Goal: Task Accomplishment & Management: Use online tool/utility

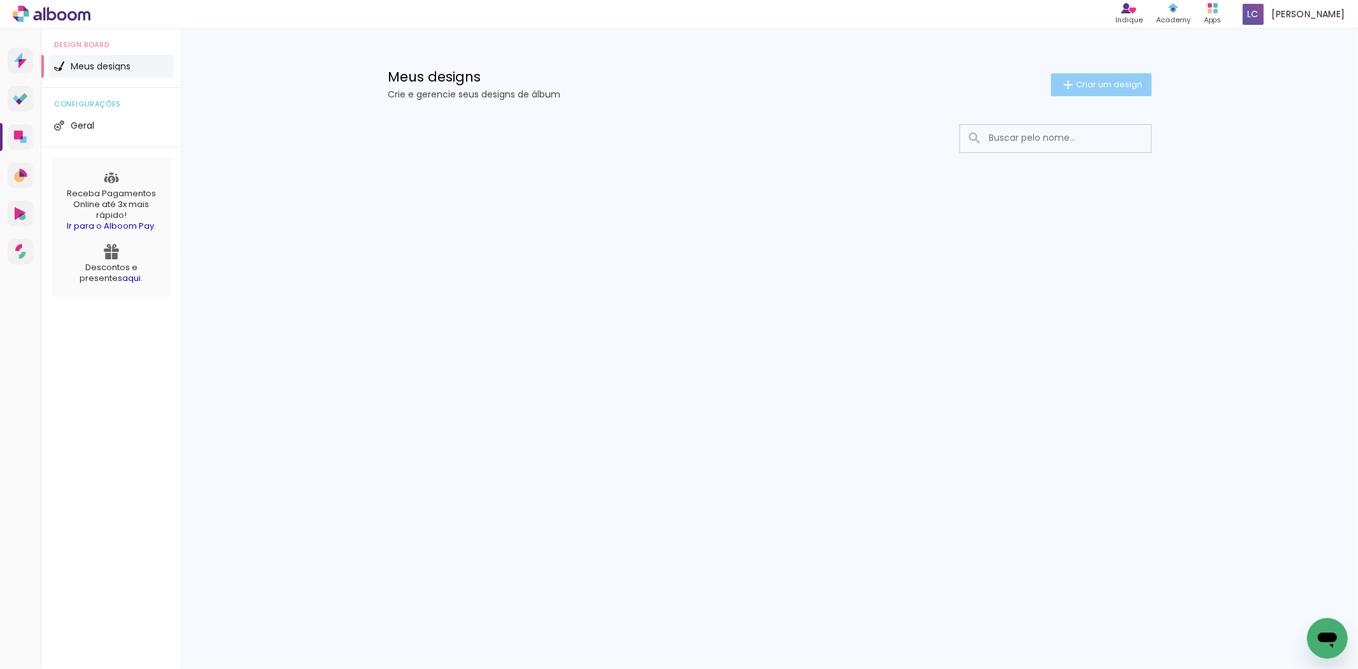
click at [1077, 83] on span "Criar um design" at bounding box center [1109, 84] width 66 height 8
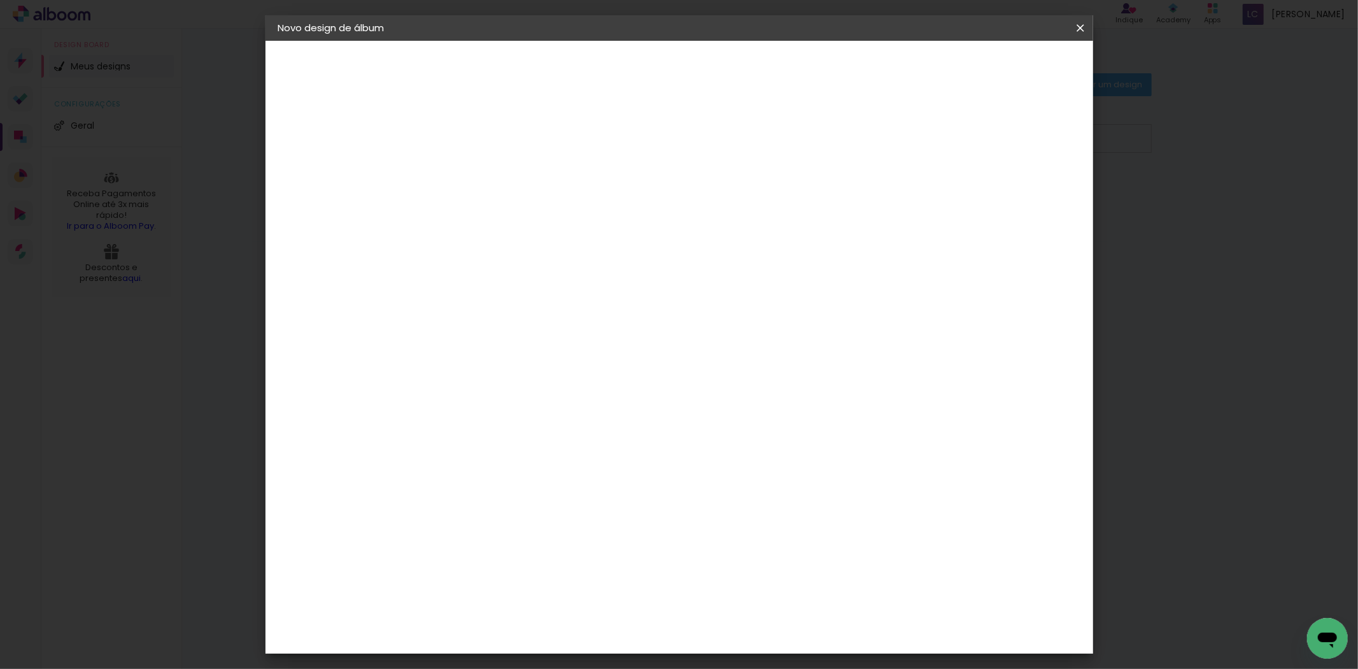
click at [487, 164] on input at bounding box center [487, 171] width 0 height 20
click at [1086, 29] on iron-icon at bounding box center [1080, 28] width 15 height 13
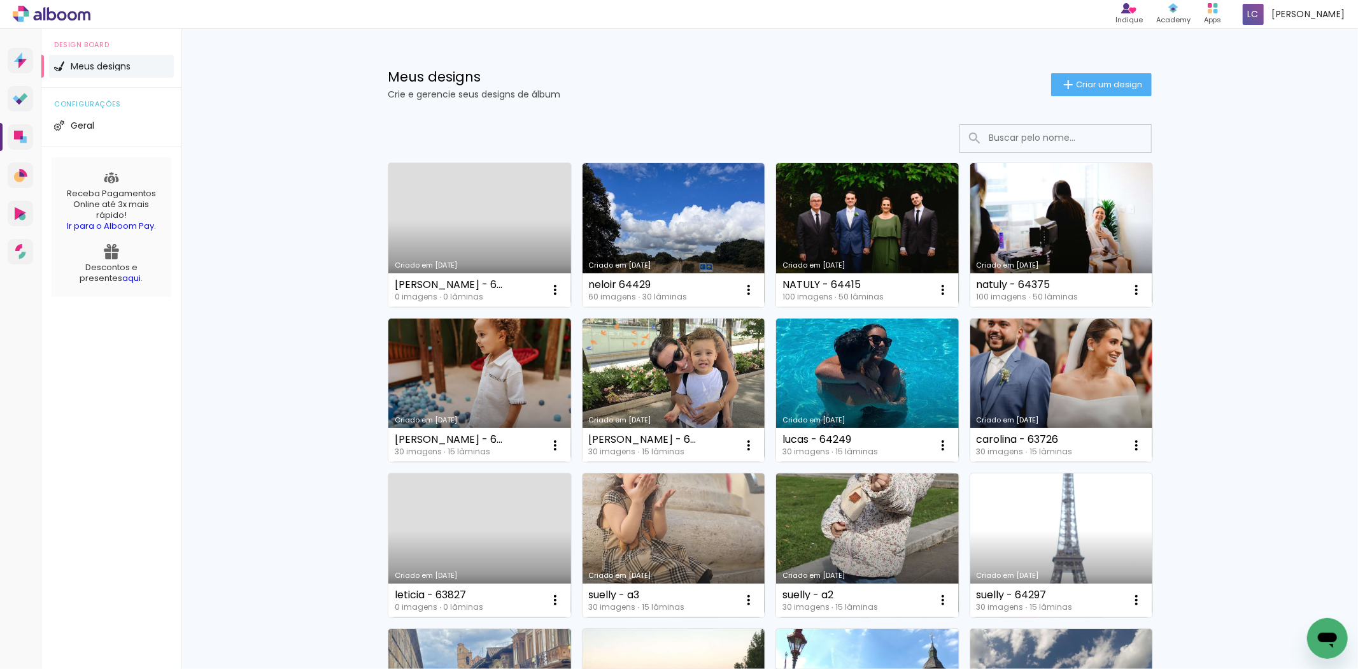
drag, startPoint x: 1106, startPoint y: 76, endPoint x: 1061, endPoint y: 104, distance: 52.3
click at [1106, 76] on paper-button "Criar um design" at bounding box center [1101, 84] width 101 height 23
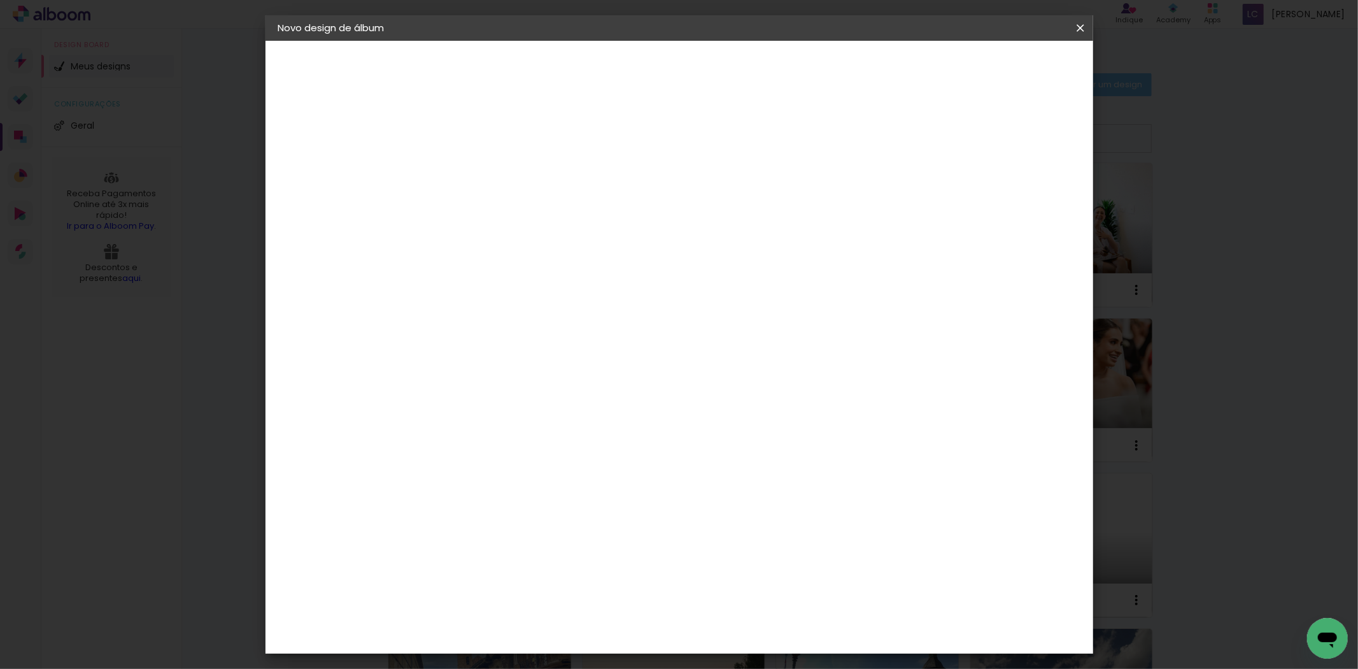
click at [487, 166] on input at bounding box center [487, 171] width 0 height 20
type input "[PERSON_NAME]"
type paper-input "[PERSON_NAME]"
click at [617, 66] on paper-button "Avançar" at bounding box center [586, 68] width 62 height 22
click at [725, 176] on div at bounding box center [663, 171] width 122 height 17
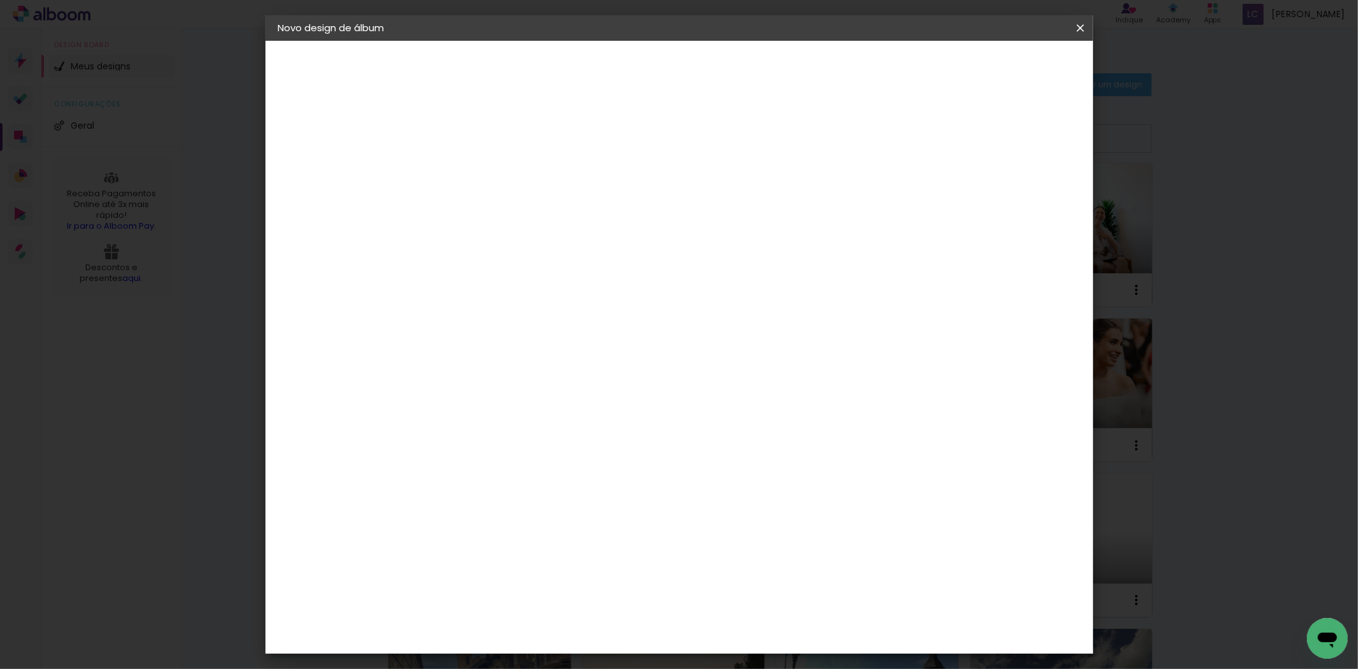
click at [725, 183] on paper-item "Tamanho Livre" at bounding box center [663, 194] width 122 height 28
click at [0, 0] on slot "Avançar" at bounding box center [0, 0] width 0 height 0
click at [753, 536] on input "60" at bounding box center [748, 530] width 33 height 19
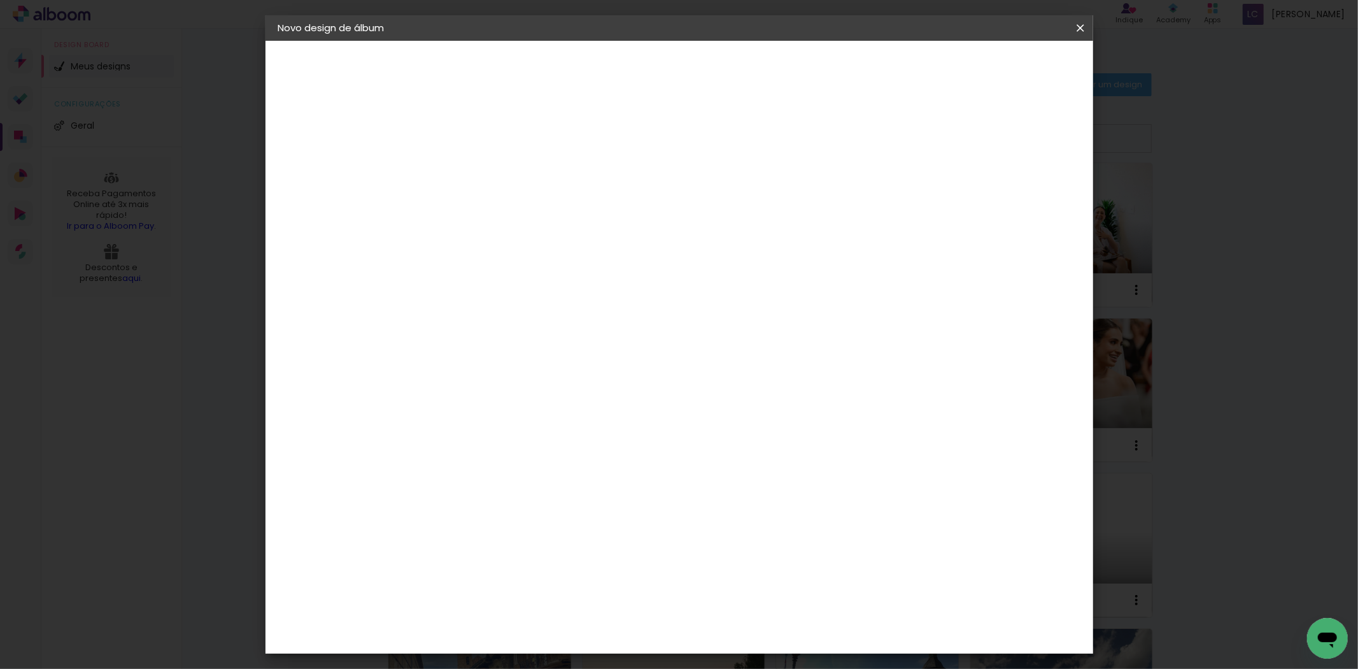
scroll to position [162, 0]
type input "40,6"
type paper-input "40,6"
click at [443, 492] on input "30" at bounding box center [445, 492] width 33 height 19
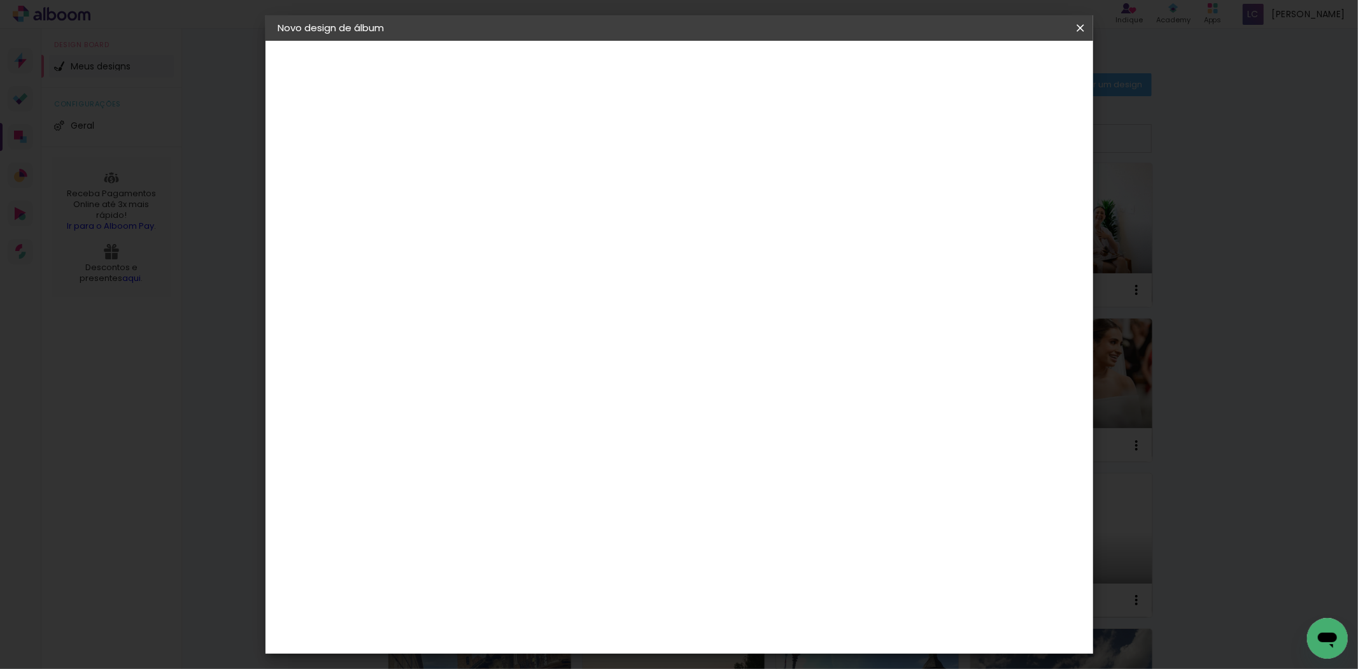
click at [443, 492] on input "30" at bounding box center [445, 492] width 33 height 19
type input "20,3"
type paper-input "20,3"
click at [1021, 194] on div "mm" at bounding box center [1030, 192] width 19 height 19
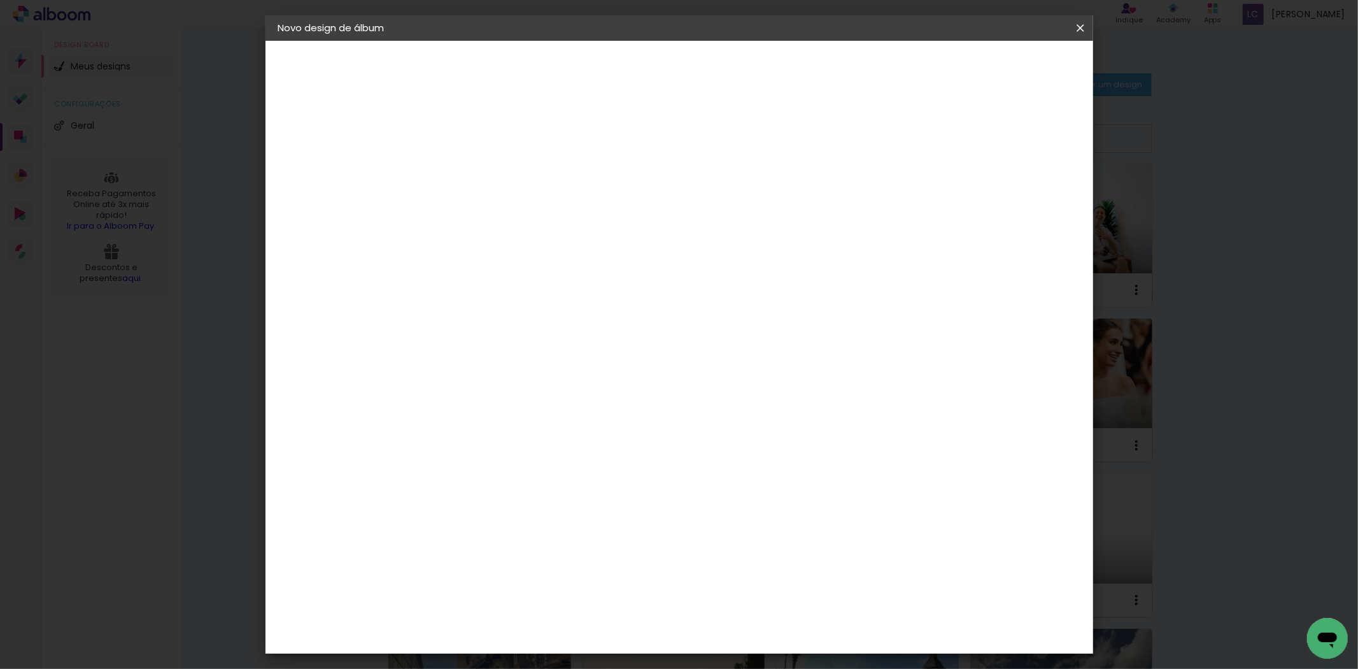
click at [1021, 194] on div "mm" at bounding box center [1030, 192] width 19 height 19
type input "4"
type paper-input "4"
click at [1015, 194] on input "4" at bounding box center [1009, 192] width 23 height 19
type input "3"
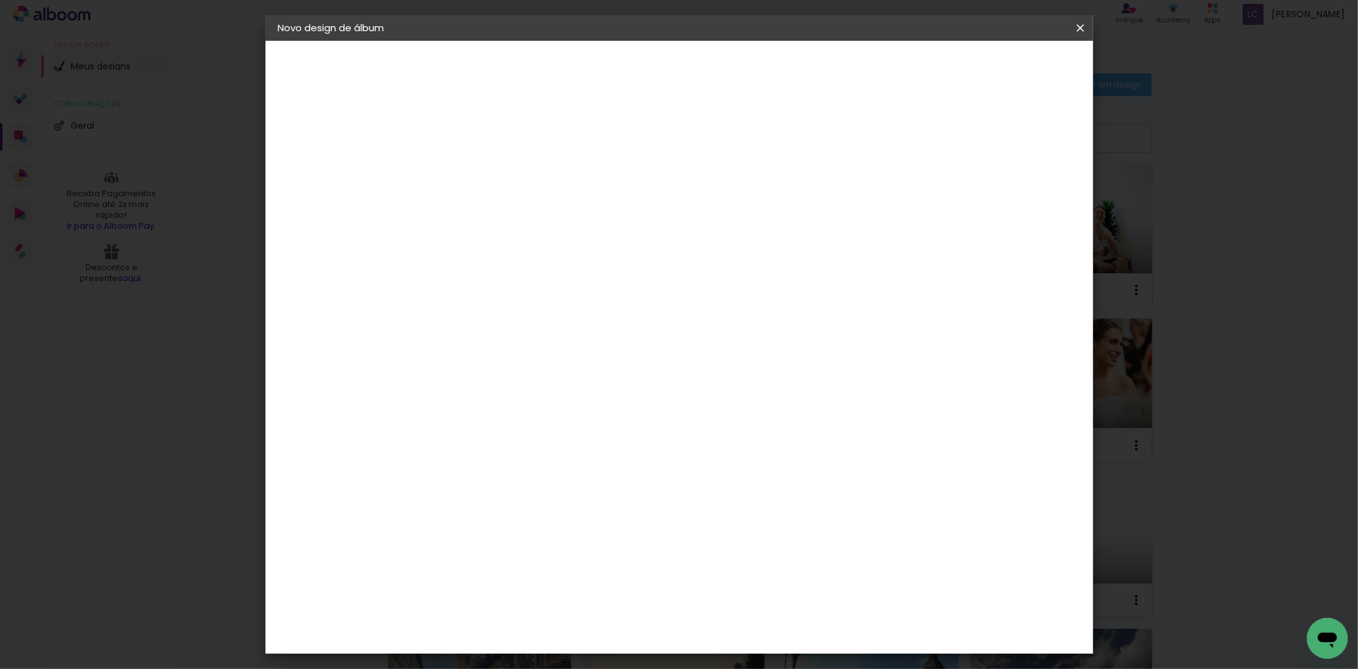
type paper-input "3"
click at [1015, 194] on input "3" at bounding box center [1012, 192] width 23 height 19
type input "2"
type paper-input "2"
click at [1022, 196] on input "2" at bounding box center [1013, 192] width 23 height 19
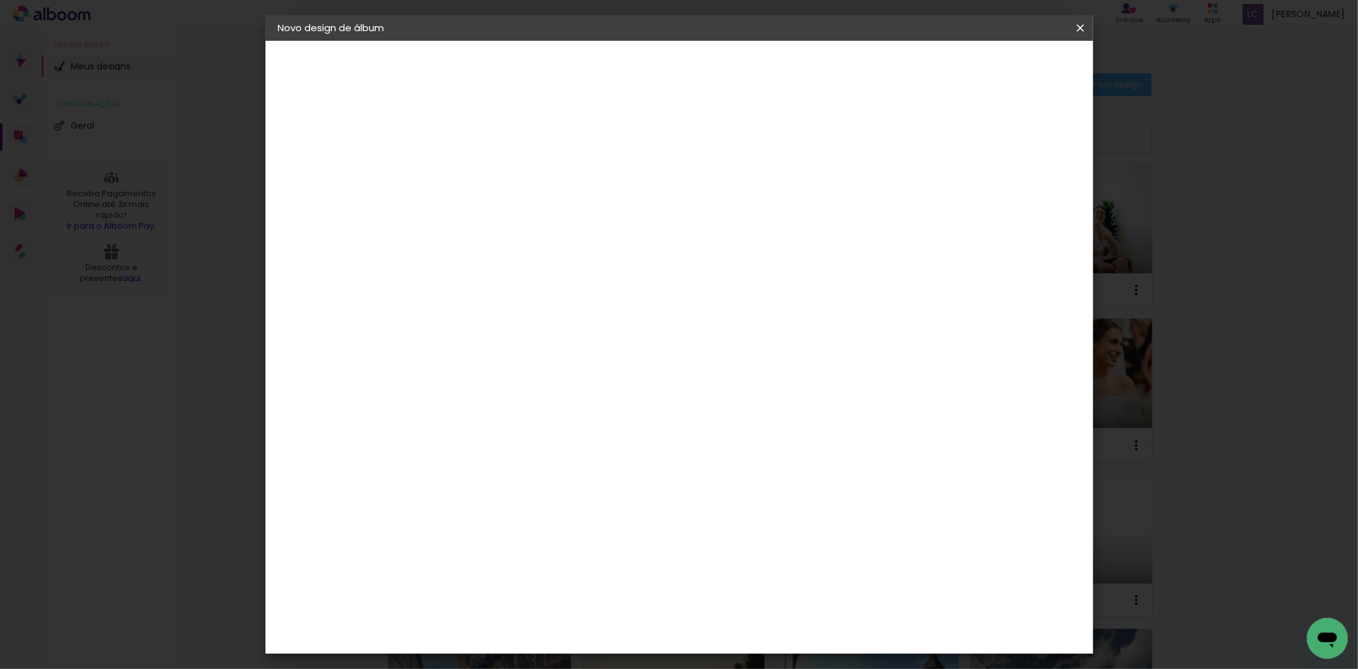
click at [1032, 80] on header "Tamanho livre Defina a largura, altura e sangria das lâminas. Voltar Iniciar de…" at bounding box center [731, 74] width 601 height 66
click at [1013, 58] on paper-button "Iniciar design" at bounding box center [970, 68] width 83 height 22
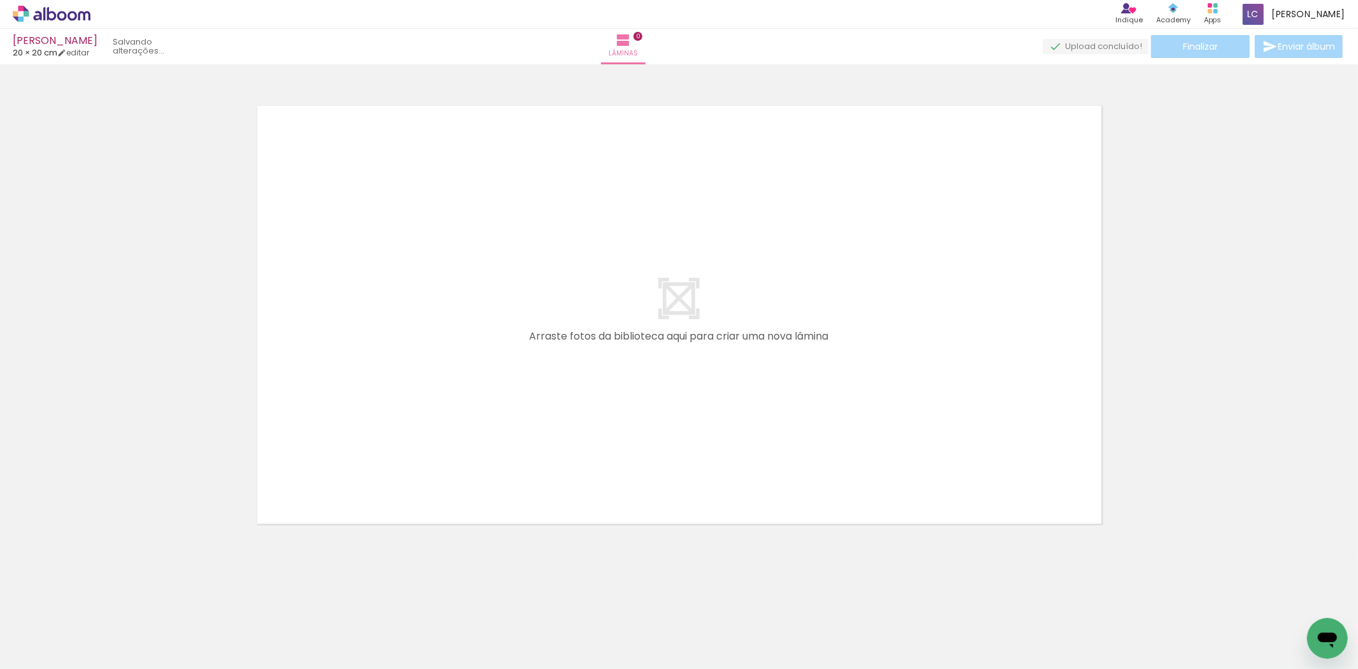
drag, startPoint x: 136, startPoint y: 628, endPoint x: 202, endPoint y: 605, distance: 69.5
click at [268, 411] on quentale-workspace at bounding box center [679, 334] width 1358 height 669
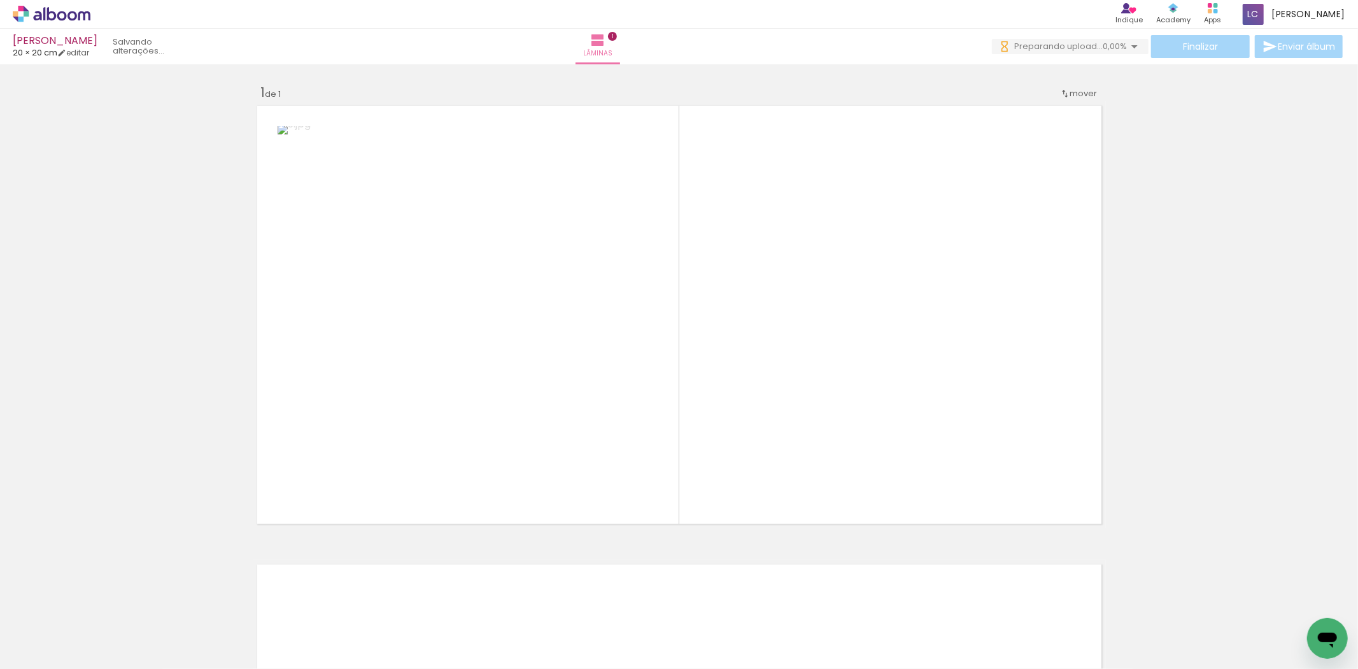
drag, startPoint x: 204, startPoint y: 616, endPoint x: 531, endPoint y: 527, distance: 338.5
click at [402, 404] on quentale-workspace at bounding box center [679, 334] width 1358 height 669
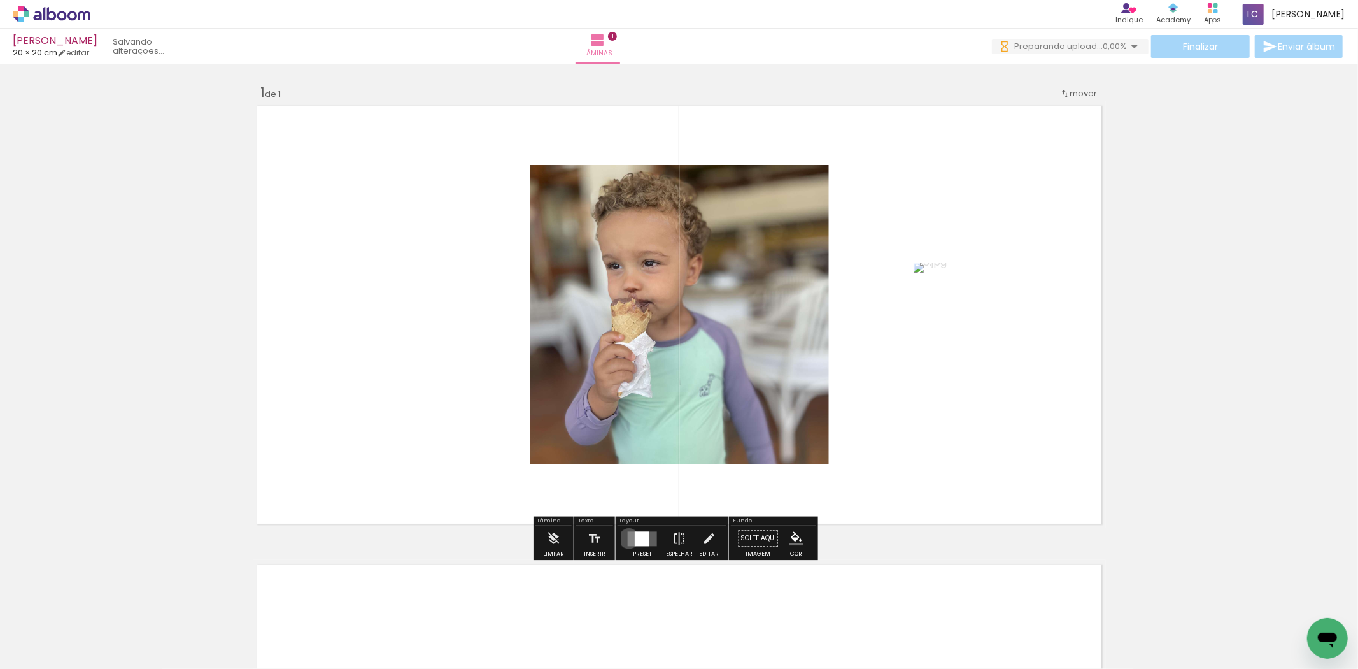
click at [628, 538] on quentale-layouter at bounding box center [642, 538] width 29 height 15
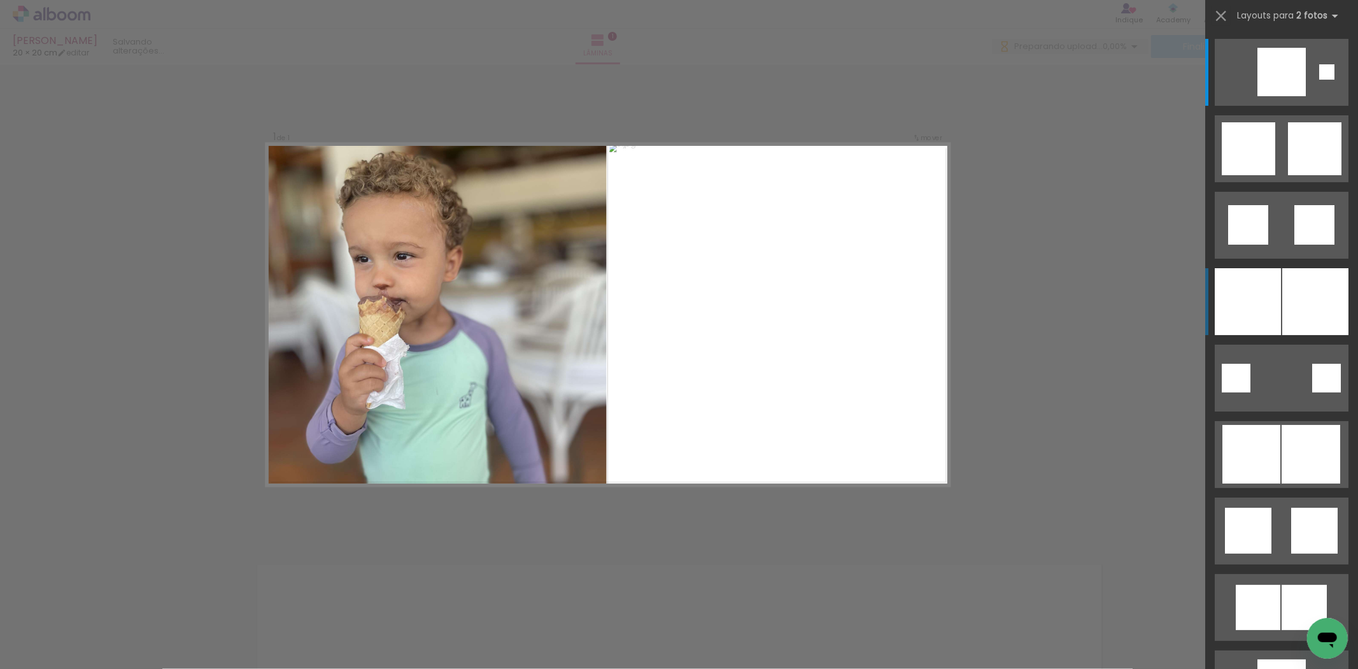
click at [1249, 313] on div at bounding box center [1248, 301] width 66 height 67
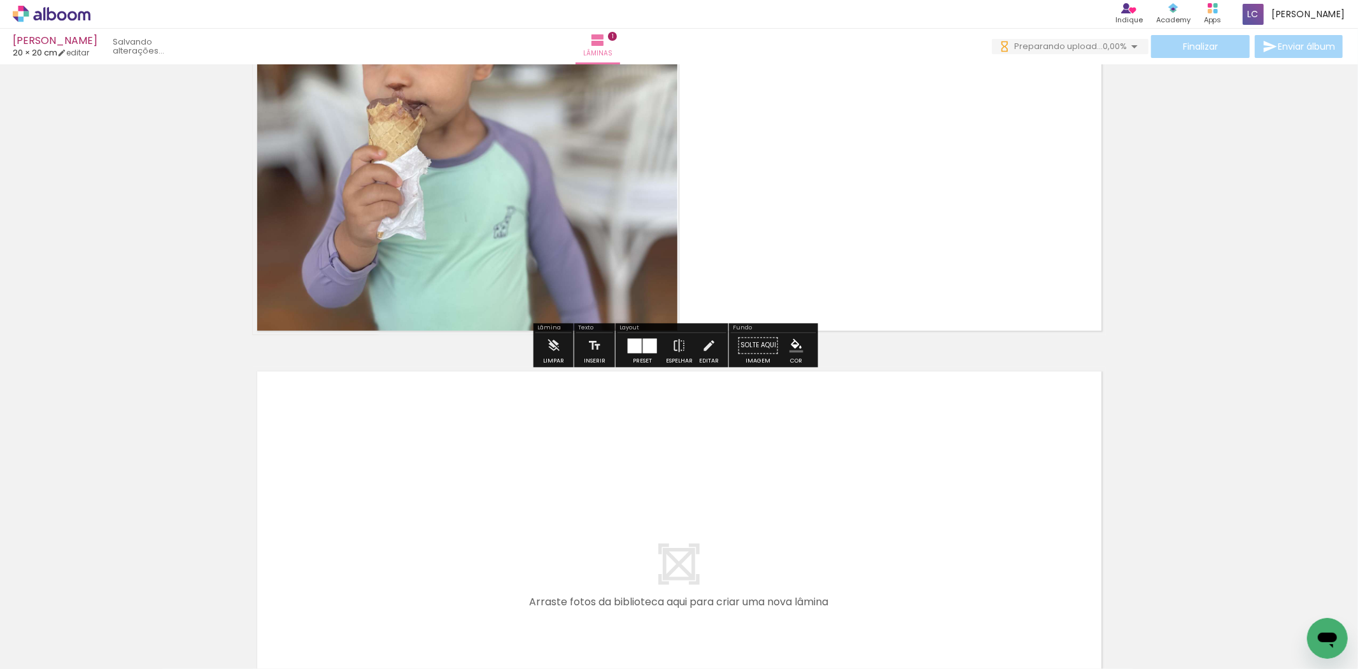
scroll to position [283, 0]
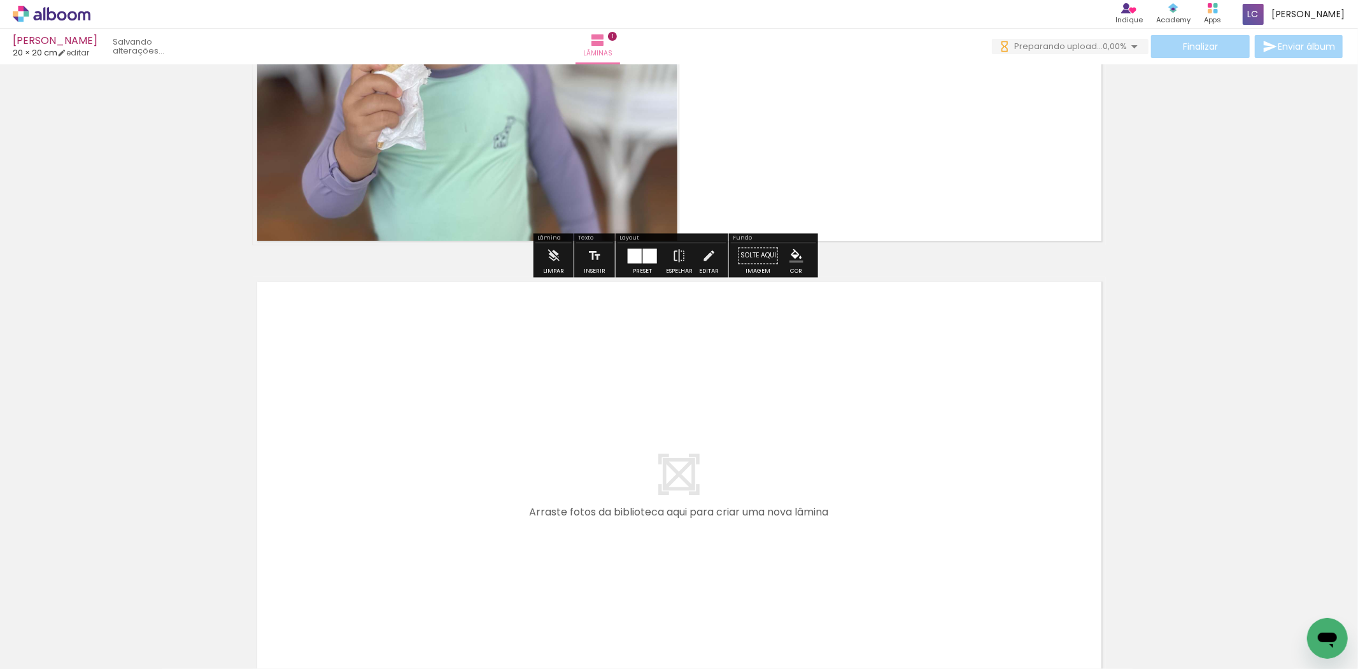
click at [343, 552] on quentale-workspace at bounding box center [679, 334] width 1358 height 669
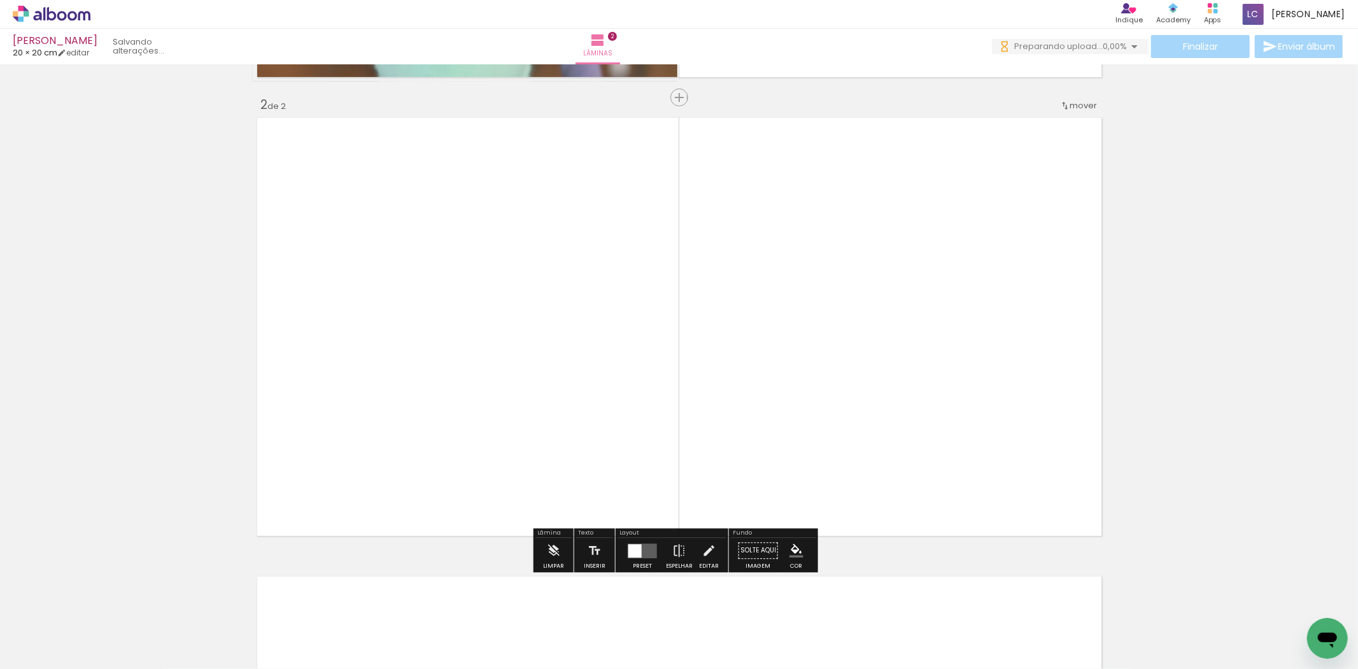
scroll to position [0, 0]
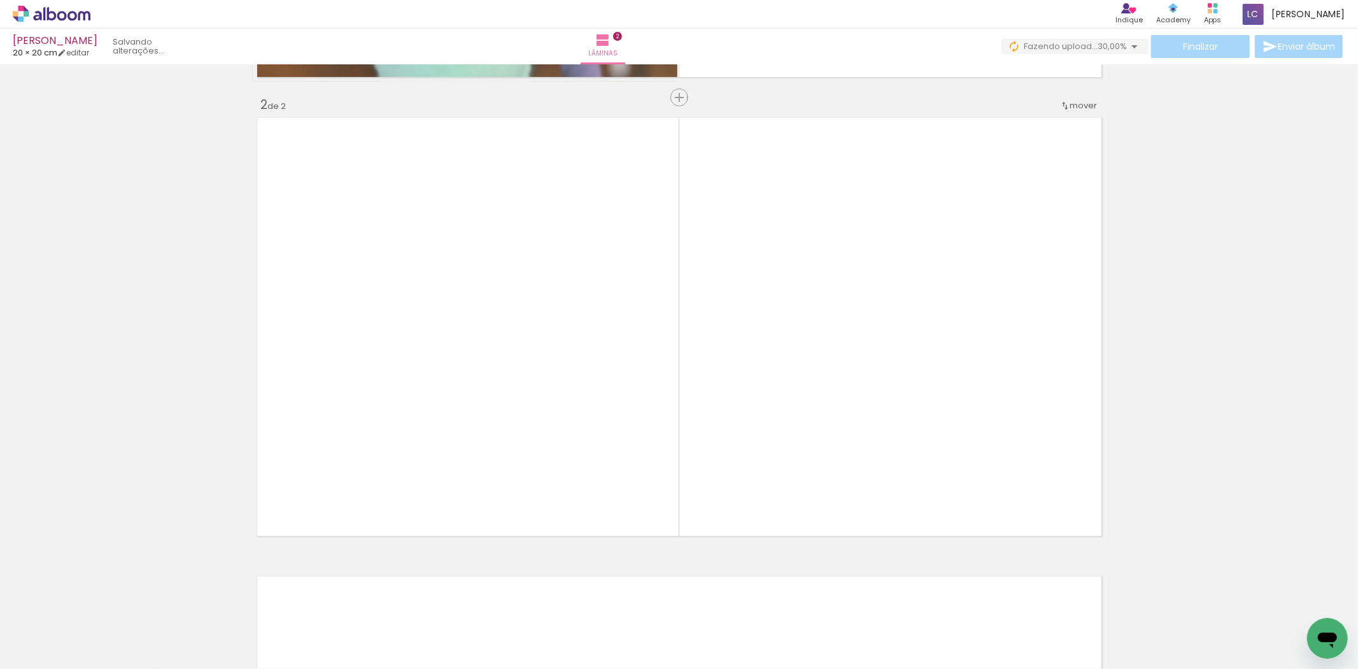
click at [71, 310] on div "Inserir lâmina 1 de 2 Inserir lâmina 2 de 2" at bounding box center [679, 310] width 1358 height 1376
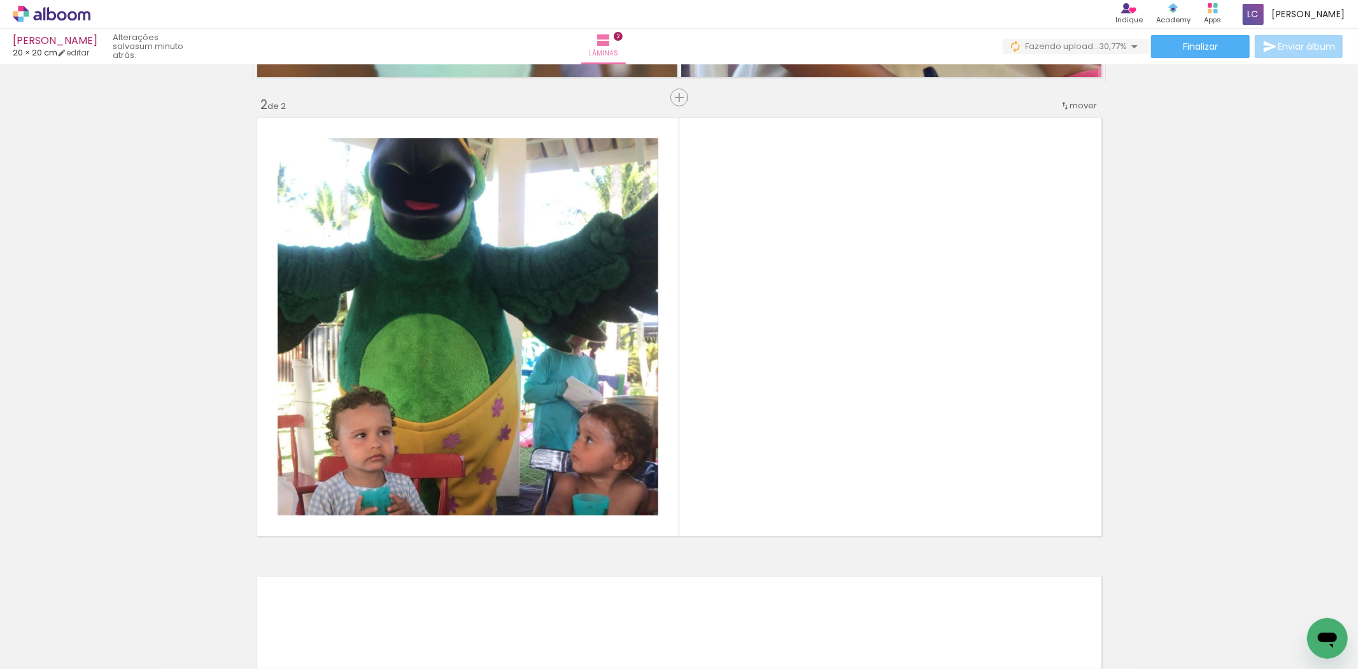
click at [104, 611] on iron-horizontal-list at bounding box center [91, 629] width 25 height 80
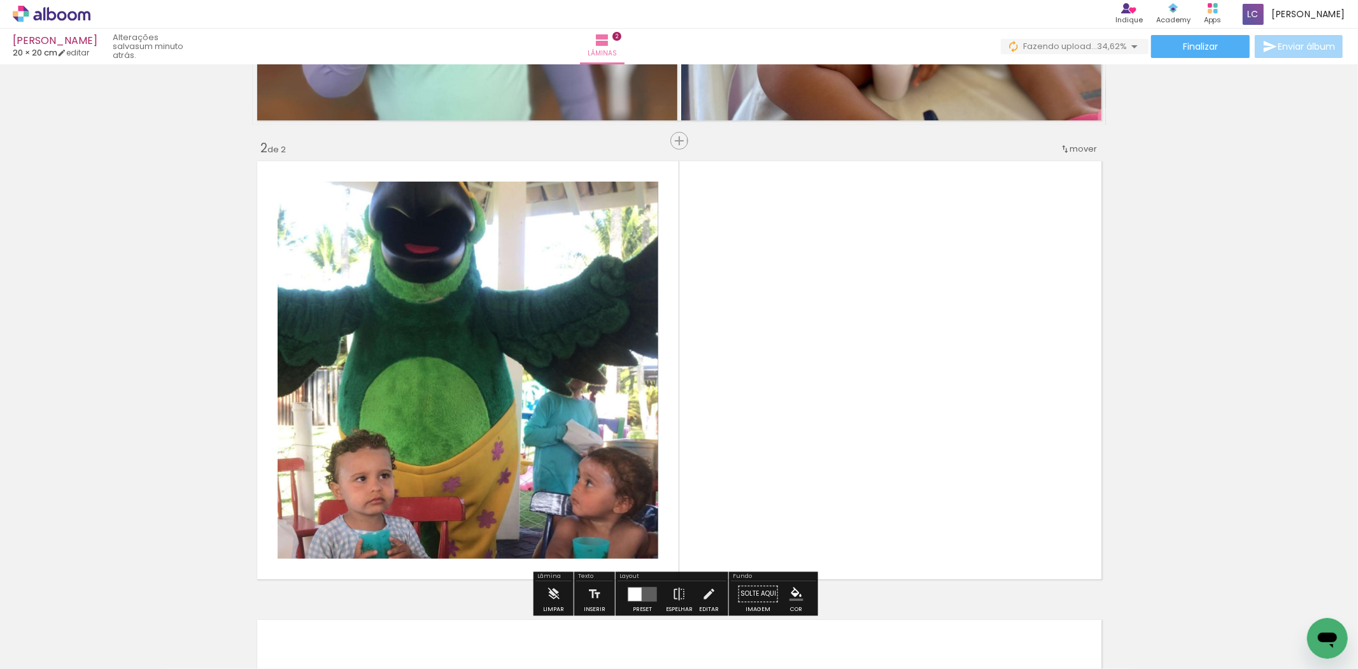
scroll to position [588, 0]
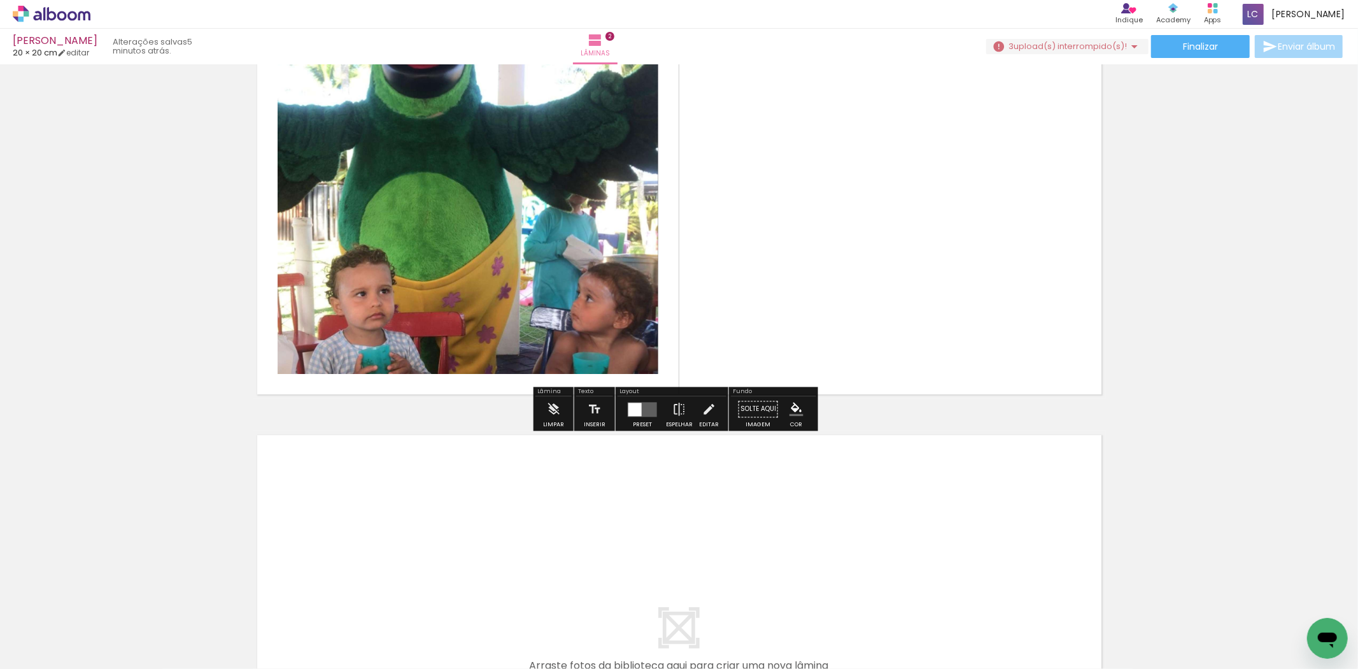
click at [1041, 53] on div "3 upload(s) interrompido(s)! 88,46%" at bounding box center [1068, 47] width 162 height 16
click at [0, 0] on slot "Buscar arquivos interrompidos" at bounding box center [0, 0] width 0 height 0
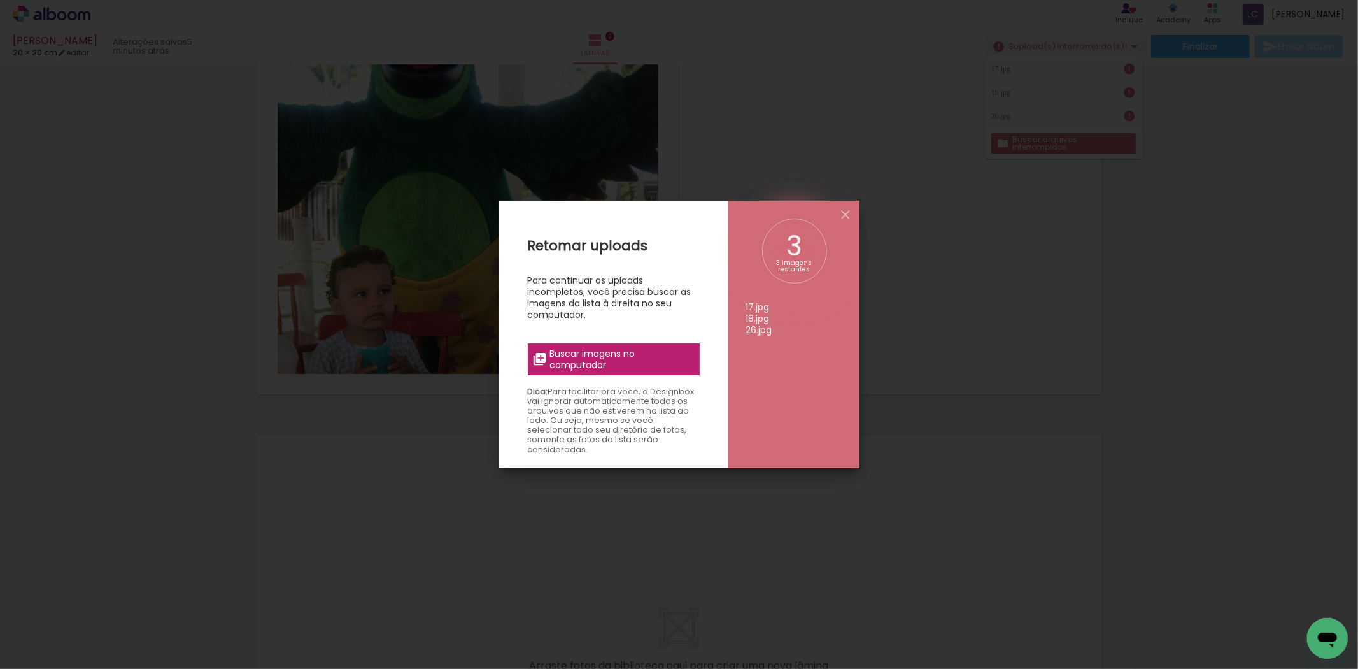
click at [553, 362] on span "Buscar imagens no computador" at bounding box center [621, 359] width 142 height 23
click at [0, 0] on input "file" at bounding box center [0, 0] width 0 height 0
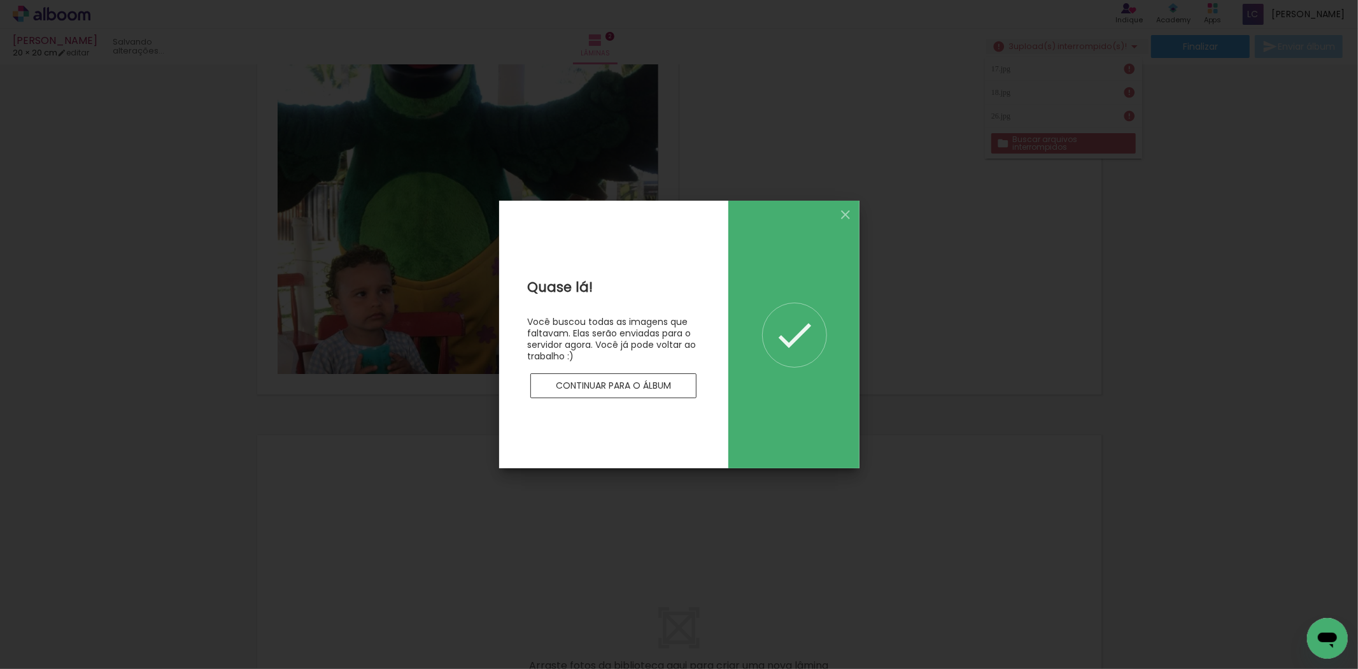
scroll to position [0, 0]
click at [0, 0] on slot "Continuar para o álbum" at bounding box center [0, 0] width 0 height 0
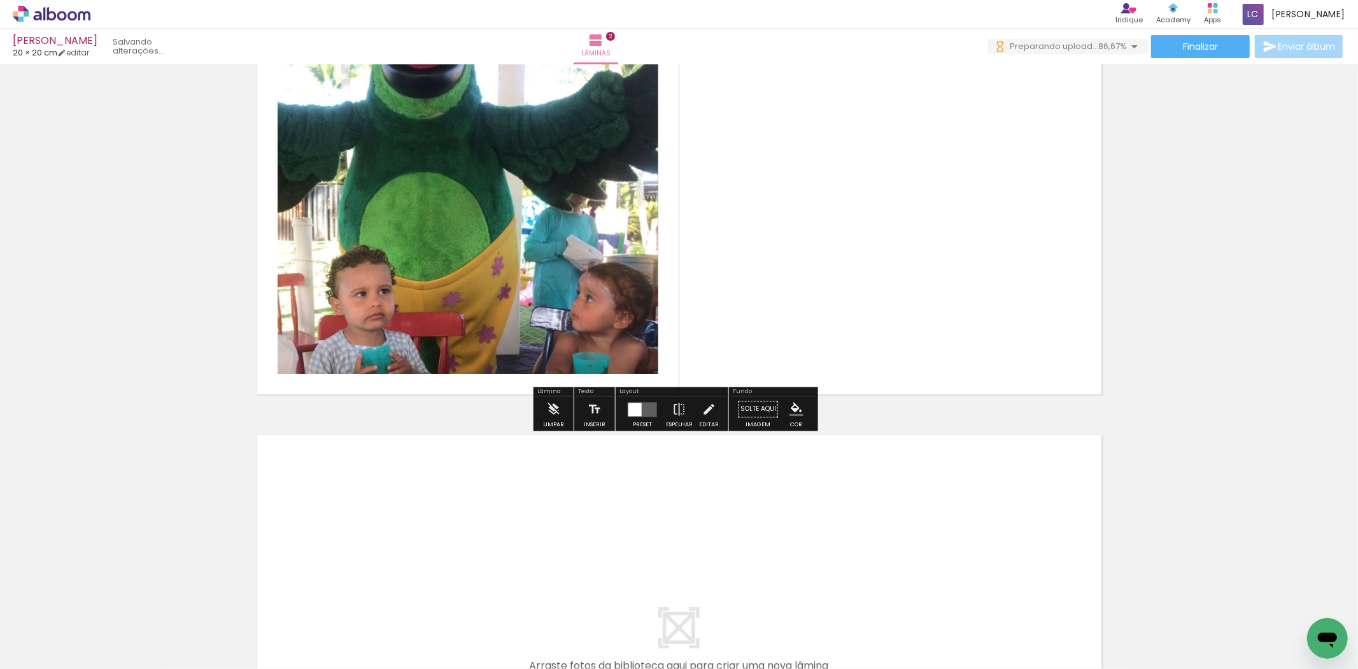
drag, startPoint x: 347, startPoint y: 638, endPoint x: 643, endPoint y: 395, distance: 382.9
click at [678, 338] on quentale-workspace at bounding box center [679, 334] width 1358 height 669
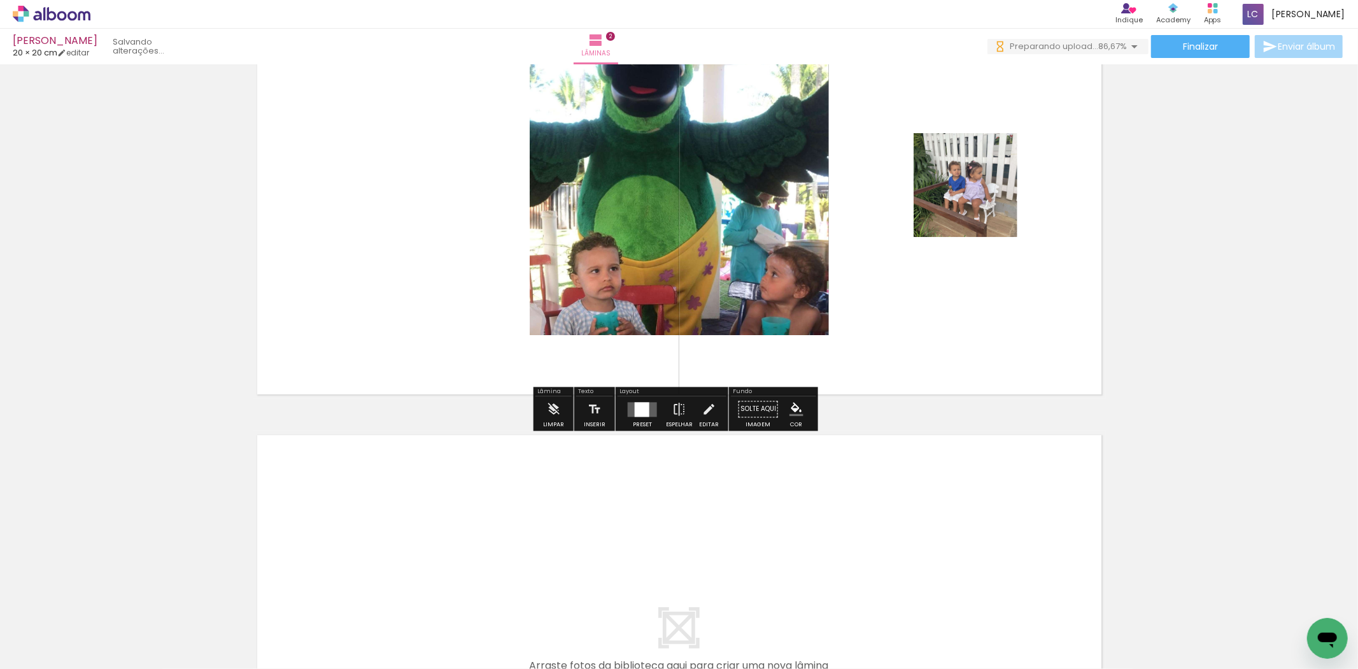
click at [640, 417] on div at bounding box center [642, 408] width 34 height 25
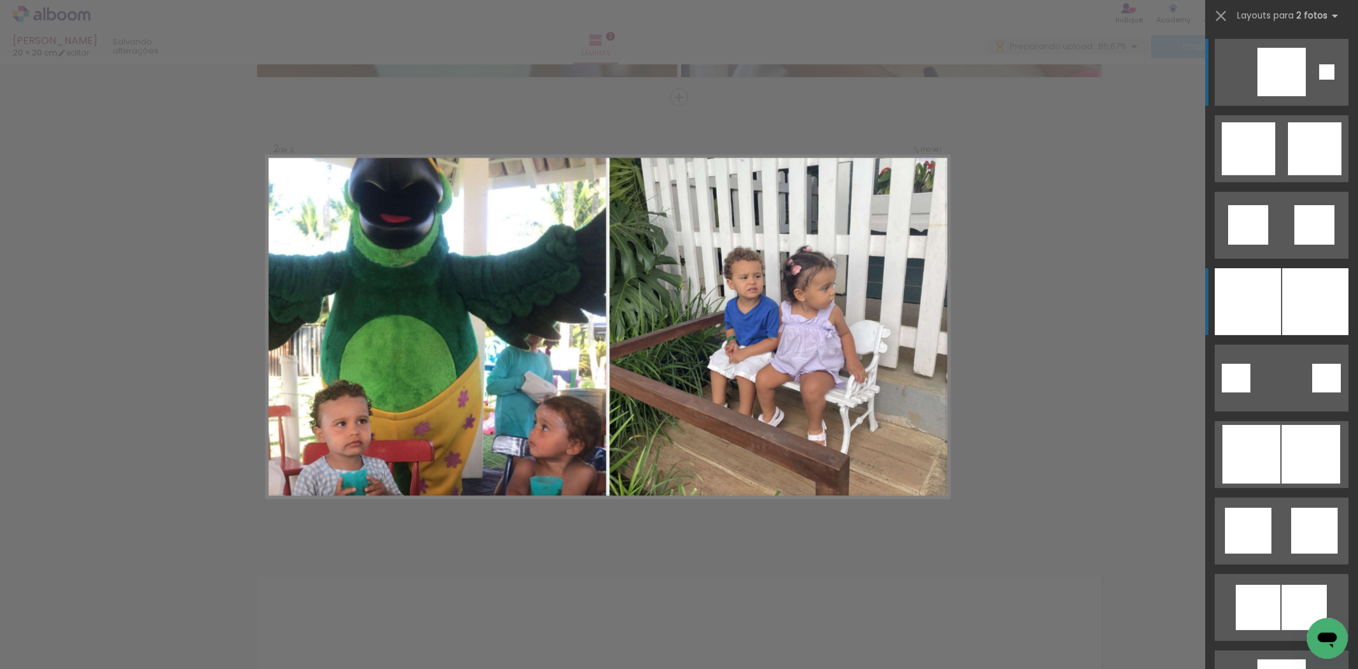
click at [1249, 317] on div at bounding box center [1248, 301] width 66 height 67
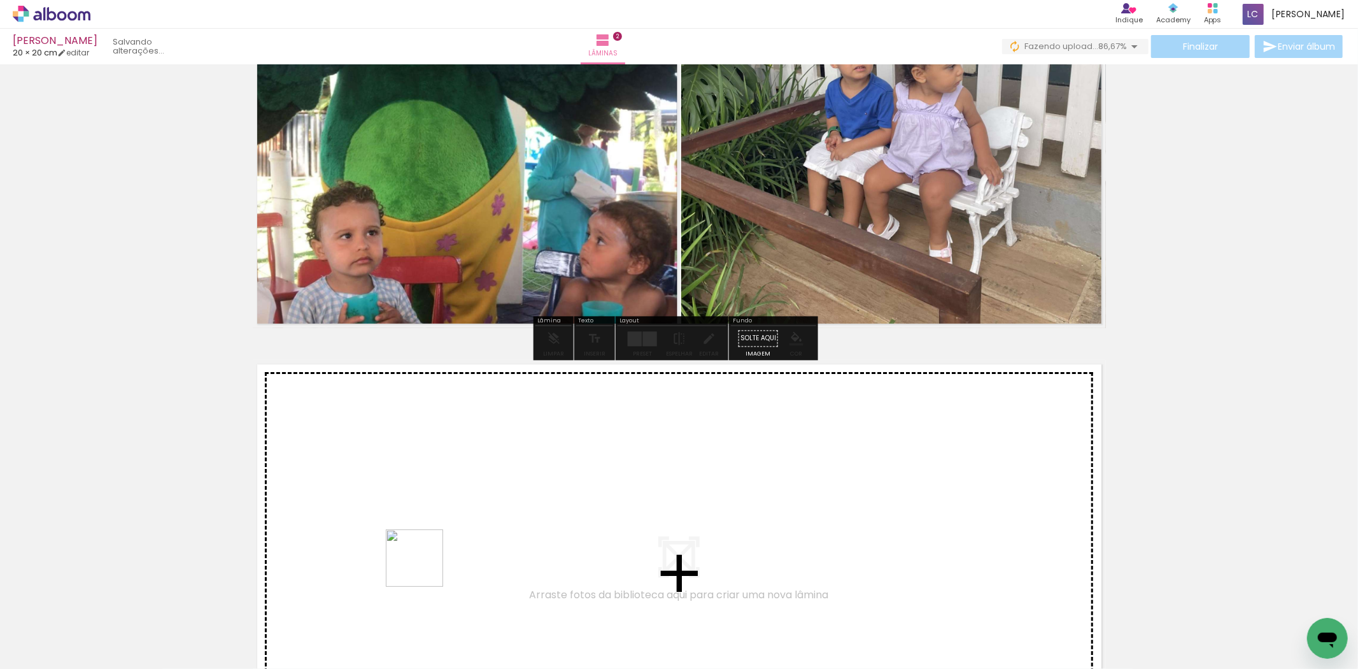
drag, startPoint x: 429, startPoint y: 608, endPoint x: 463, endPoint y: 616, distance: 35.4
click at [424, 561] on quentale-workspace at bounding box center [679, 334] width 1358 height 669
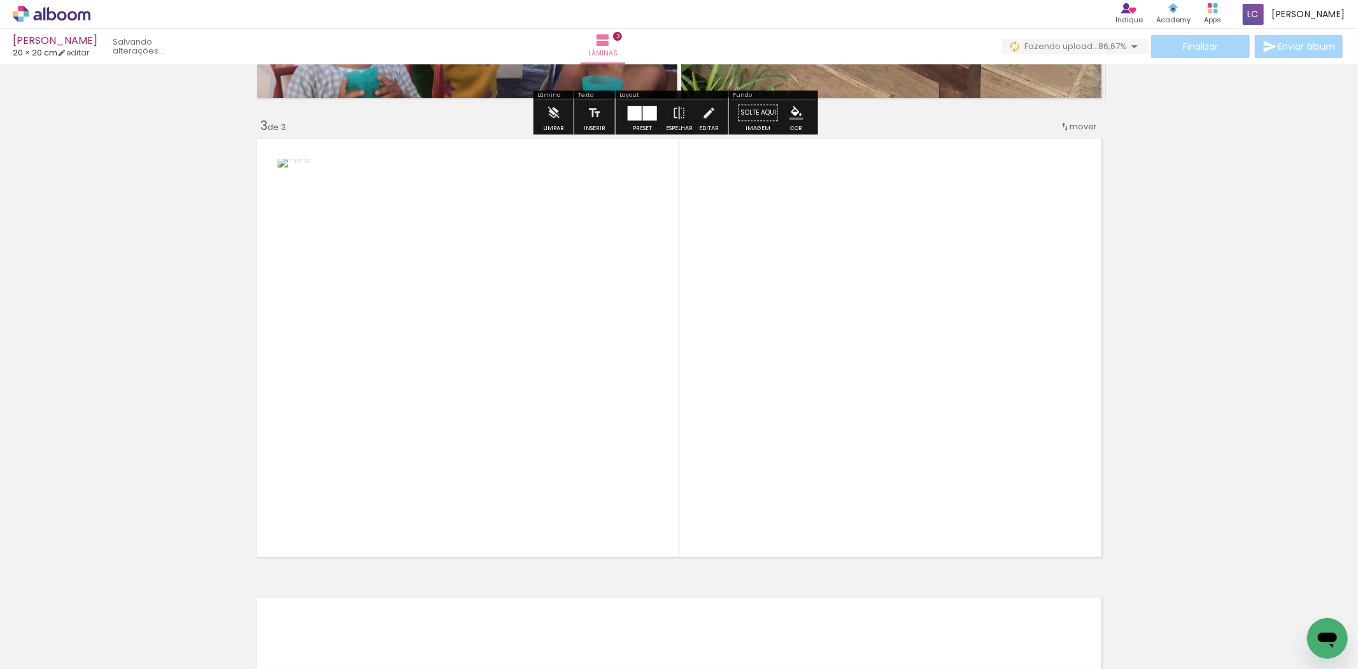
drag, startPoint x: 573, startPoint y: 431, endPoint x: 616, endPoint y: 497, distance: 78.6
click at [608, 397] on quentale-workspace at bounding box center [679, 334] width 1358 height 669
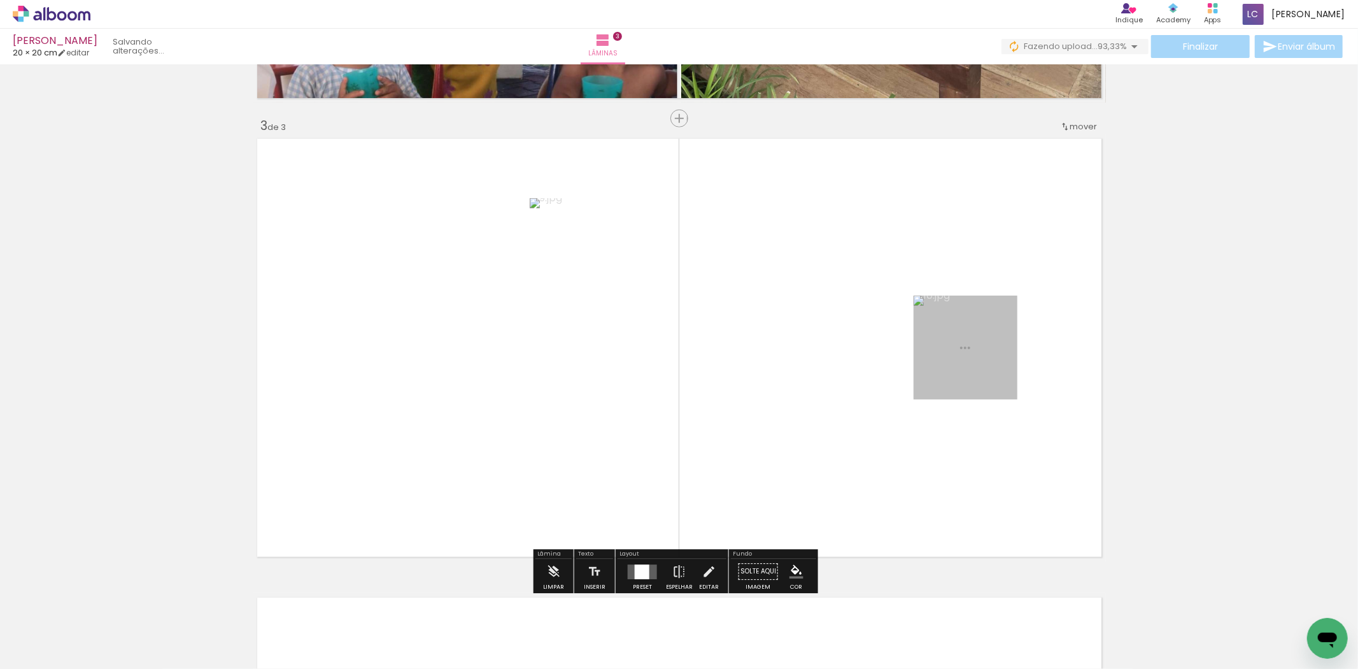
scroll to position [905, 0]
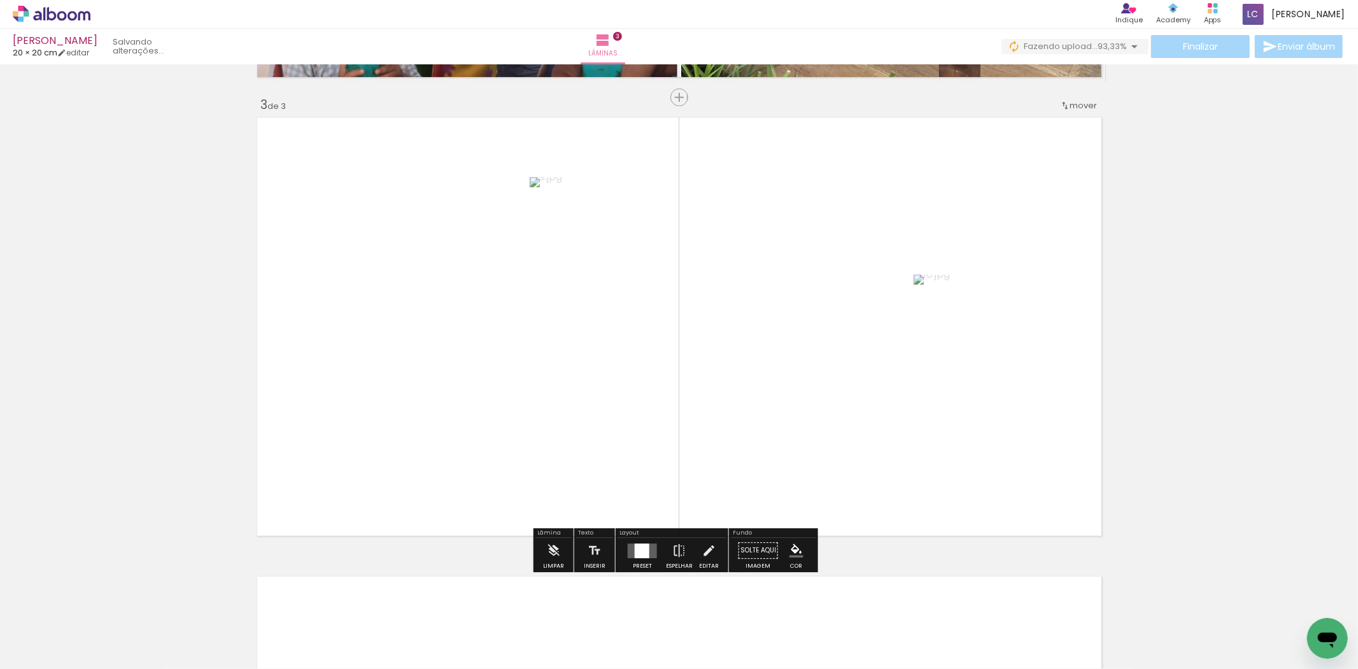
click at [641, 543] on div at bounding box center [642, 550] width 15 height 15
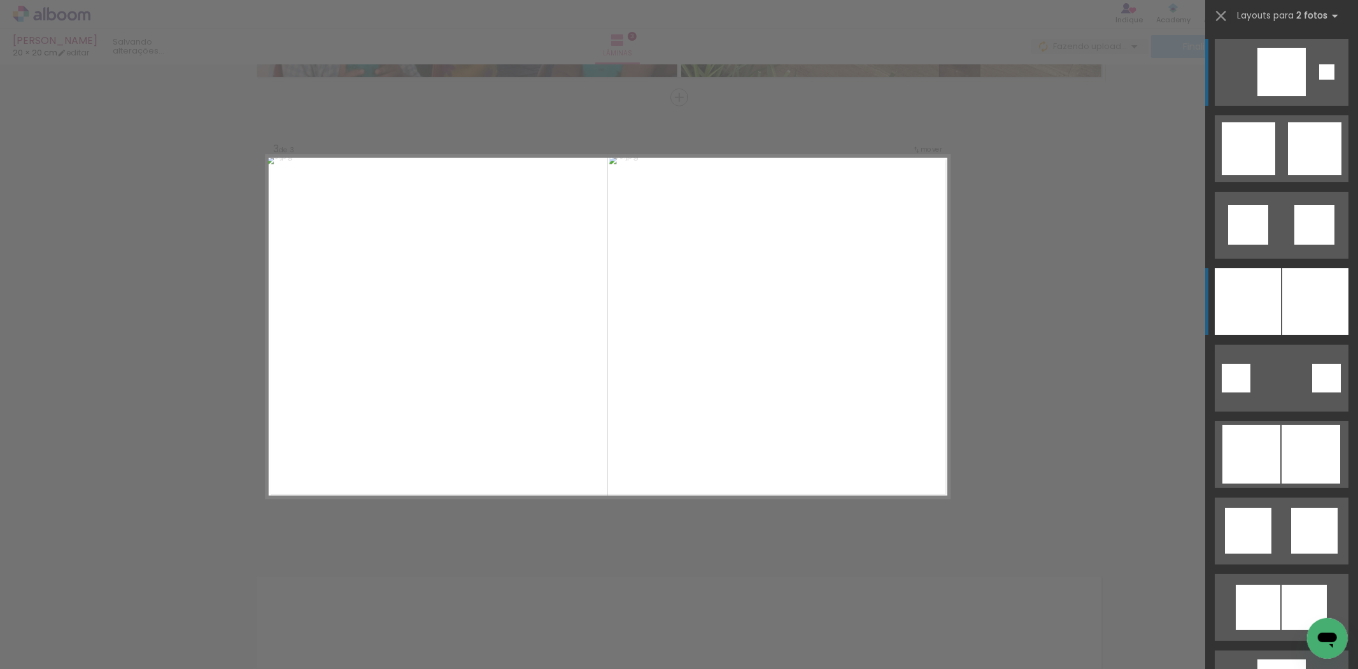
drag, startPoint x: 1295, startPoint y: 294, endPoint x: 1262, endPoint y: 304, distance: 34.2
click at [1293, 294] on div at bounding box center [1316, 301] width 66 height 67
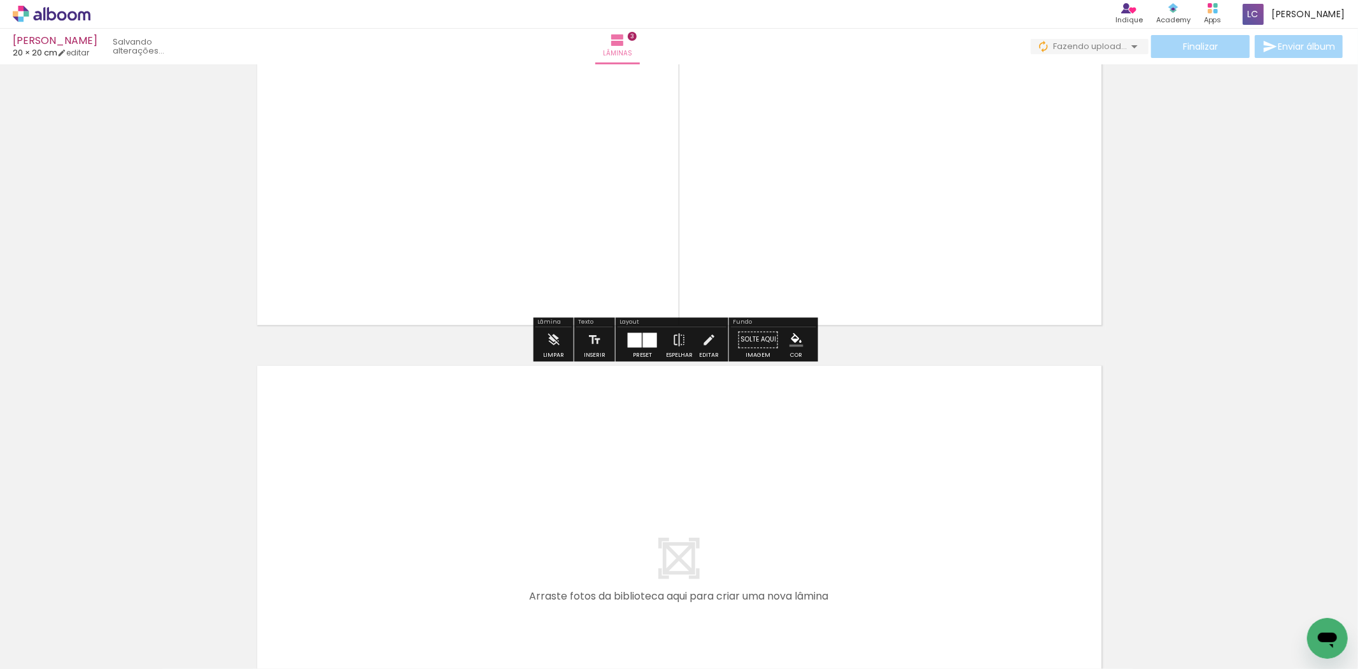
scroll to position [1117, 0]
drag, startPoint x: 564, startPoint y: 613, endPoint x: 648, endPoint y: 602, distance: 84.1
click at [625, 524] on quentale-workspace at bounding box center [679, 334] width 1358 height 669
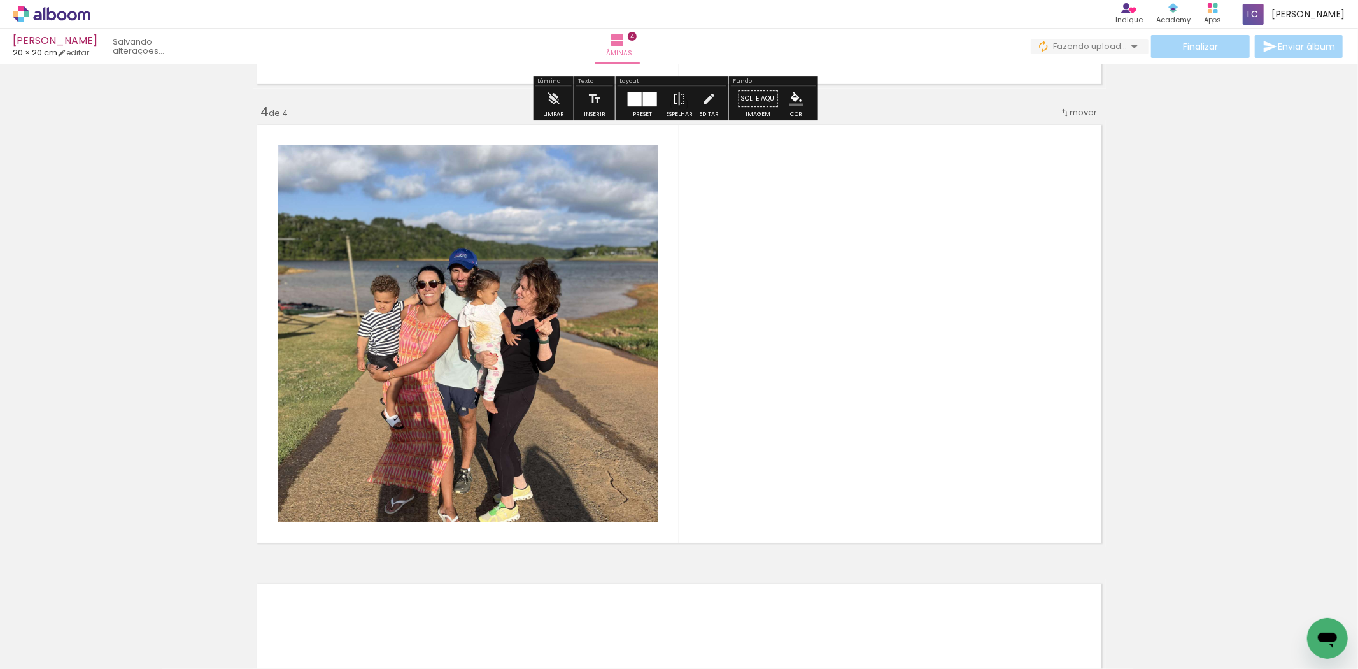
drag, startPoint x: 624, startPoint y: 636, endPoint x: 683, endPoint y: 546, distance: 107.2
click at [685, 488] on quentale-workspace at bounding box center [679, 334] width 1358 height 669
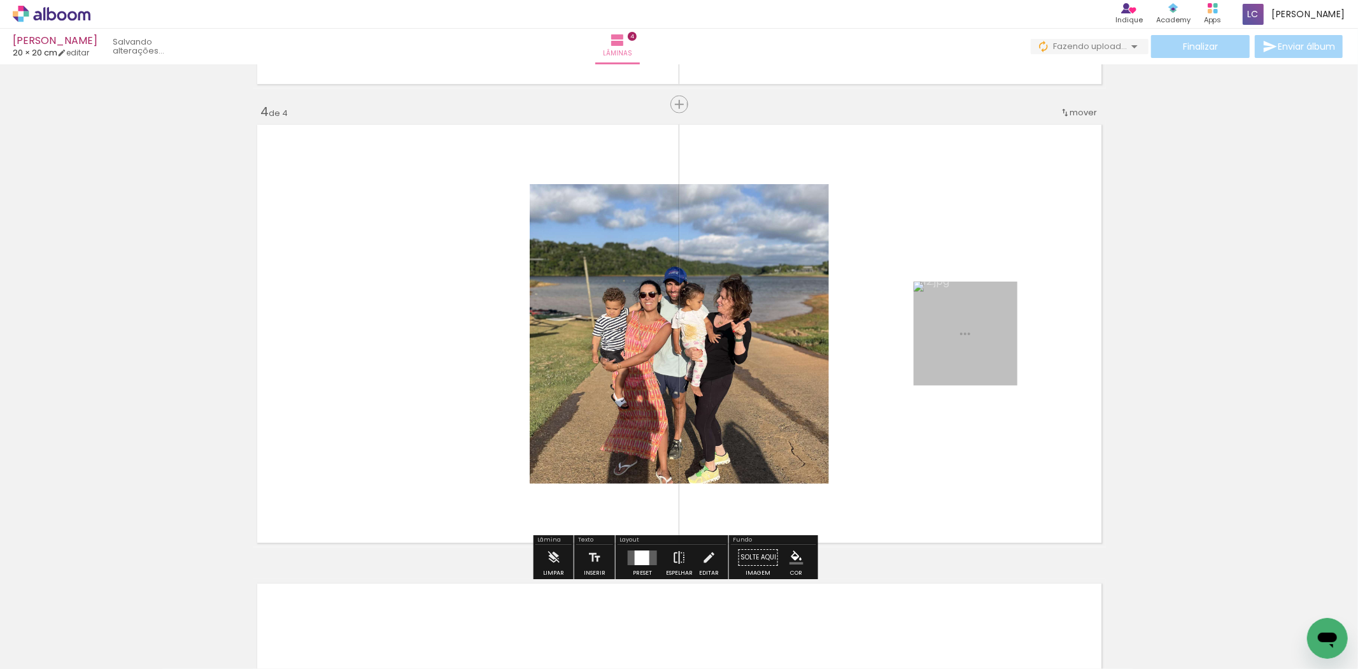
scroll to position [1364, 0]
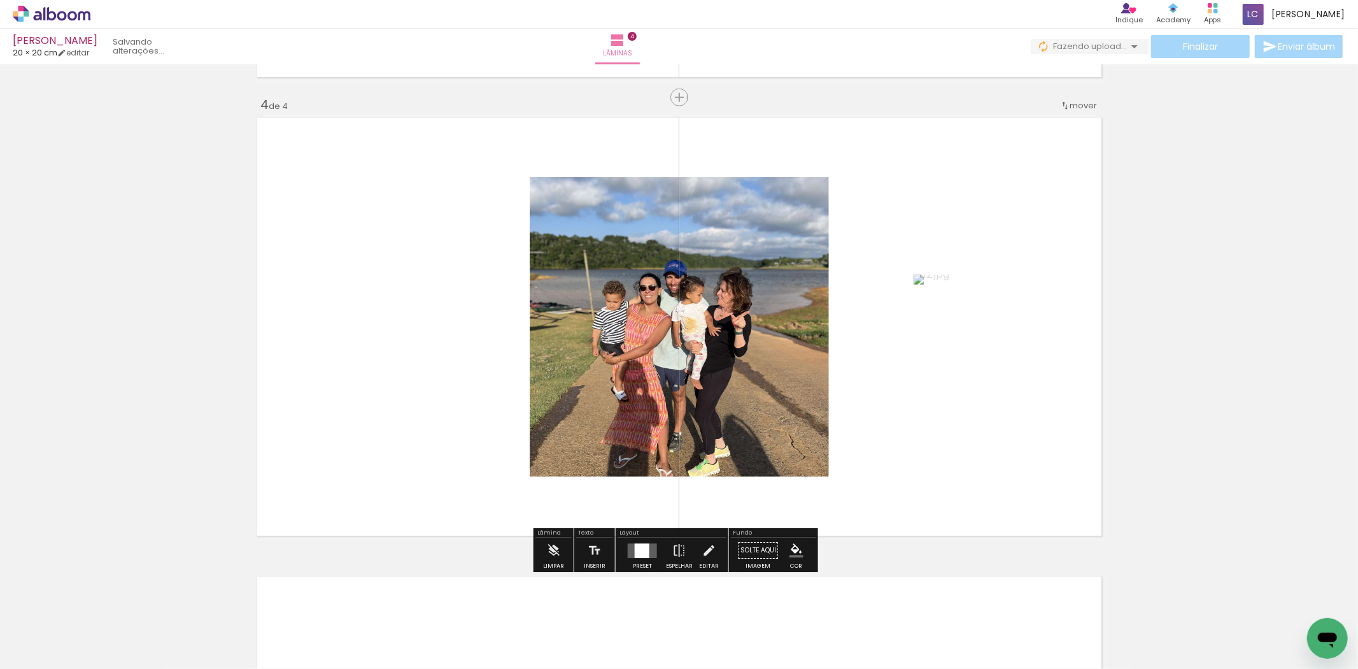
click at [643, 555] on div at bounding box center [642, 550] width 15 height 15
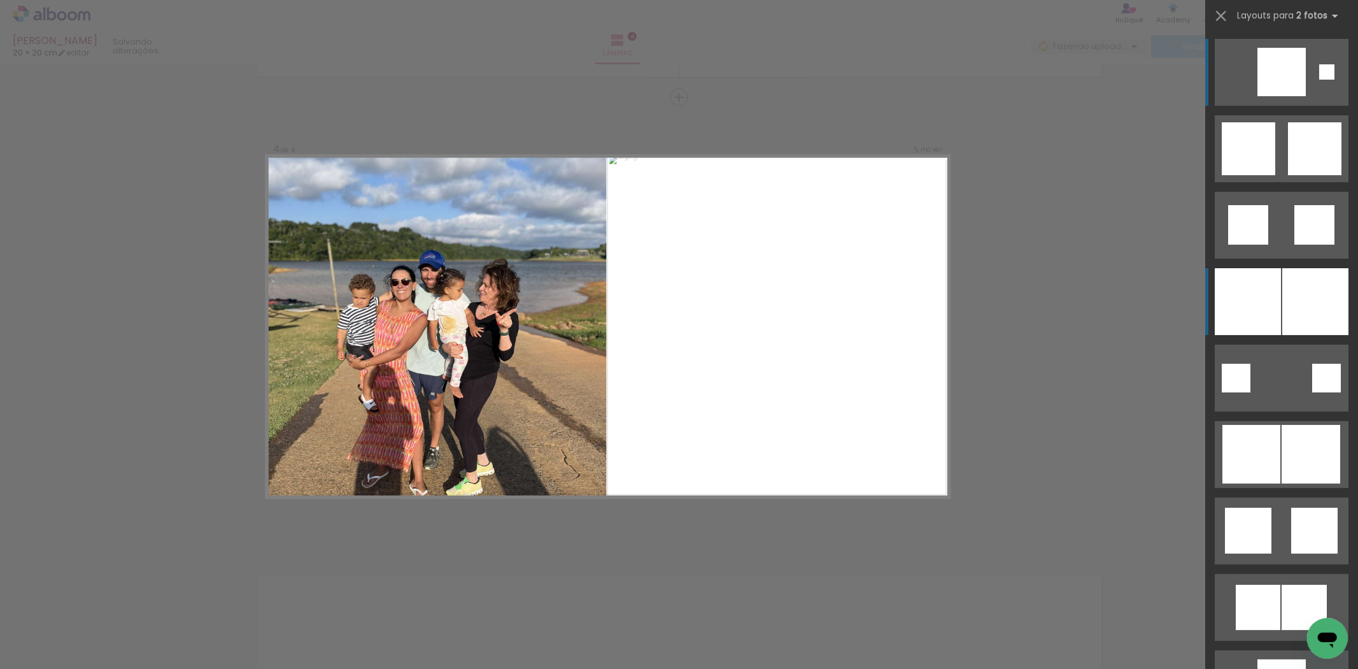
click at [1245, 309] on div at bounding box center [1248, 301] width 66 height 67
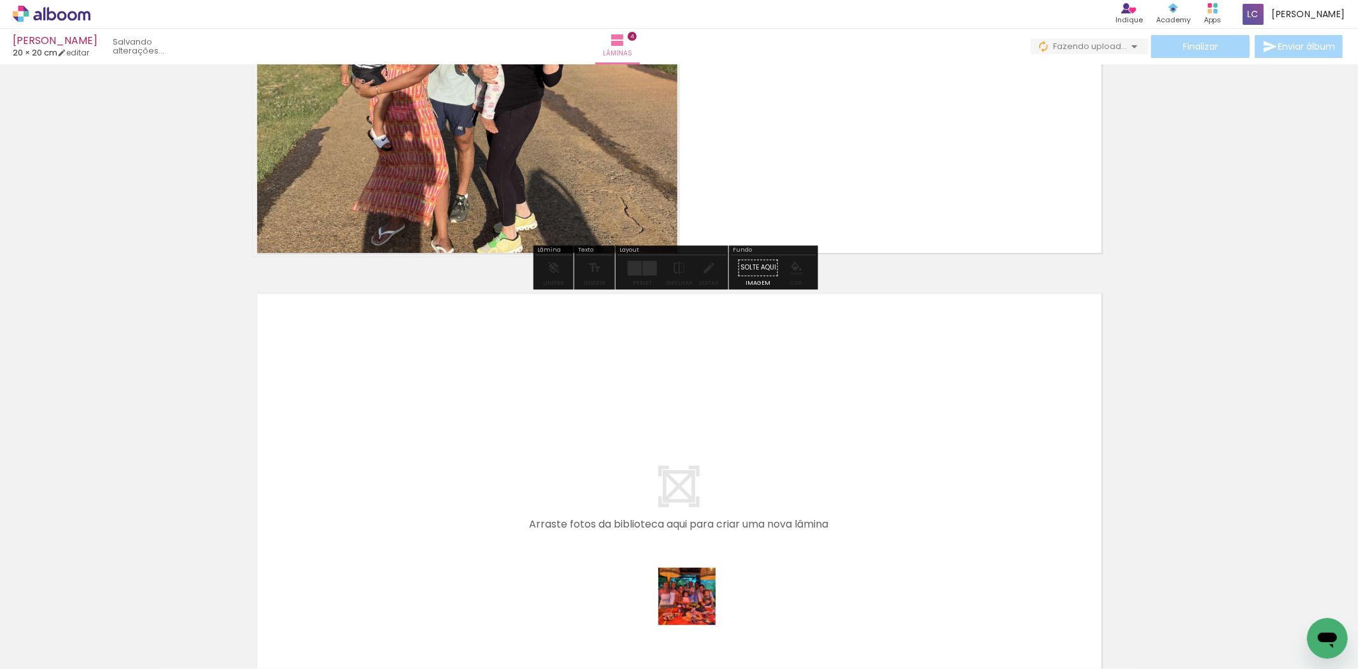
drag, startPoint x: 689, startPoint y: 642, endPoint x: 750, endPoint y: 609, distance: 68.7
click at [705, 585] on quentale-workspace at bounding box center [679, 334] width 1358 height 669
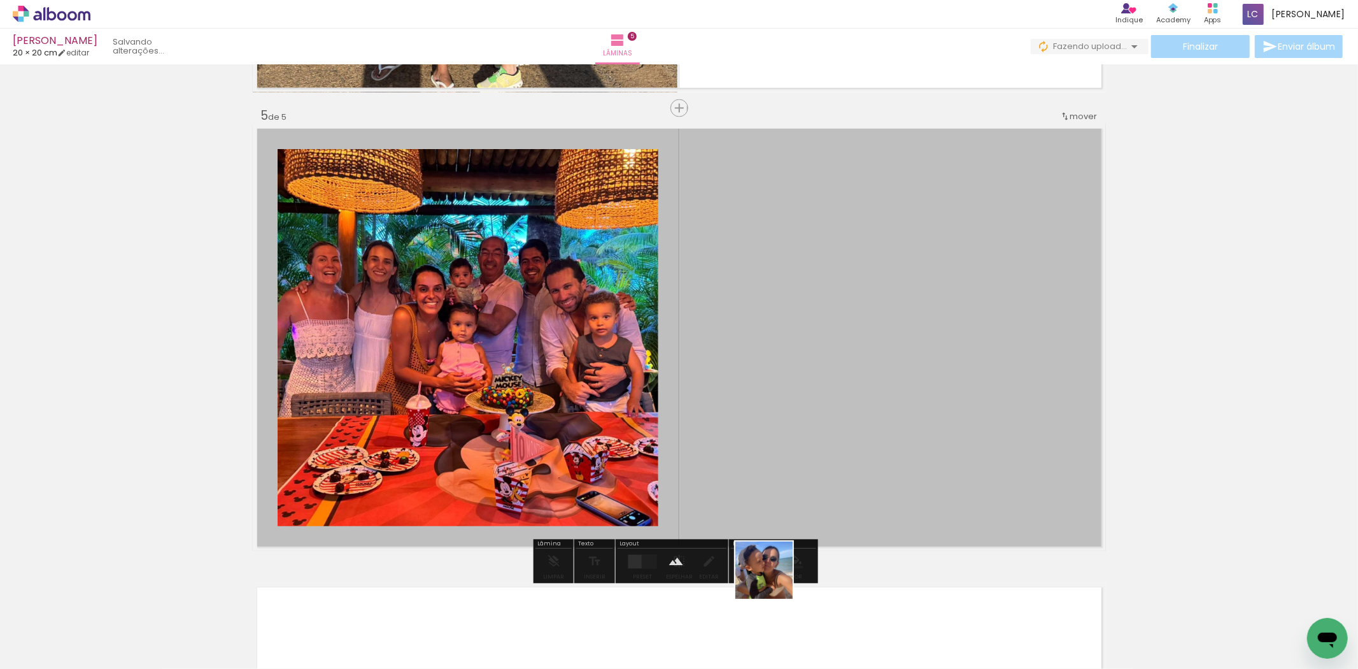
drag, startPoint x: 766, startPoint y: 627, endPoint x: 688, endPoint y: 514, distance: 136.5
click at [774, 498] on quentale-workspace at bounding box center [679, 334] width 1358 height 669
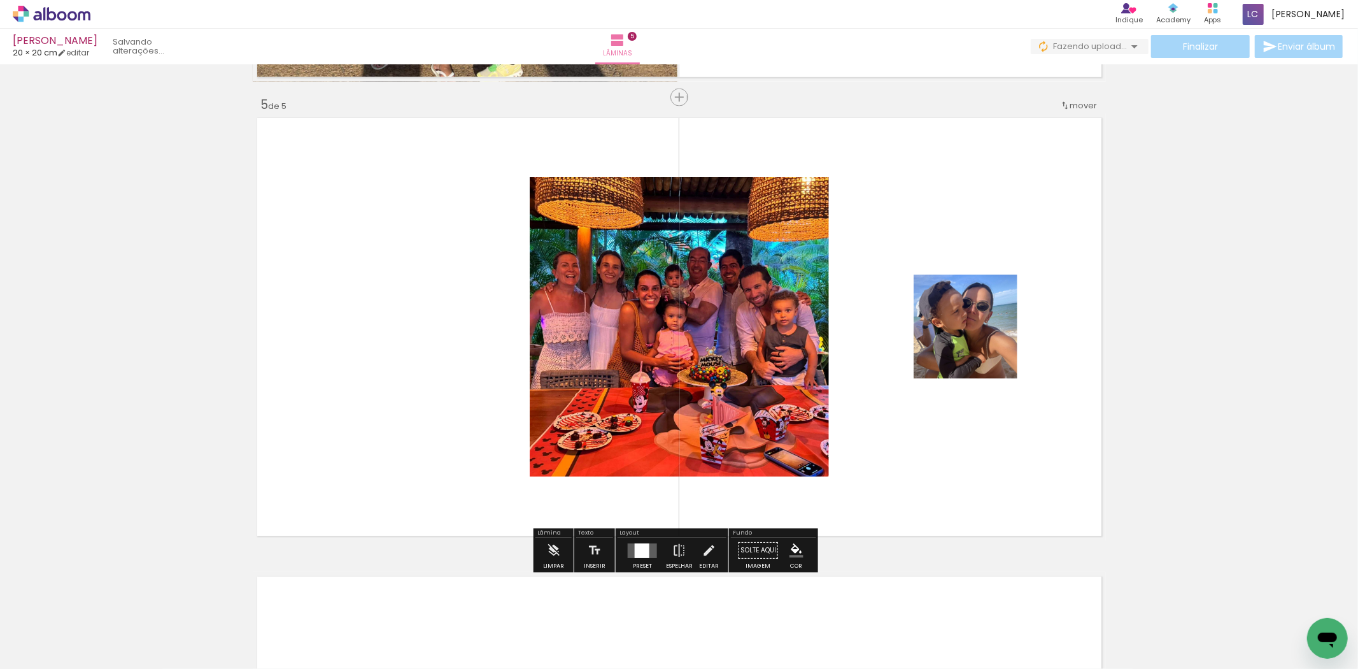
click at [639, 539] on div at bounding box center [642, 550] width 34 height 25
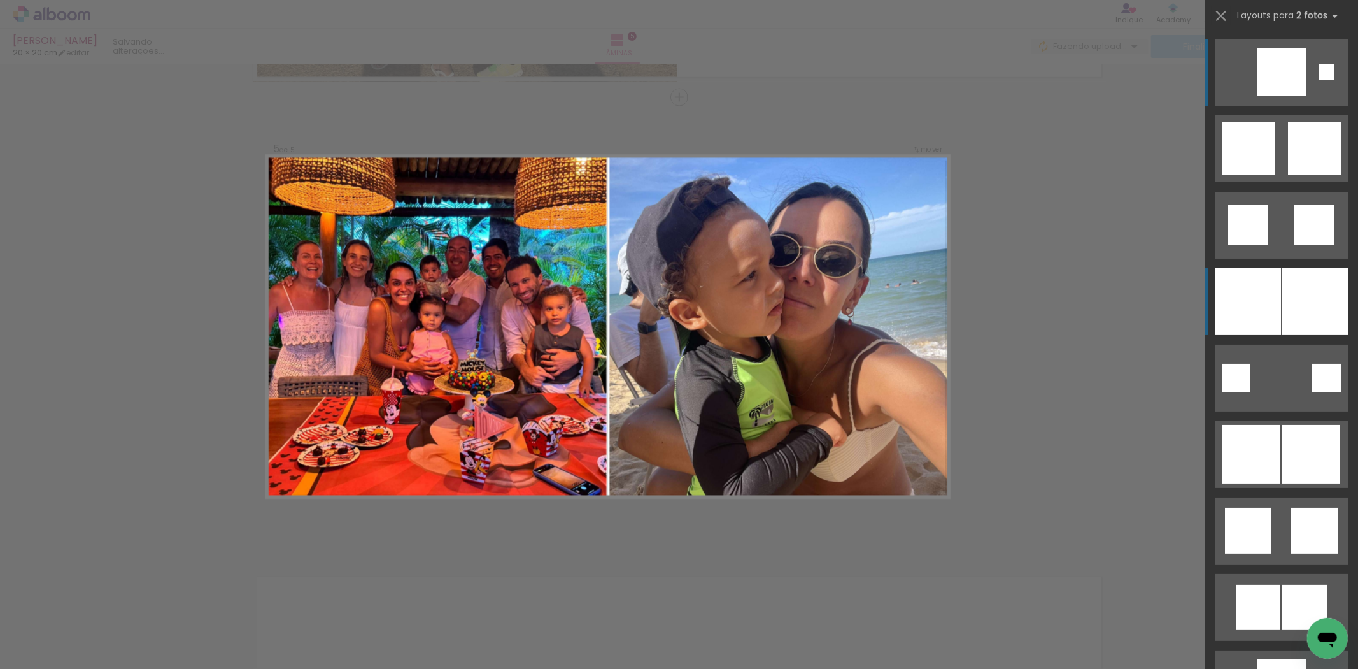
click at [1236, 313] on div at bounding box center [1248, 301] width 66 height 67
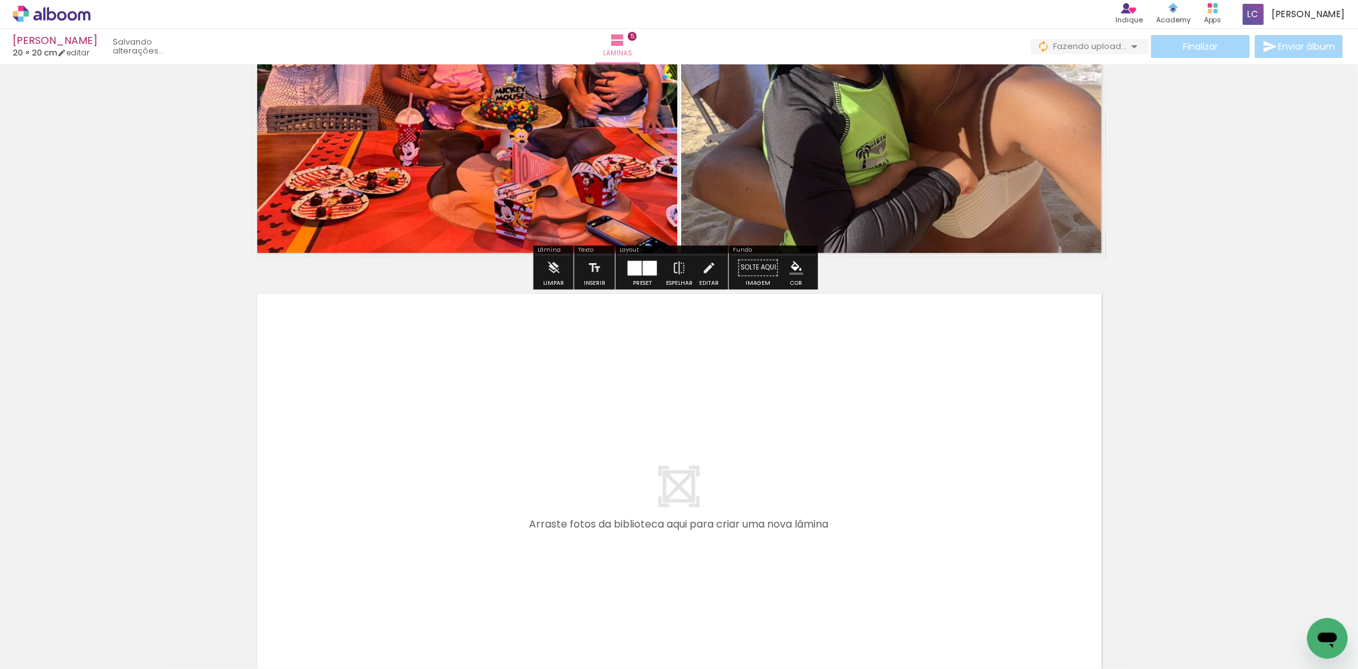
drag, startPoint x: 844, startPoint y: 608, endPoint x: 906, endPoint y: 606, distance: 61.8
click at [860, 577] on quentale-workspace at bounding box center [679, 334] width 1358 height 669
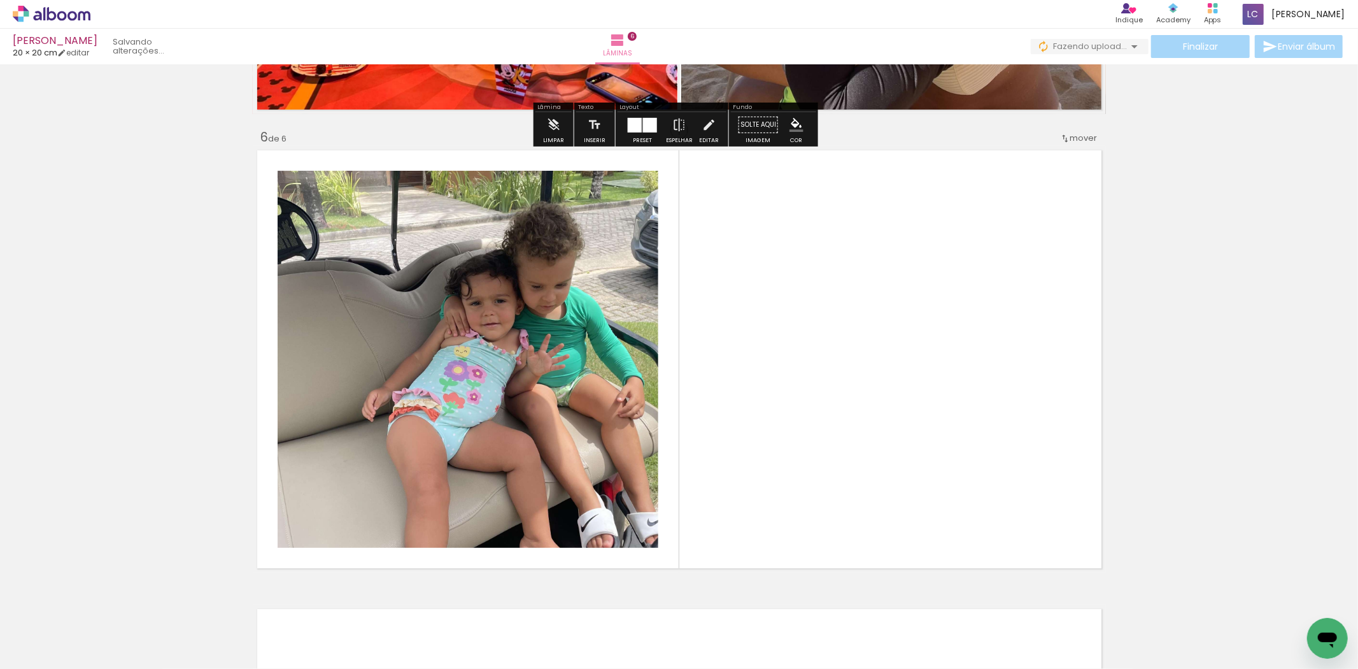
drag, startPoint x: 911, startPoint y: 575, endPoint x: 750, endPoint y: 586, distance: 161.5
click at [903, 524] on quentale-workspace at bounding box center [679, 334] width 1358 height 669
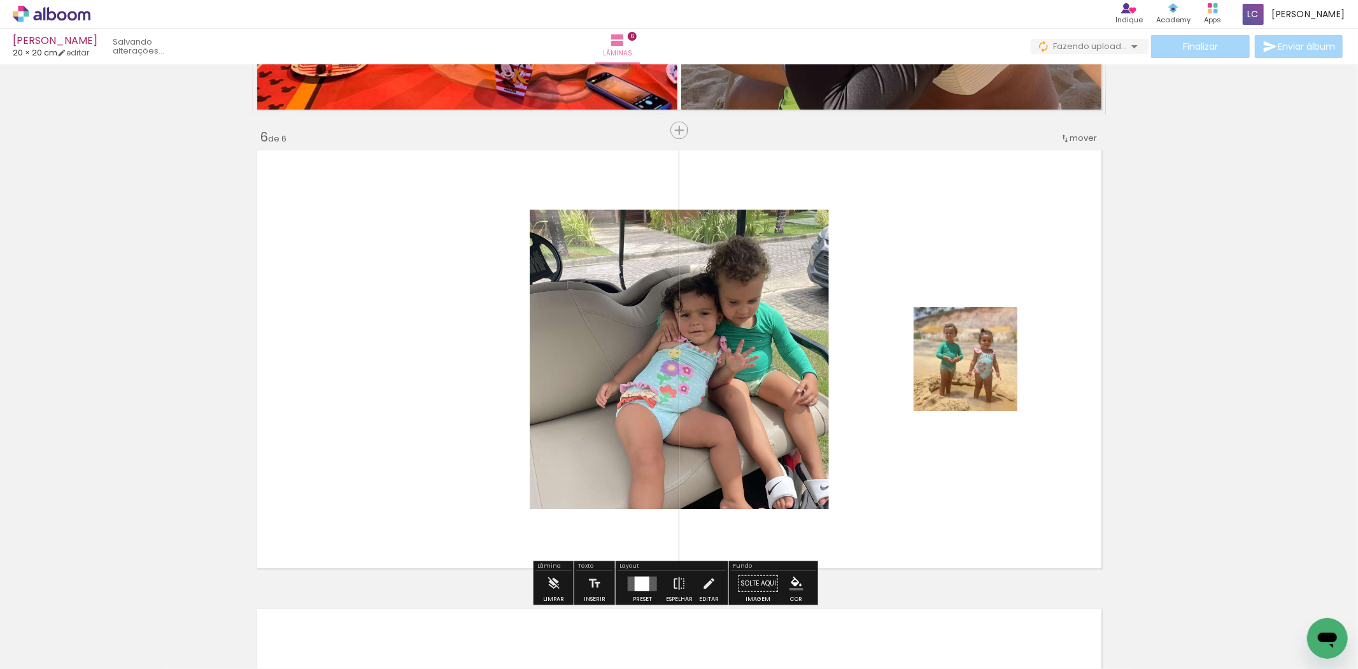
scroll to position [2281, 0]
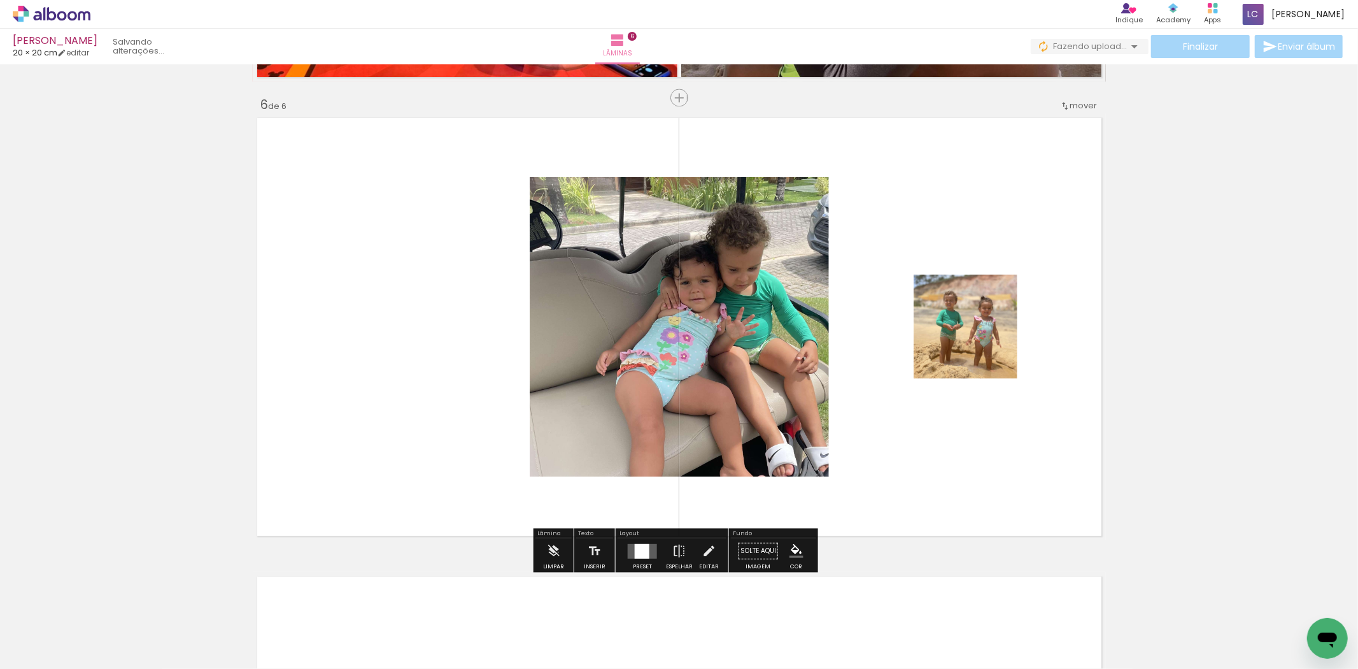
drag, startPoint x: 664, startPoint y: 527, endPoint x: 652, endPoint y: 533, distance: 13.7
click at [638, 539] on div at bounding box center [642, 550] width 34 height 25
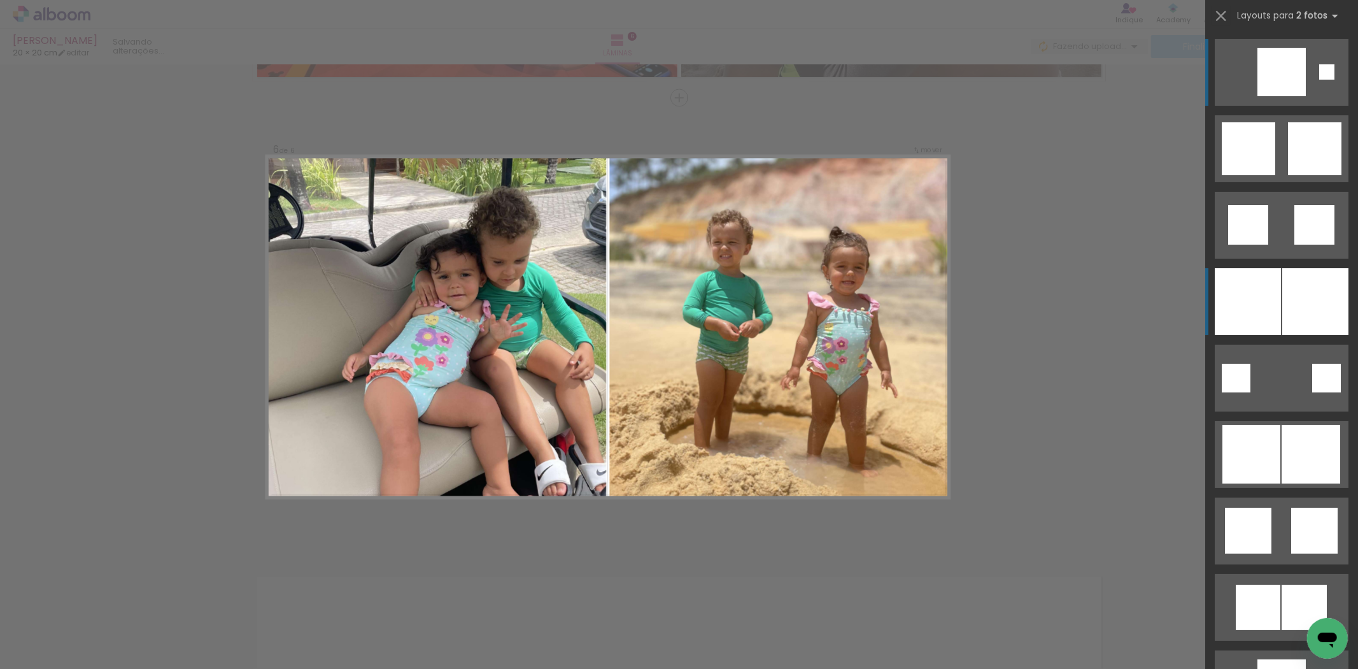
click at [1219, 294] on div at bounding box center [1248, 301] width 66 height 67
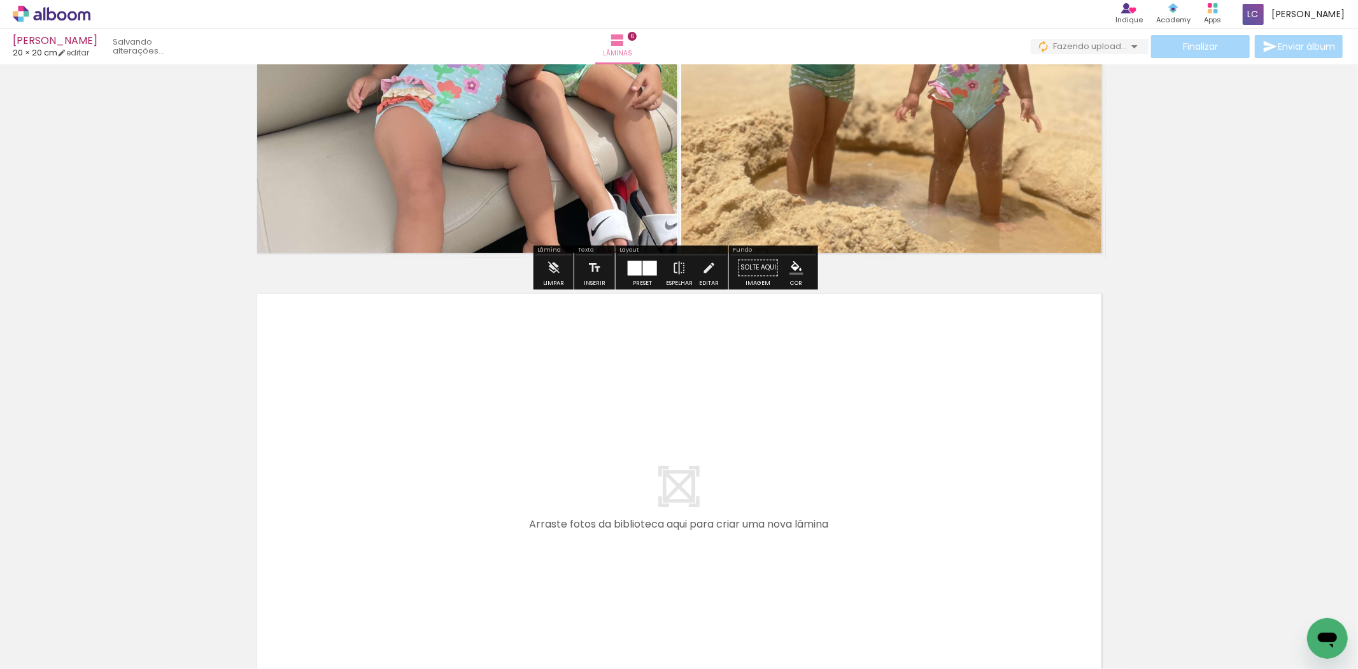
drag, startPoint x: 999, startPoint y: 600, endPoint x: 1007, endPoint y: 613, distance: 15.7
click at [984, 576] on quentale-workspace at bounding box center [679, 334] width 1358 height 669
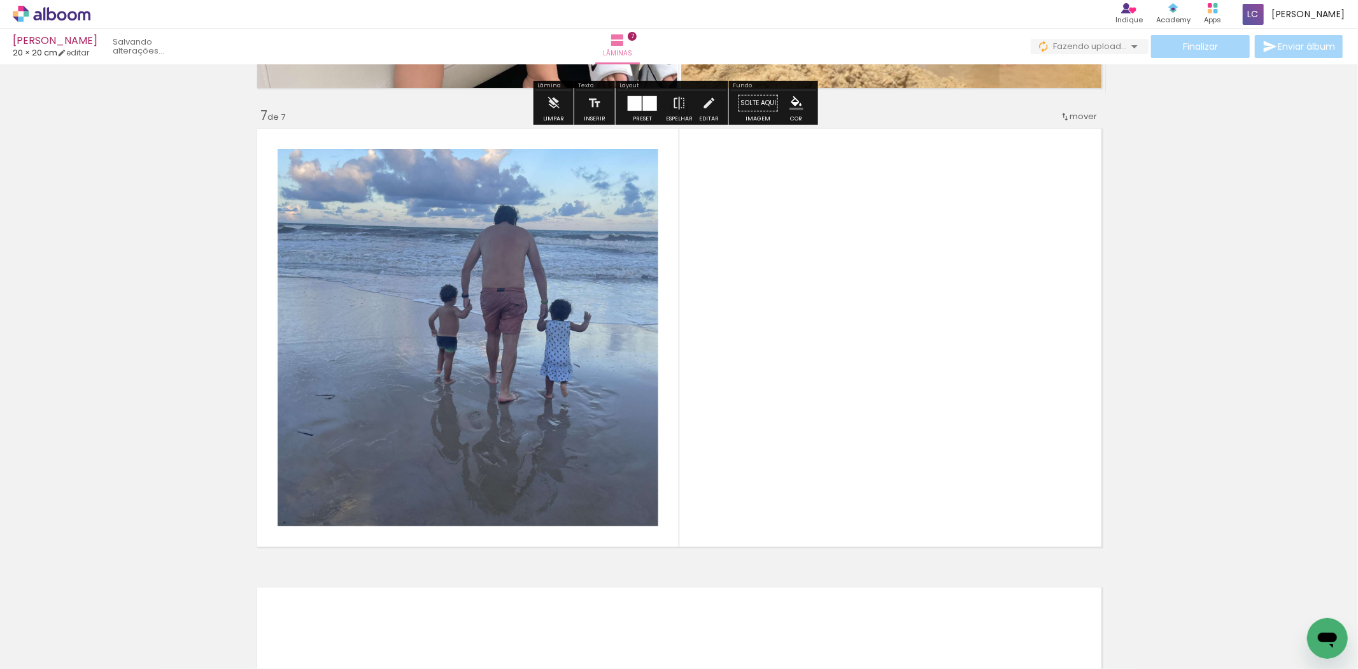
scroll to position [2739, 0]
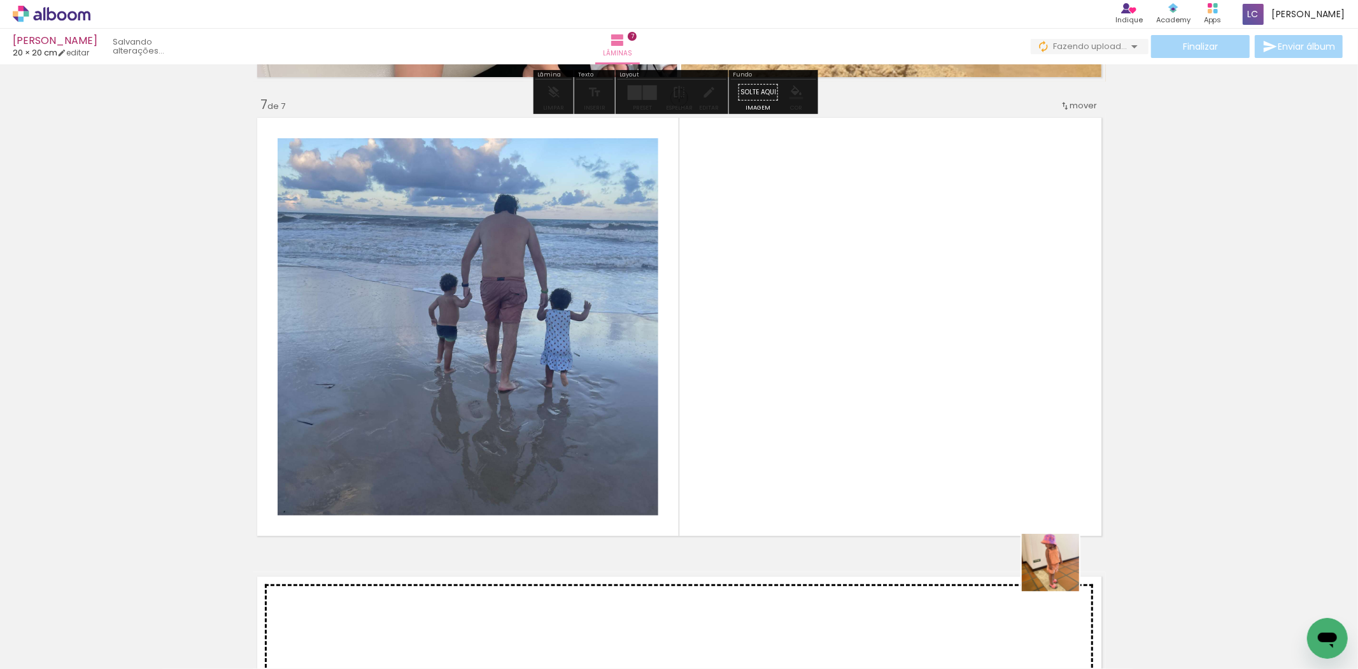
drag, startPoint x: 1044, startPoint y: 627, endPoint x: 744, endPoint y: 567, distance: 306.5
click at [889, 483] on quentale-workspace at bounding box center [679, 334] width 1358 height 669
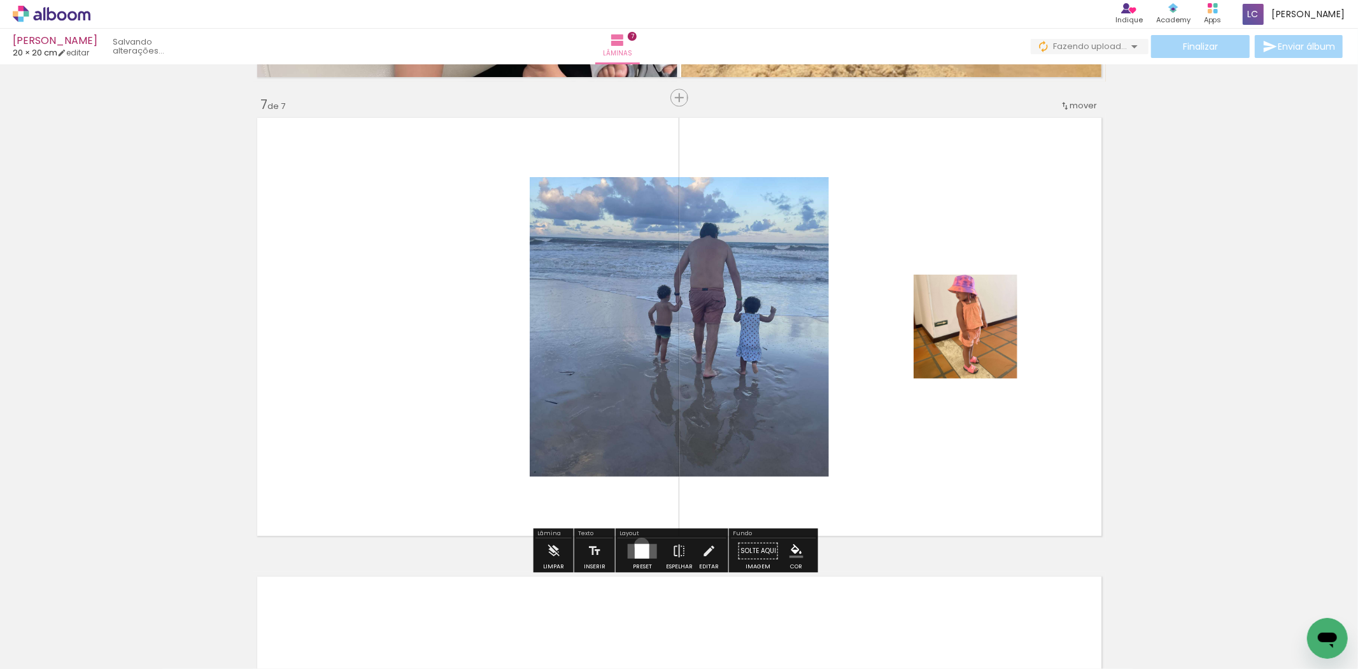
click at [639, 545] on div at bounding box center [642, 550] width 15 height 15
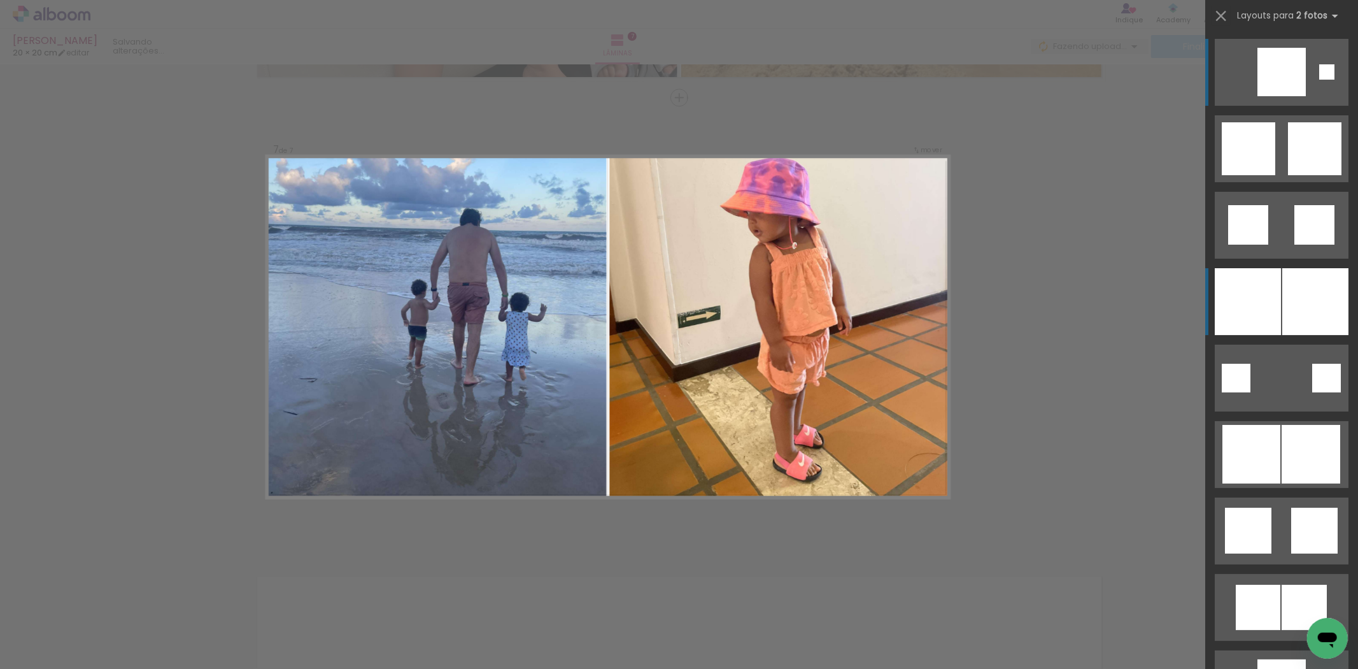
click at [1294, 322] on div at bounding box center [1316, 301] width 66 height 67
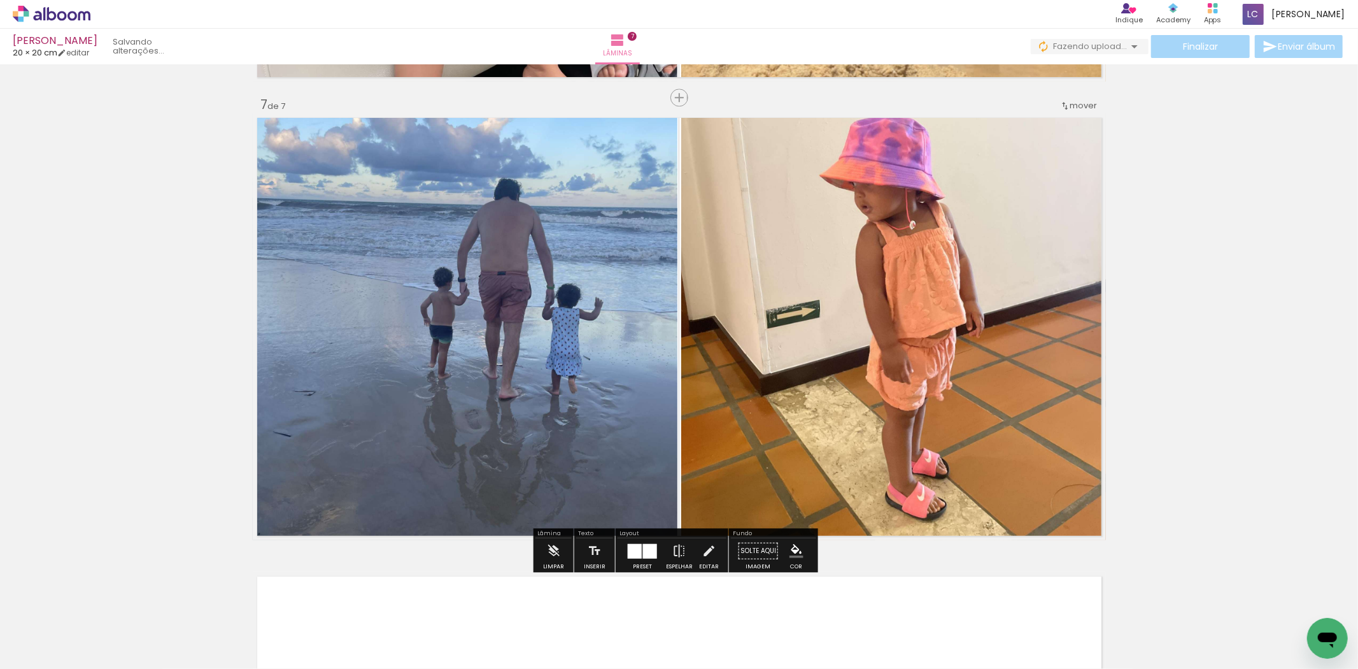
scroll to position [0, 397]
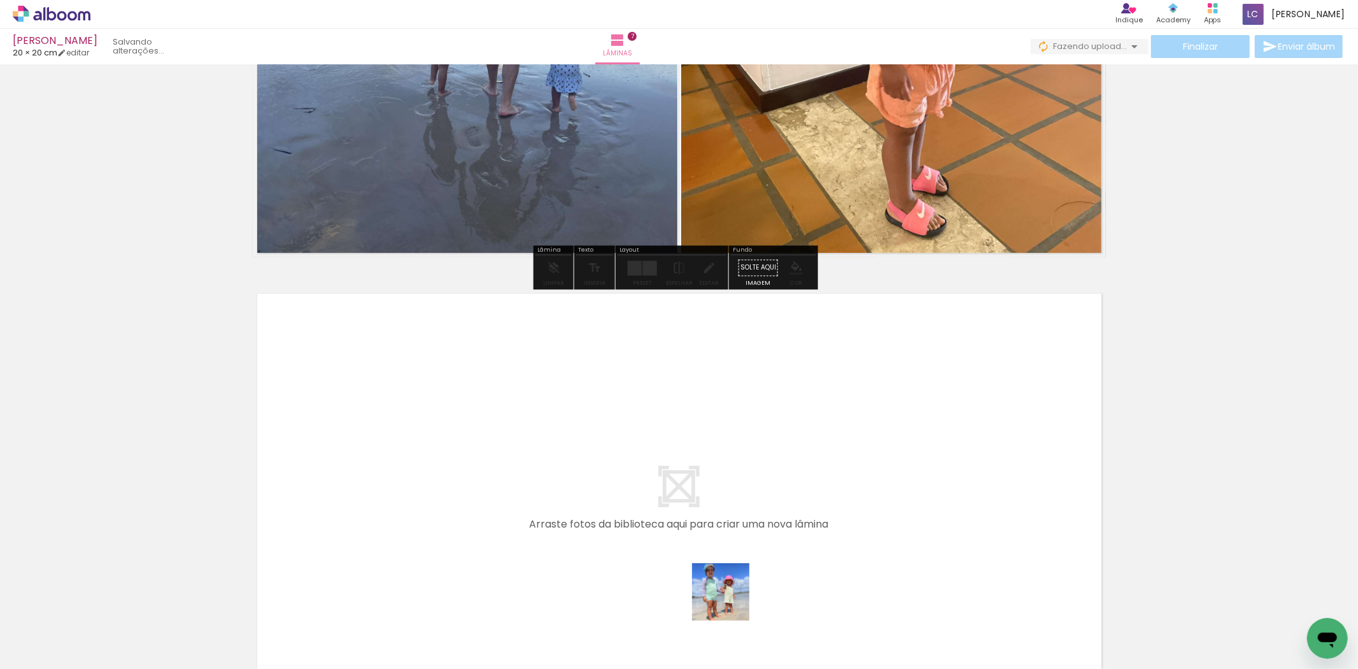
drag, startPoint x: 732, startPoint y: 634, endPoint x: 730, endPoint y: 581, distance: 52.3
click at [730, 581] on quentale-workspace at bounding box center [679, 334] width 1358 height 669
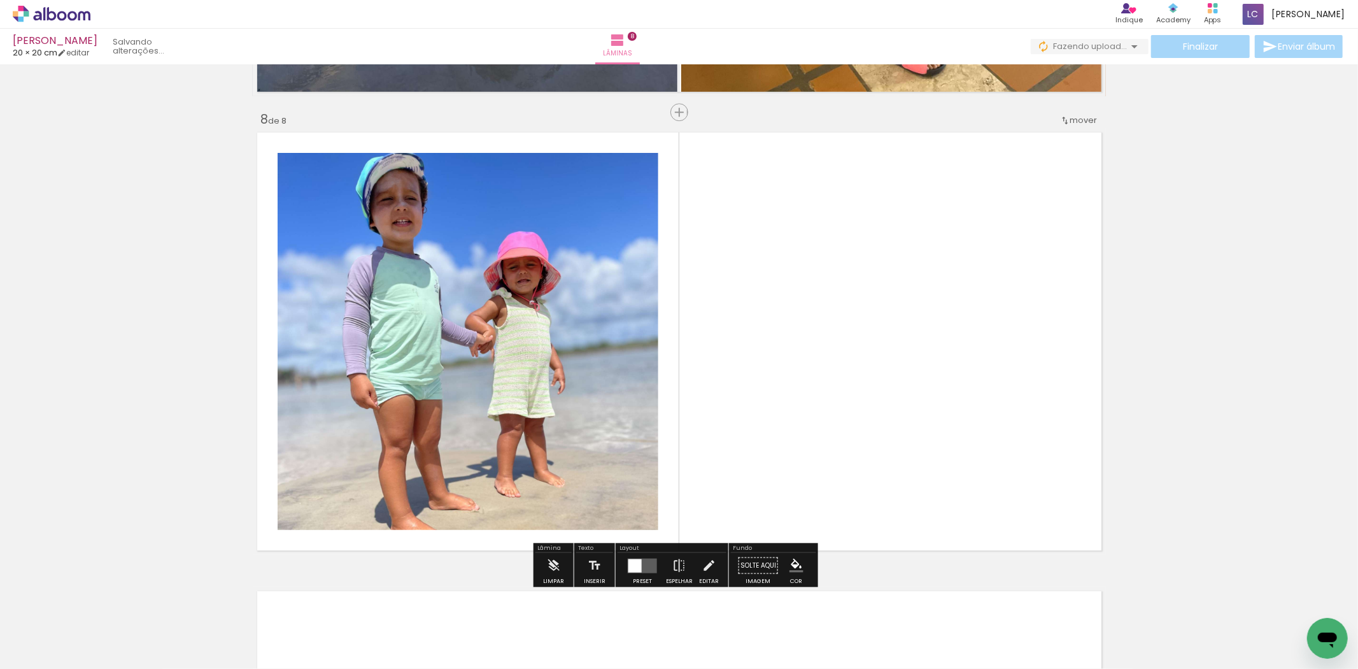
scroll to position [3198, 0]
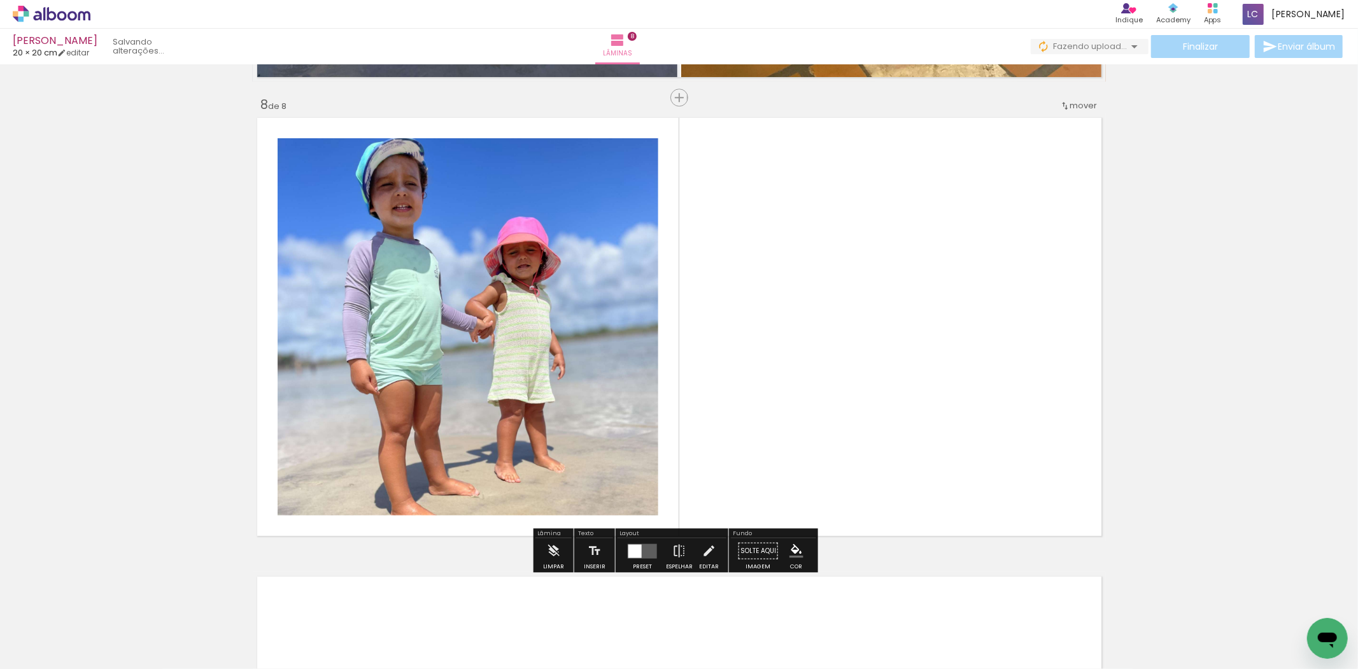
drag, startPoint x: 801, startPoint y: 586, endPoint x: 785, endPoint y: 535, distance: 53.2
click at [790, 555] on quentale-workspace at bounding box center [679, 334] width 1358 height 669
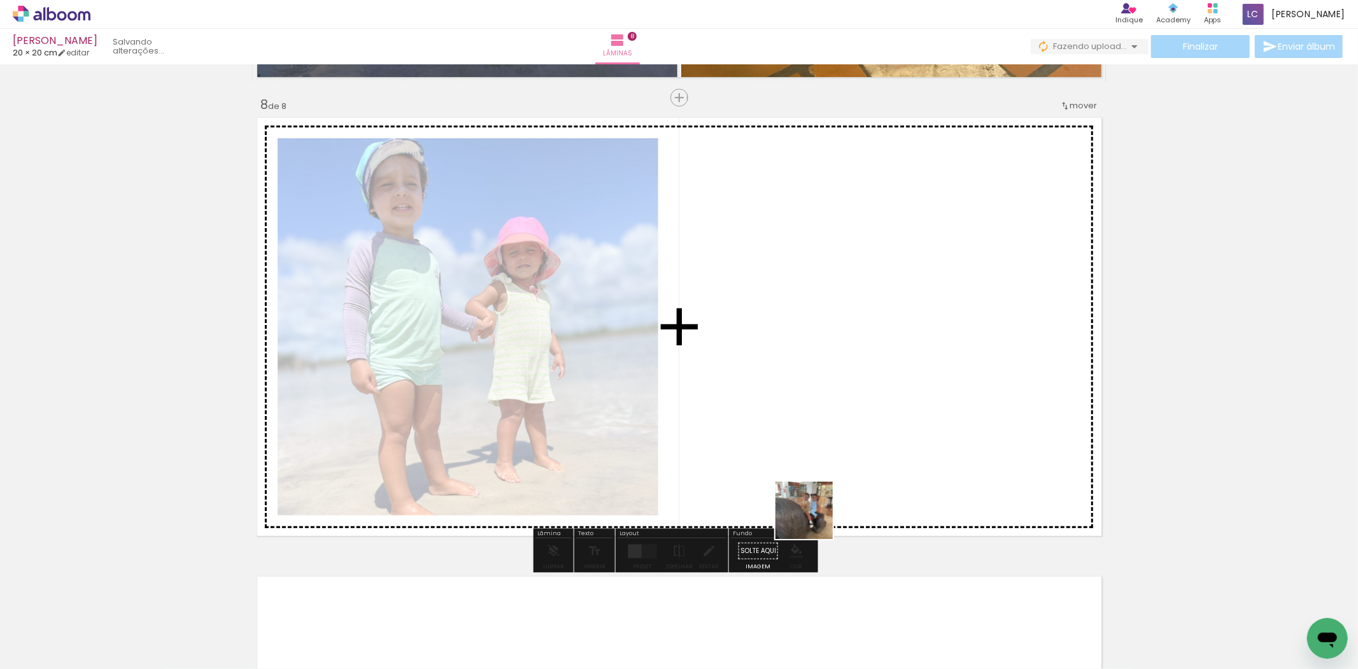
drag, startPoint x: 814, startPoint y: 520, endPoint x: 730, endPoint y: 535, distance: 85.4
click at [797, 439] on quentale-workspace at bounding box center [679, 334] width 1358 height 669
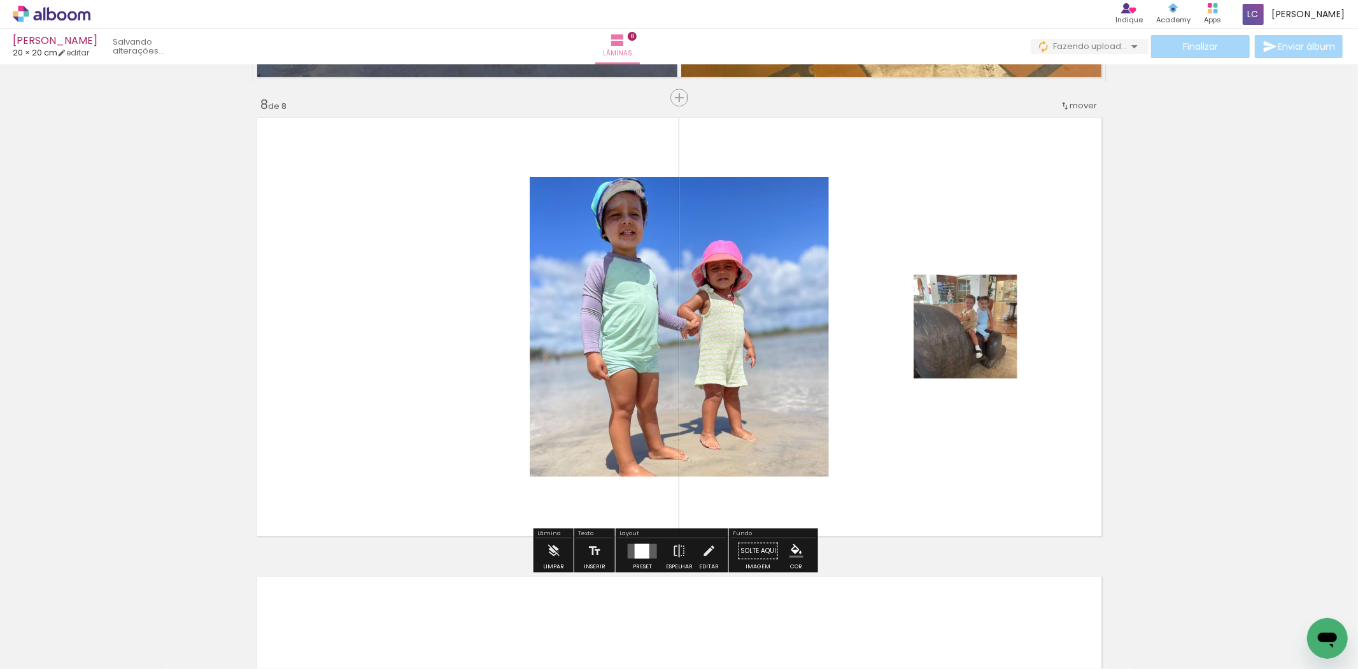
click at [641, 546] on div at bounding box center [642, 550] width 15 height 15
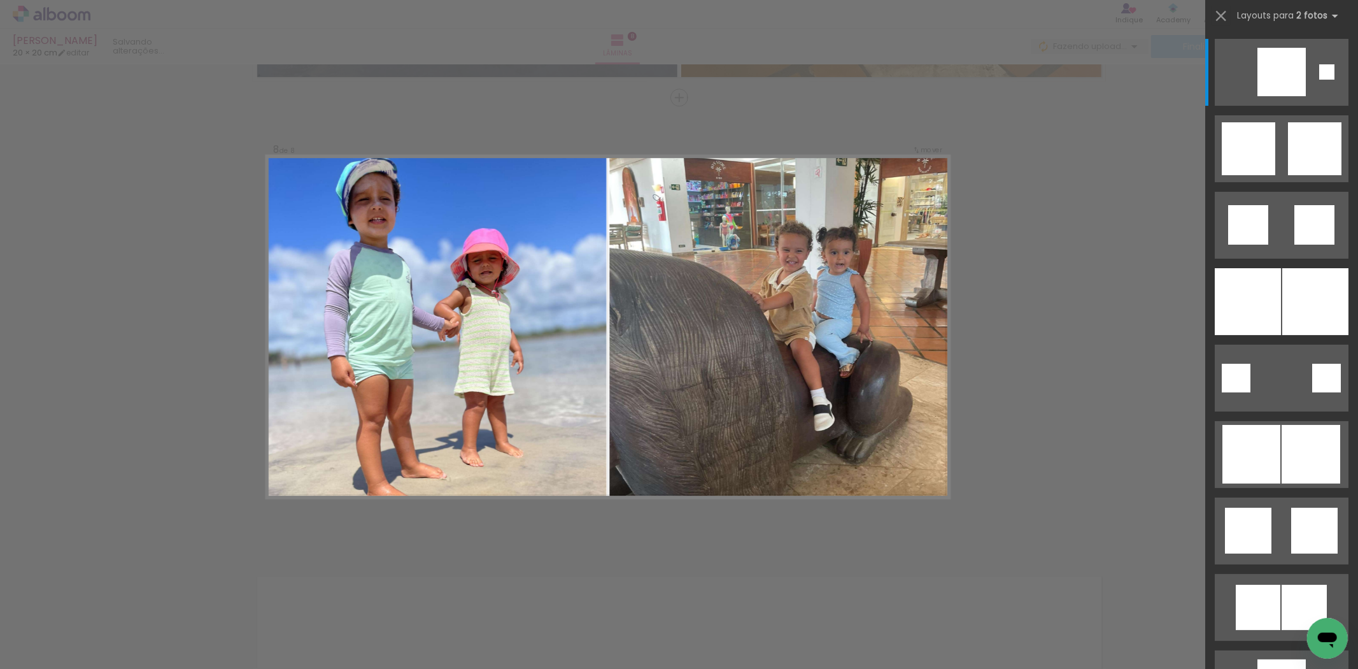
click at [1296, 266] on div at bounding box center [1282, 297] width 153 height 76
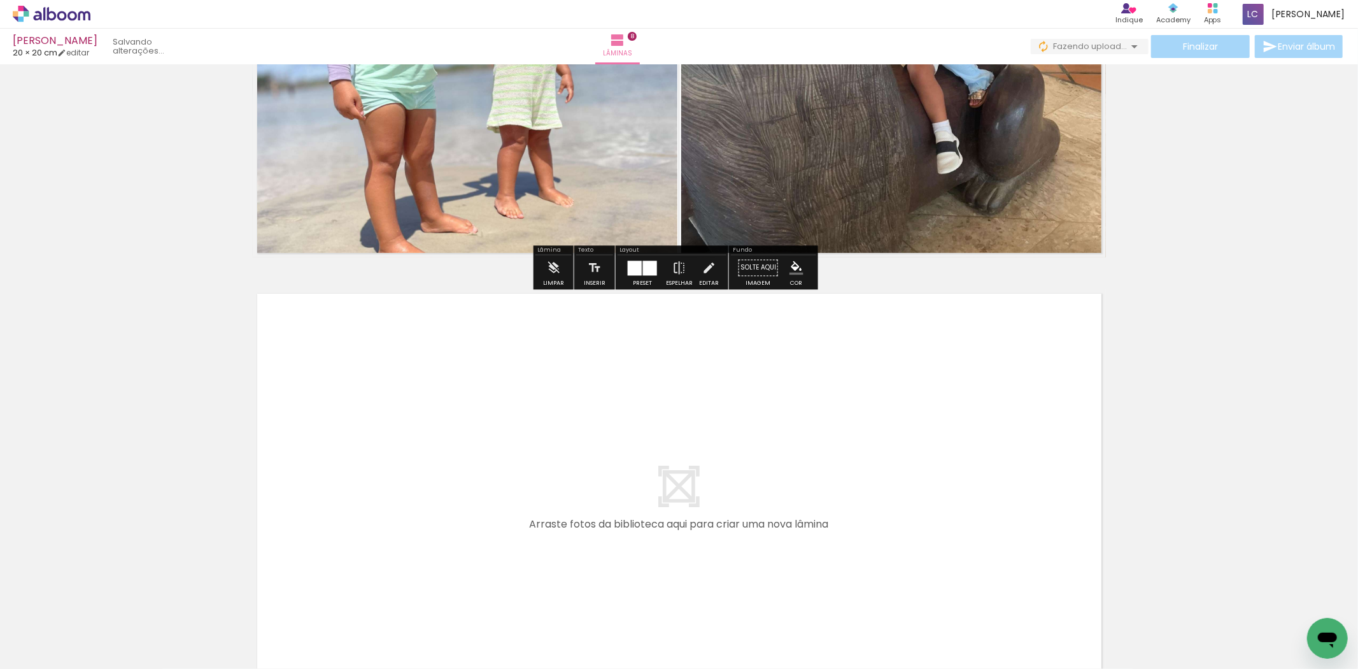
drag, startPoint x: 875, startPoint y: 608, endPoint x: 892, endPoint y: 602, distance: 18.1
click at [876, 550] on quentale-workspace at bounding box center [679, 334] width 1358 height 669
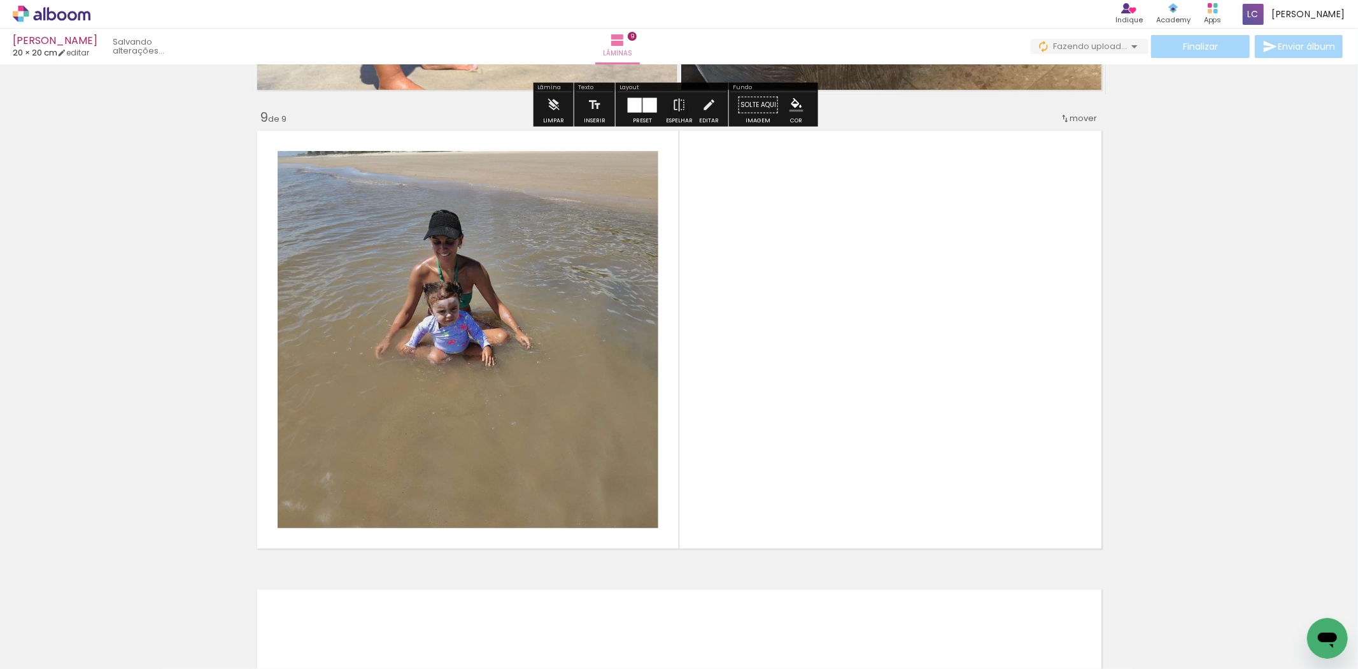
scroll to position [3656, 0]
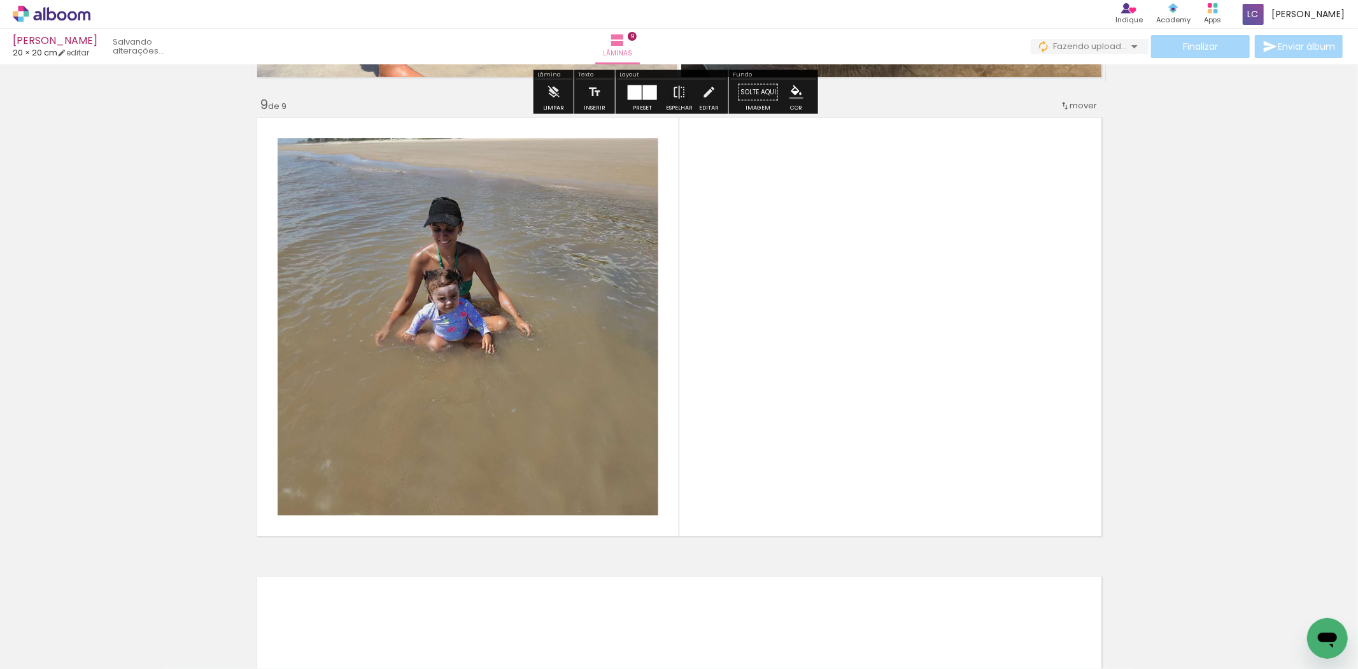
drag, startPoint x: 952, startPoint y: 562, endPoint x: 898, endPoint y: 532, distance: 62.2
click at [924, 511] on quentale-workspace at bounding box center [679, 334] width 1358 height 669
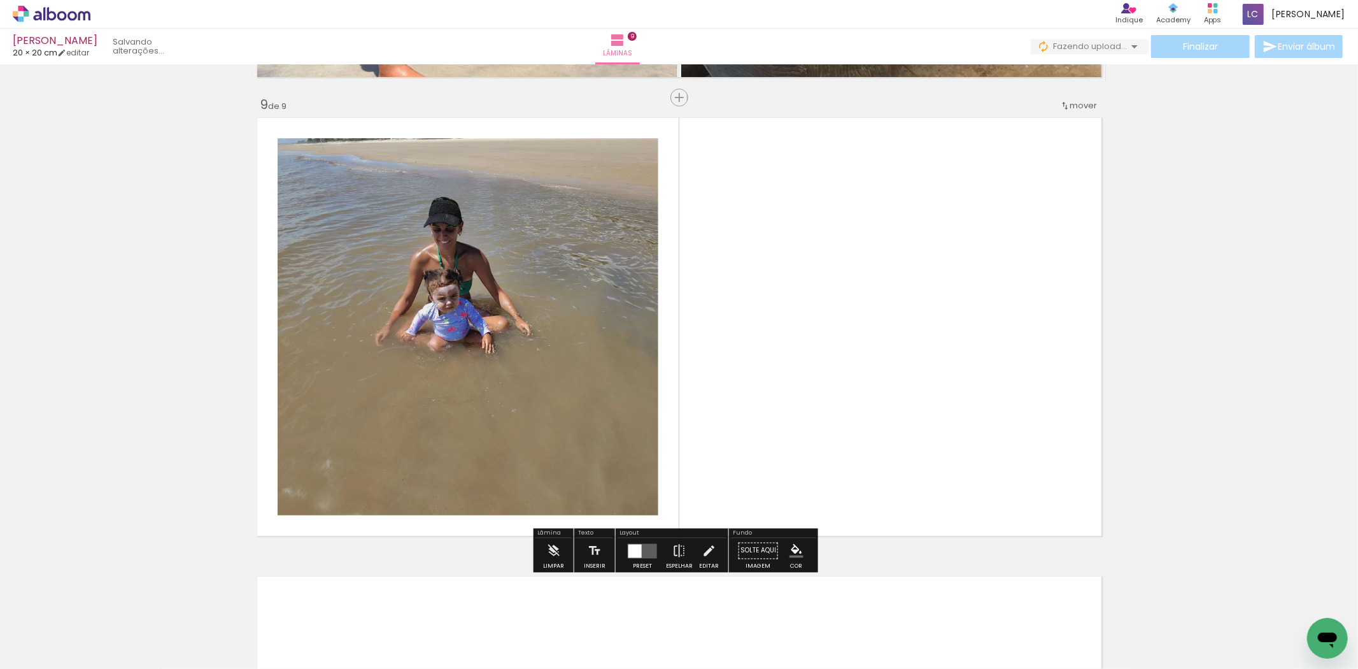
drag, startPoint x: 923, startPoint y: 631, endPoint x: 733, endPoint y: 535, distance: 213.3
click at [900, 524] on quentale-workspace at bounding box center [679, 334] width 1358 height 669
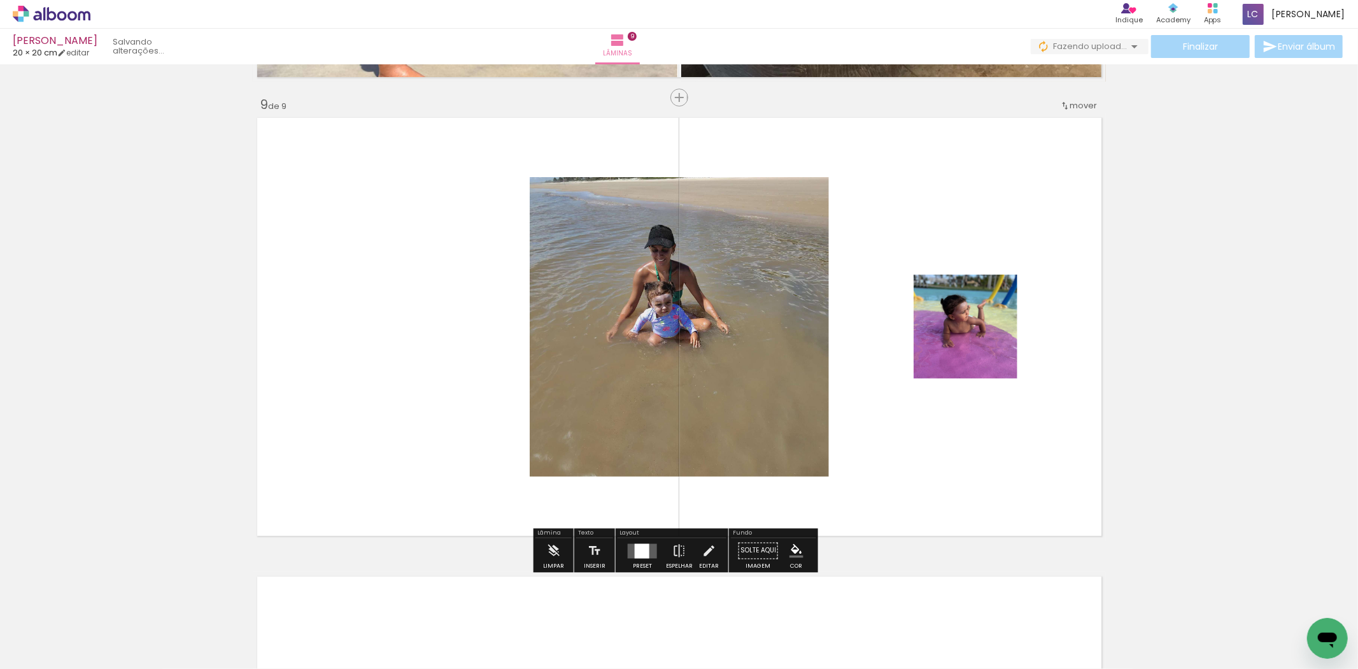
click at [638, 550] on div at bounding box center [642, 550] width 15 height 15
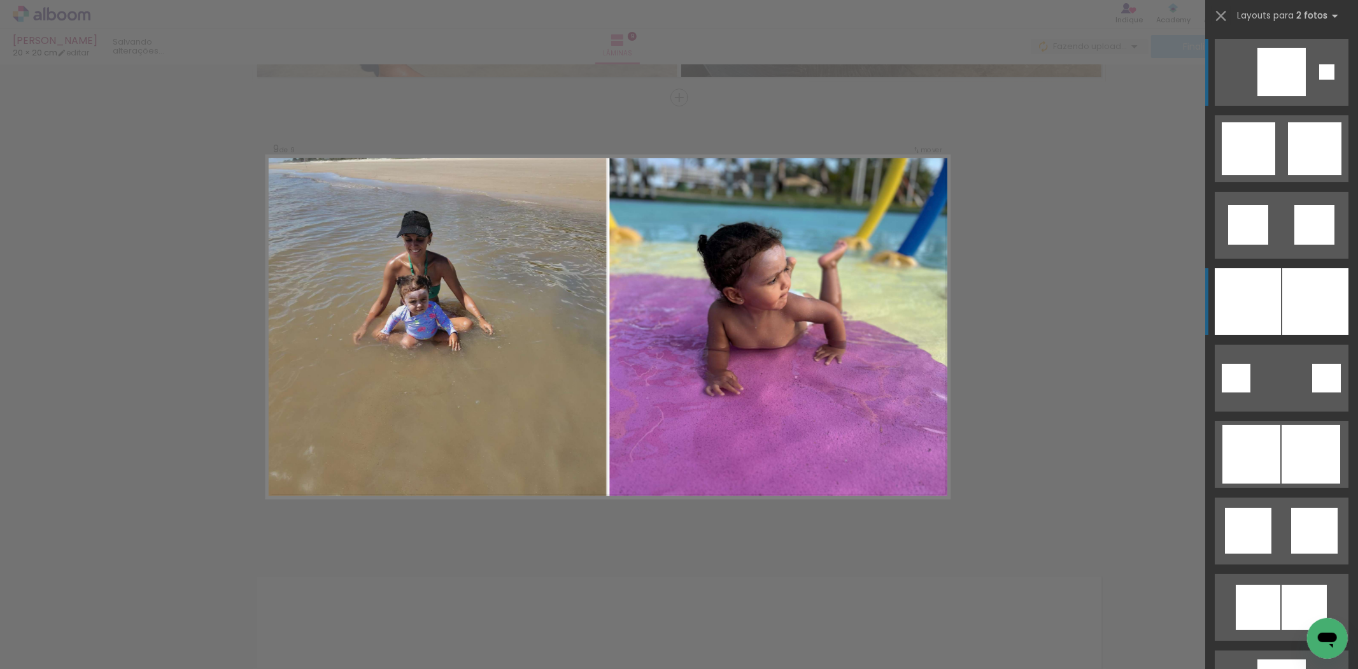
click at [1287, 325] on div at bounding box center [1316, 301] width 66 height 67
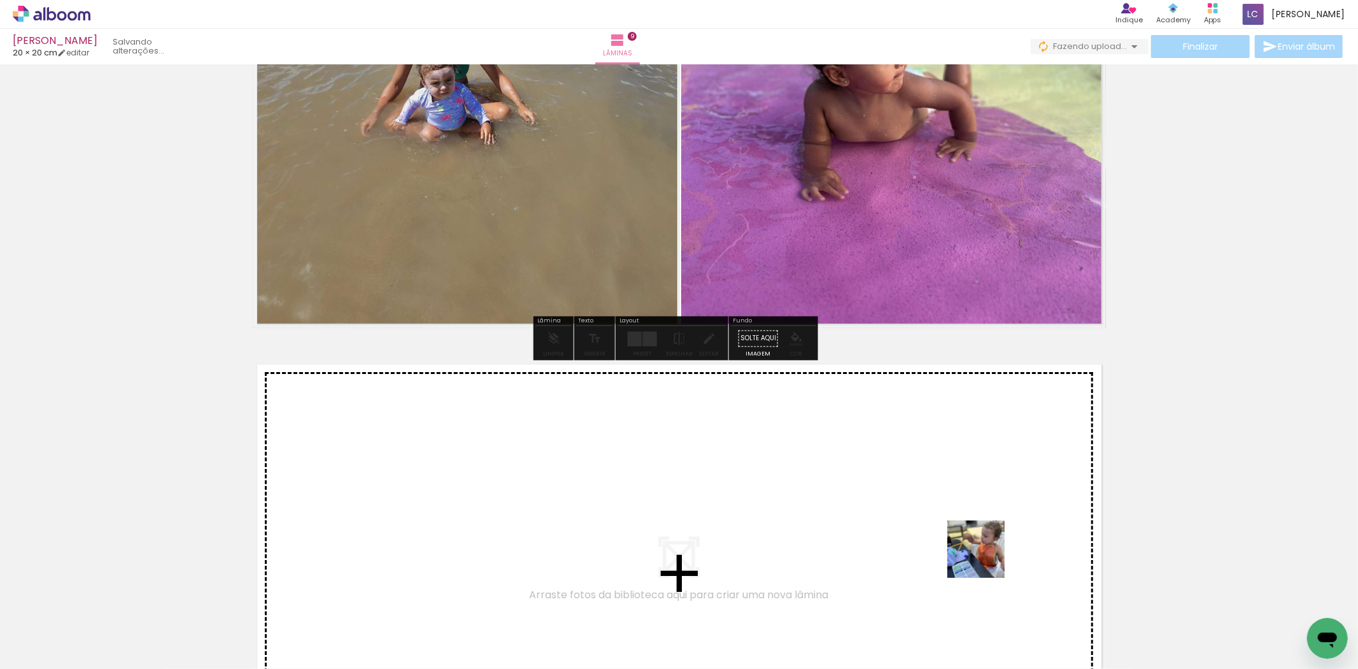
drag, startPoint x: 986, startPoint y: 559, endPoint x: 1026, endPoint y: 595, distance: 54.1
click at [976, 539] on quentale-workspace at bounding box center [679, 334] width 1358 height 669
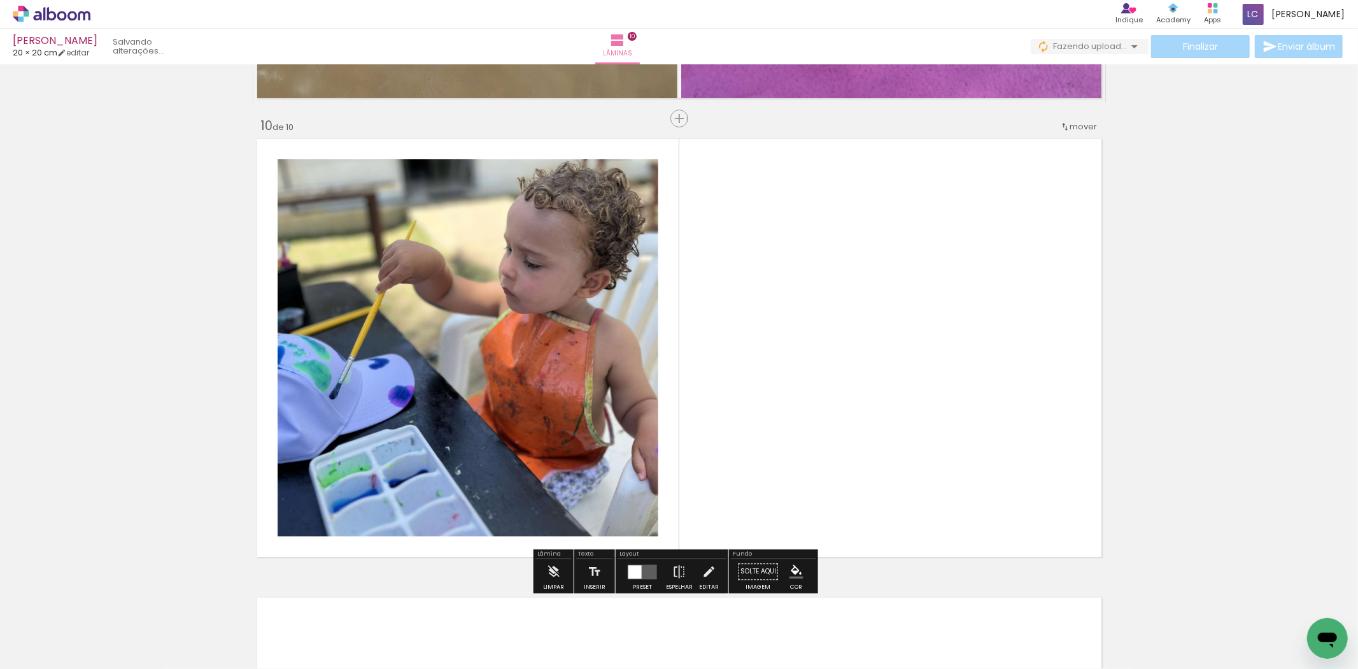
scroll to position [4115, 0]
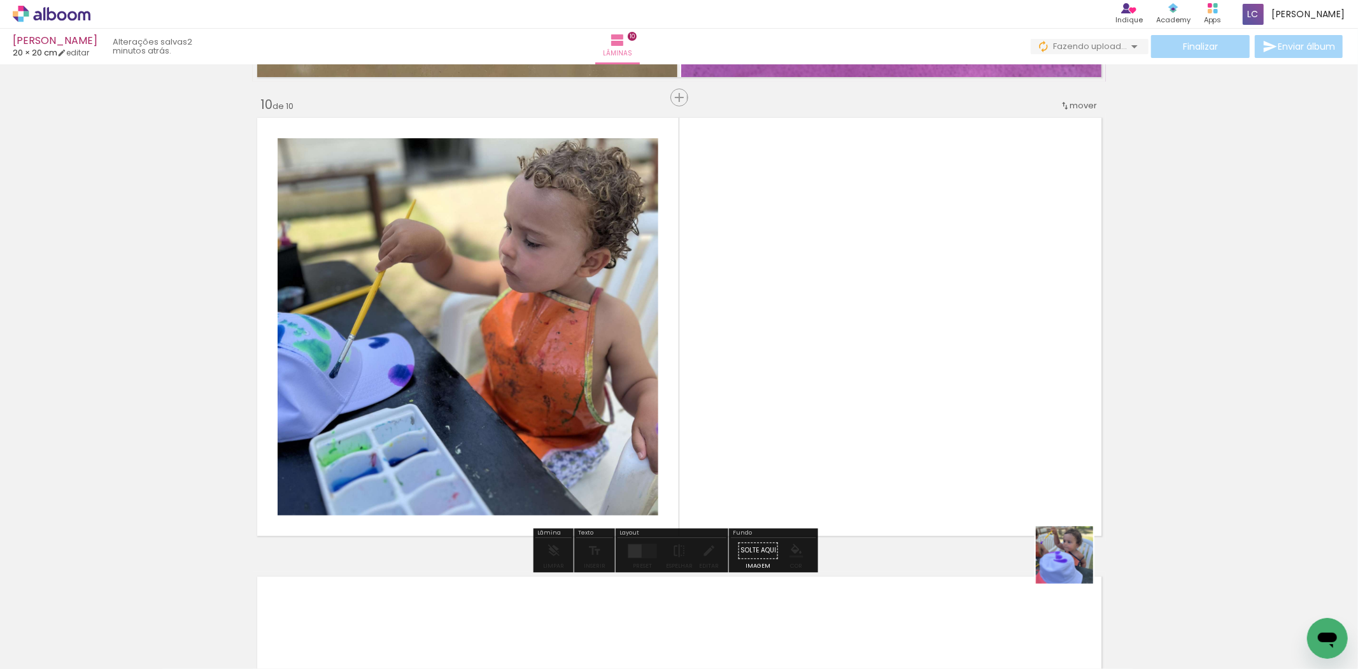
drag, startPoint x: 1074, startPoint y: 564, endPoint x: 720, endPoint y: 518, distance: 357.1
click at [931, 451] on quentale-workspace at bounding box center [679, 334] width 1358 height 669
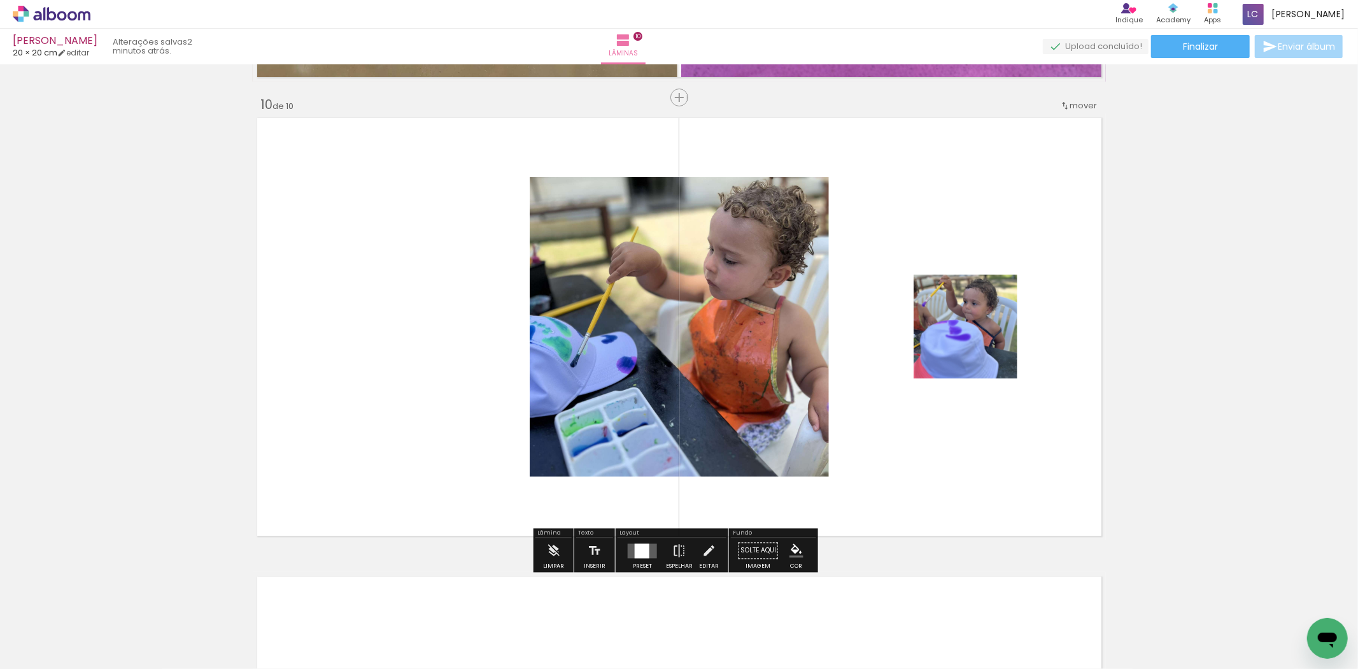
drag, startPoint x: 618, startPoint y: 545, endPoint x: 630, endPoint y: 548, distance: 13.0
click at [619, 546] on div "Preset Espelhar Editar" at bounding box center [672, 554] width 109 height 32
click at [630, 548] on quentale-layouter at bounding box center [642, 550] width 29 height 15
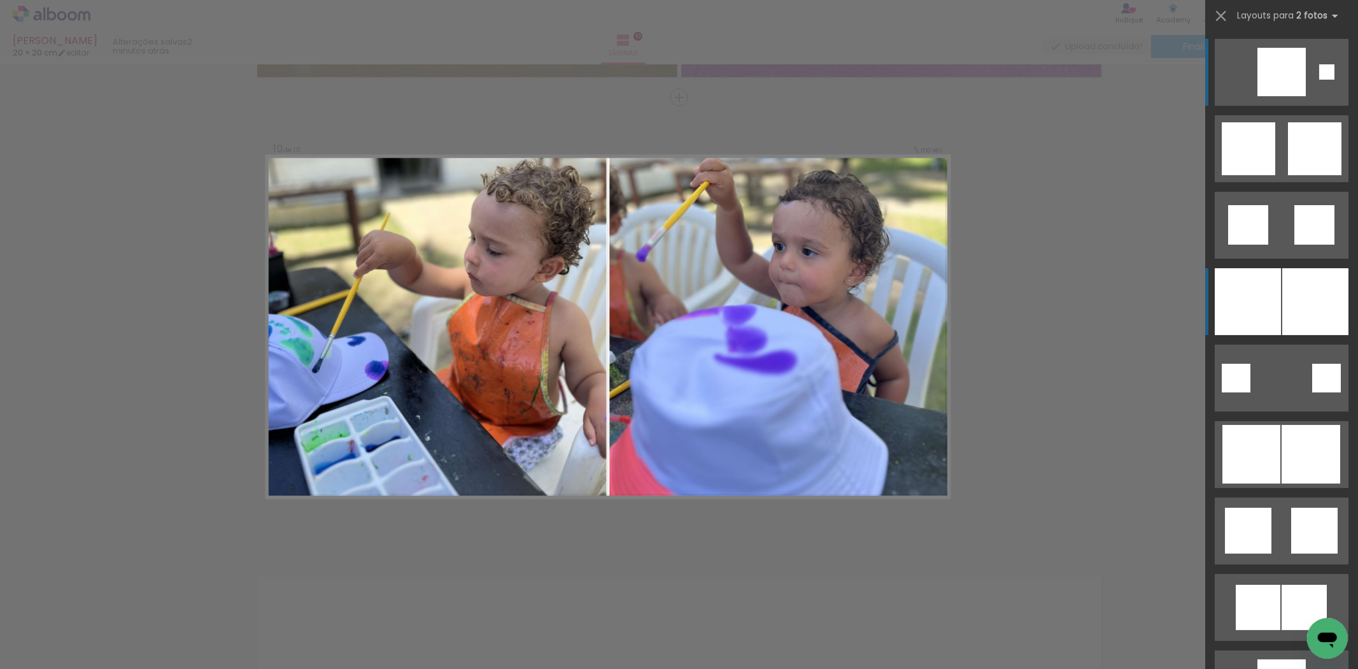
click at [1252, 316] on div at bounding box center [1248, 301] width 66 height 67
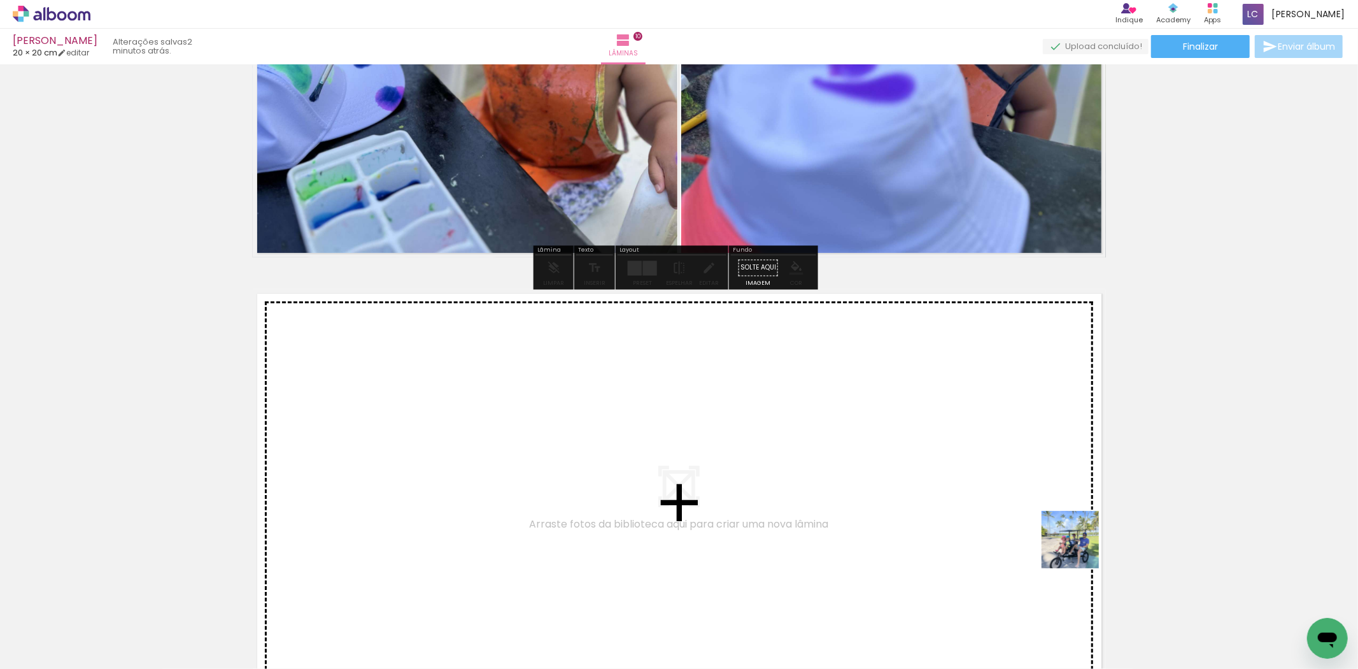
drag, startPoint x: 1080, startPoint y: 549, endPoint x: 1126, endPoint y: 602, distance: 70.5
click at [1049, 522] on quentale-workspace at bounding box center [679, 334] width 1358 height 669
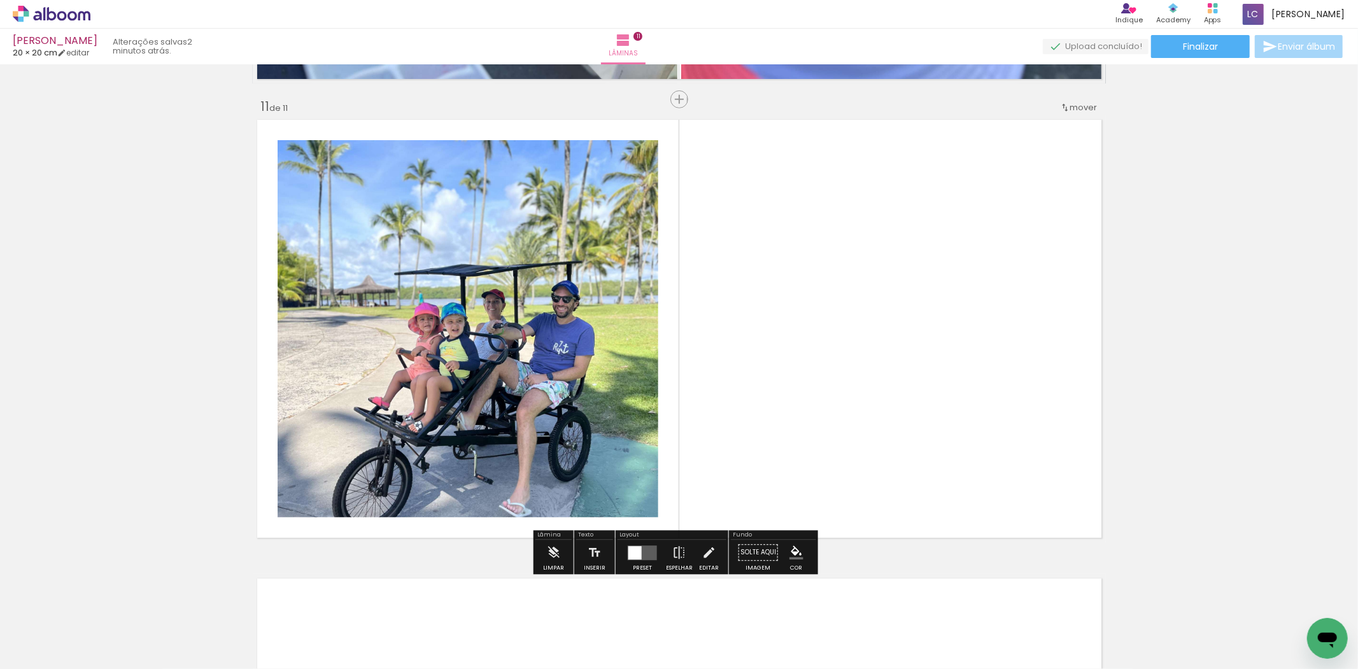
scroll to position [4573, 0]
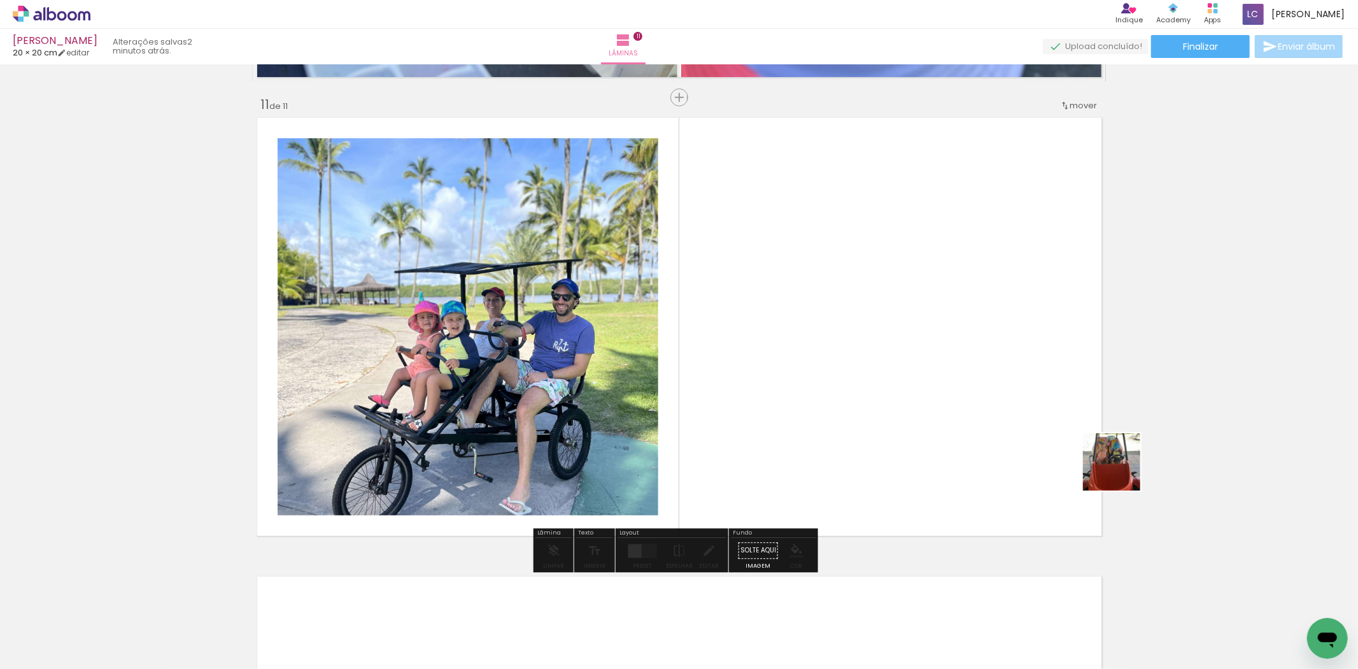
drag, startPoint x: 1122, startPoint y: 471, endPoint x: 798, endPoint y: 480, distance: 323.6
click at [1052, 443] on quentale-workspace at bounding box center [679, 334] width 1358 height 669
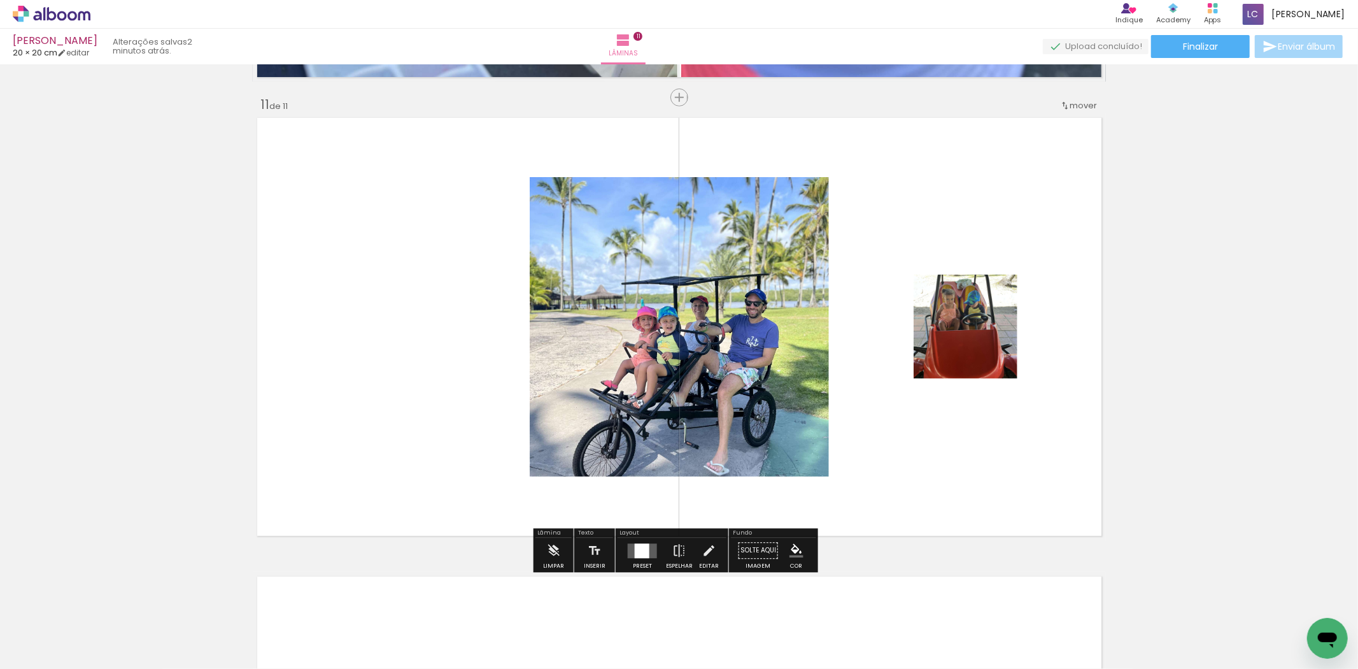
click at [629, 552] on quentale-layouter at bounding box center [642, 550] width 29 height 15
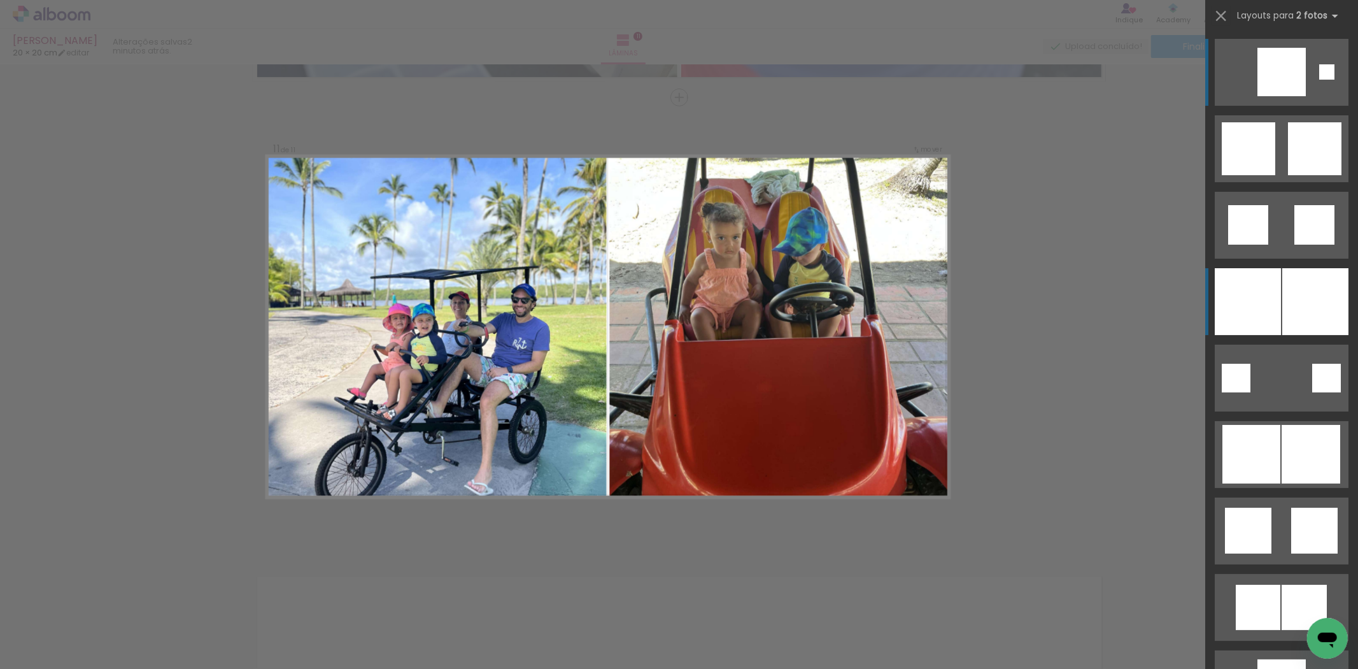
click at [1241, 288] on div at bounding box center [1248, 301] width 66 height 67
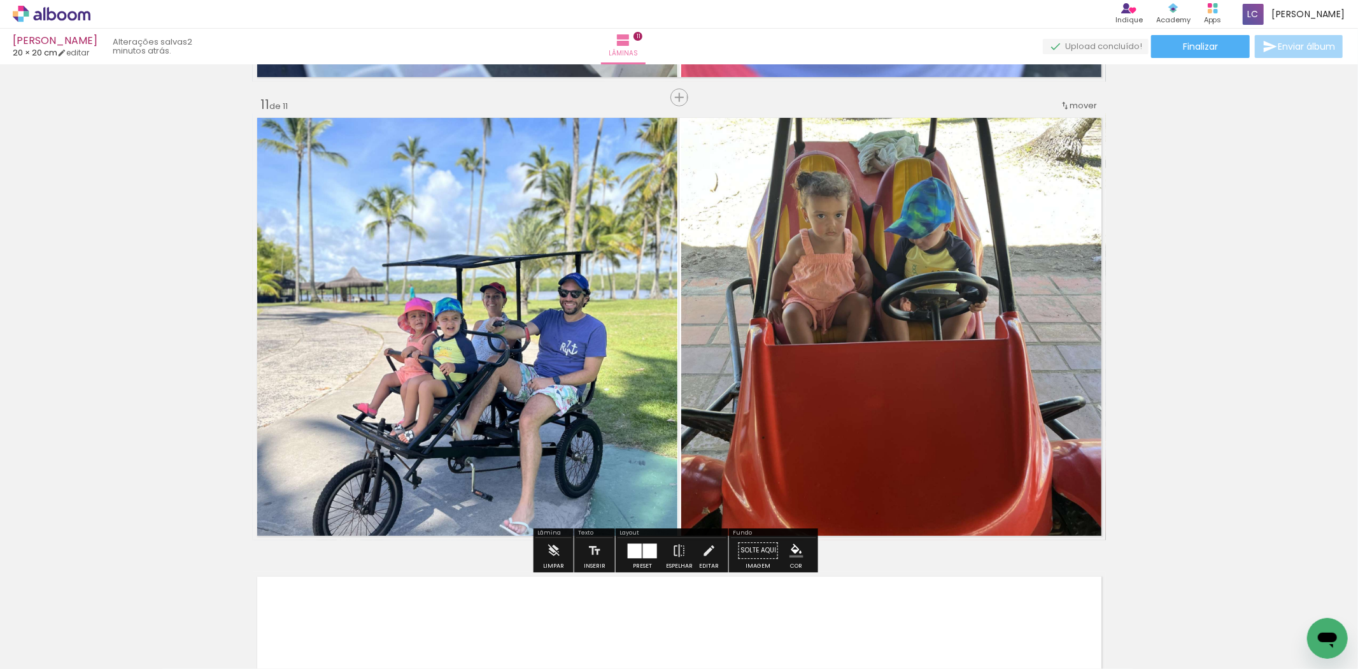
scroll to position [0, 889]
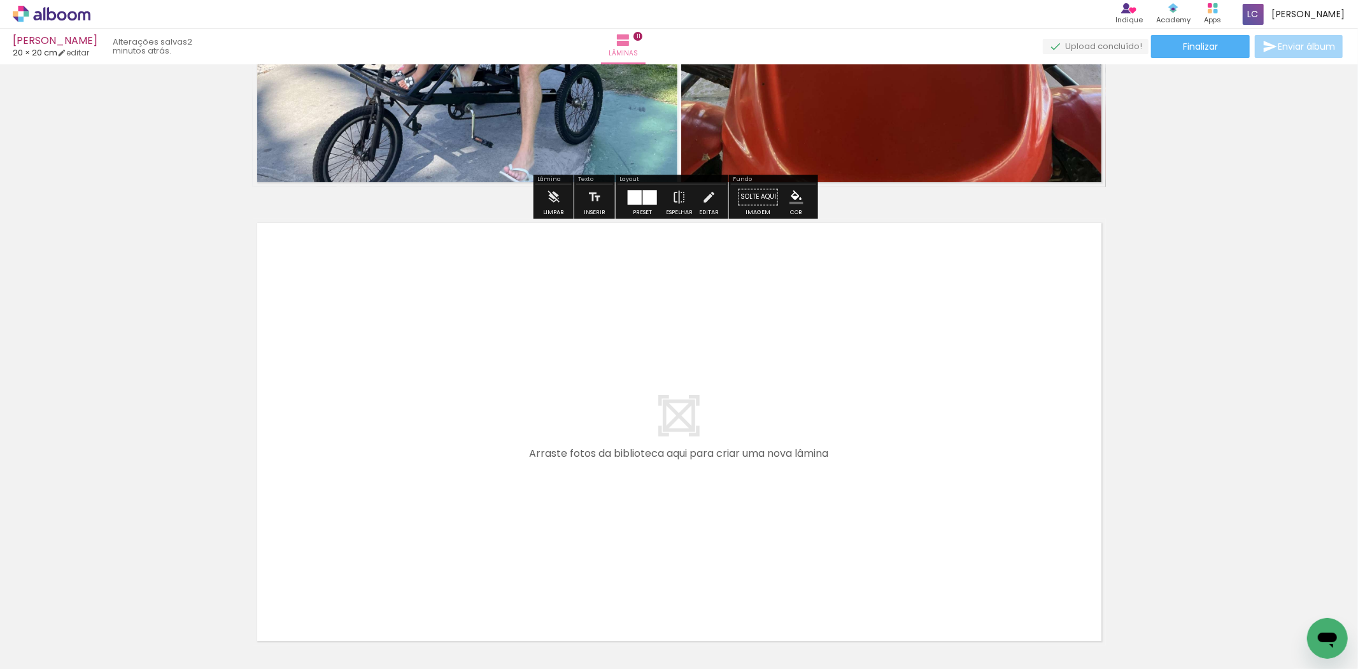
drag, startPoint x: 802, startPoint y: 599, endPoint x: 823, endPoint y: 545, distance: 57.8
click at [823, 545] on quentale-workspace at bounding box center [679, 334] width 1358 height 669
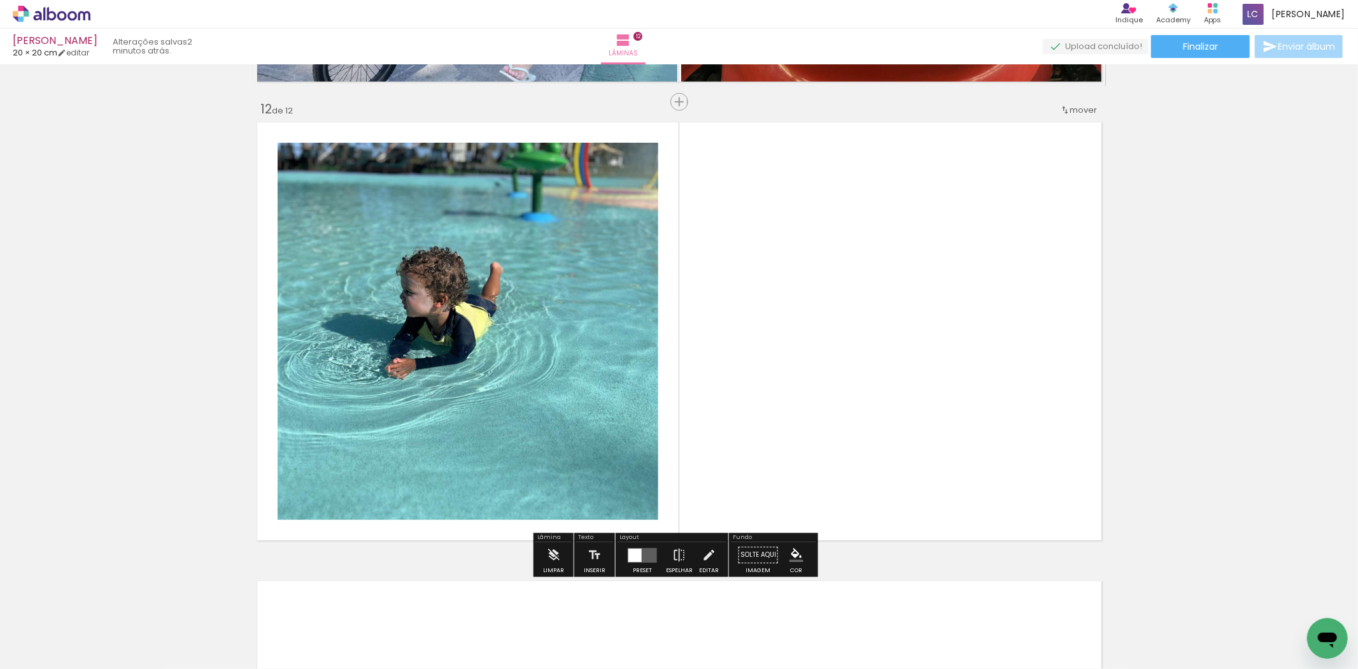
scroll to position [5032, 0]
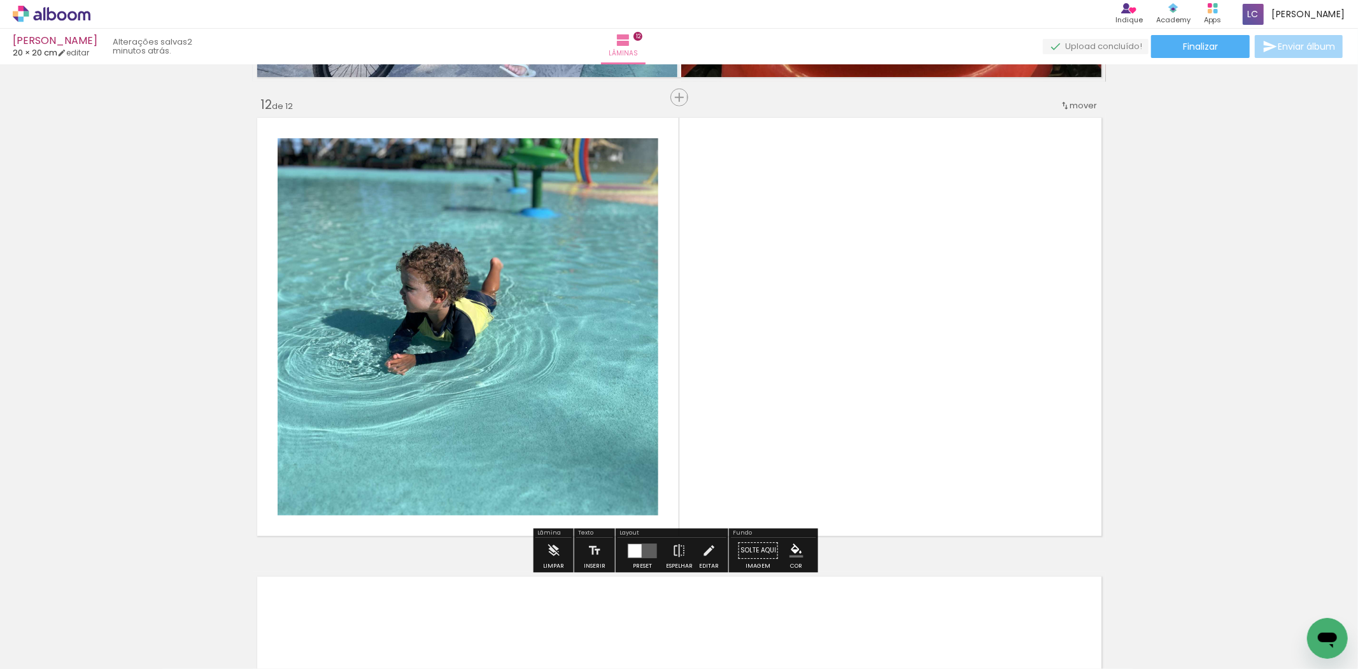
drag, startPoint x: 881, startPoint y: 574, endPoint x: 841, endPoint y: 489, distance: 94.0
drag, startPoint x: 875, startPoint y: 627, endPoint x: 769, endPoint y: 532, distance: 142.5
click at [769, 532] on quentale-workspace at bounding box center [679, 334] width 1358 height 669
drag, startPoint x: 878, startPoint y: 590, endPoint x: 734, endPoint y: 583, distance: 143.4
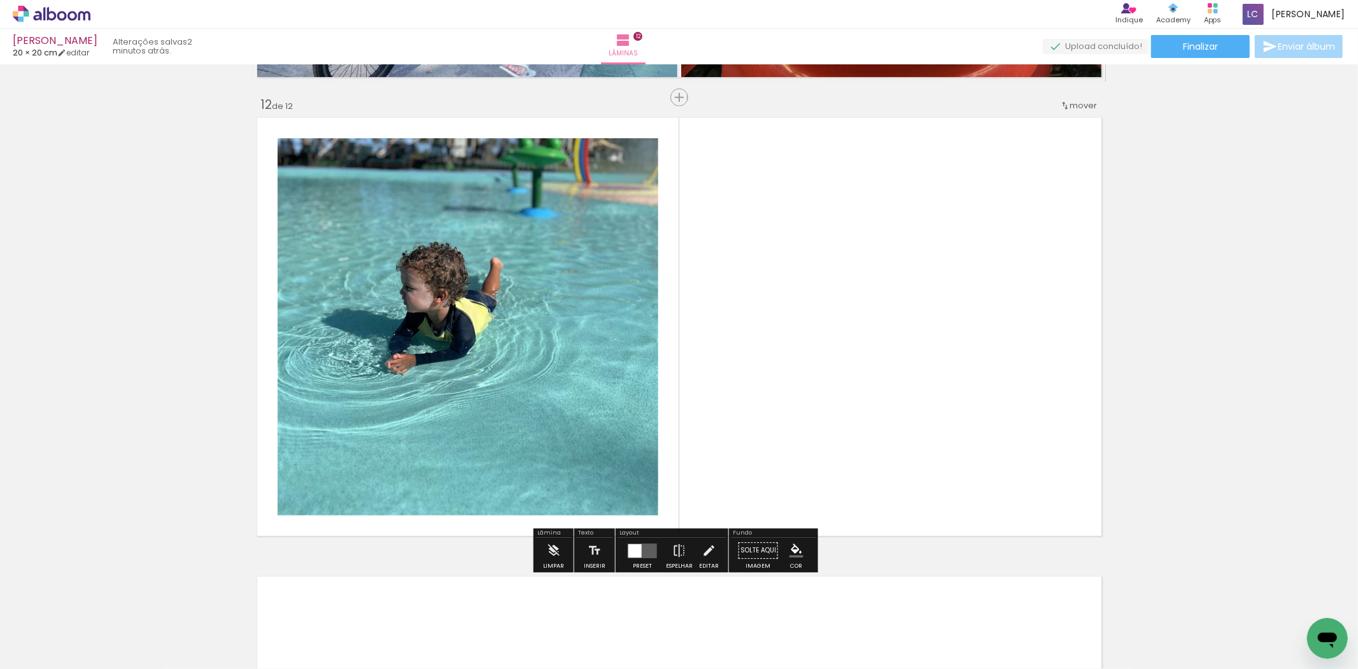
click at [841, 527] on quentale-workspace at bounding box center [679, 334] width 1358 height 669
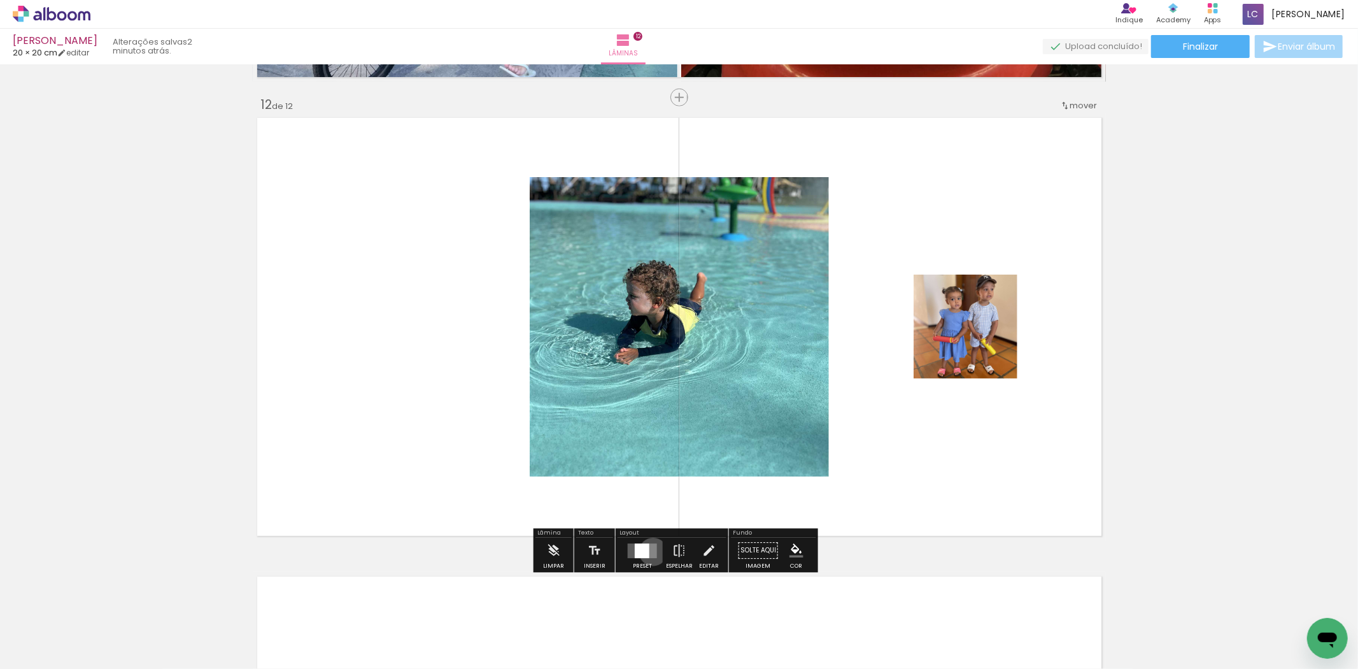
click at [650, 552] on quentale-layouter at bounding box center [642, 550] width 29 height 15
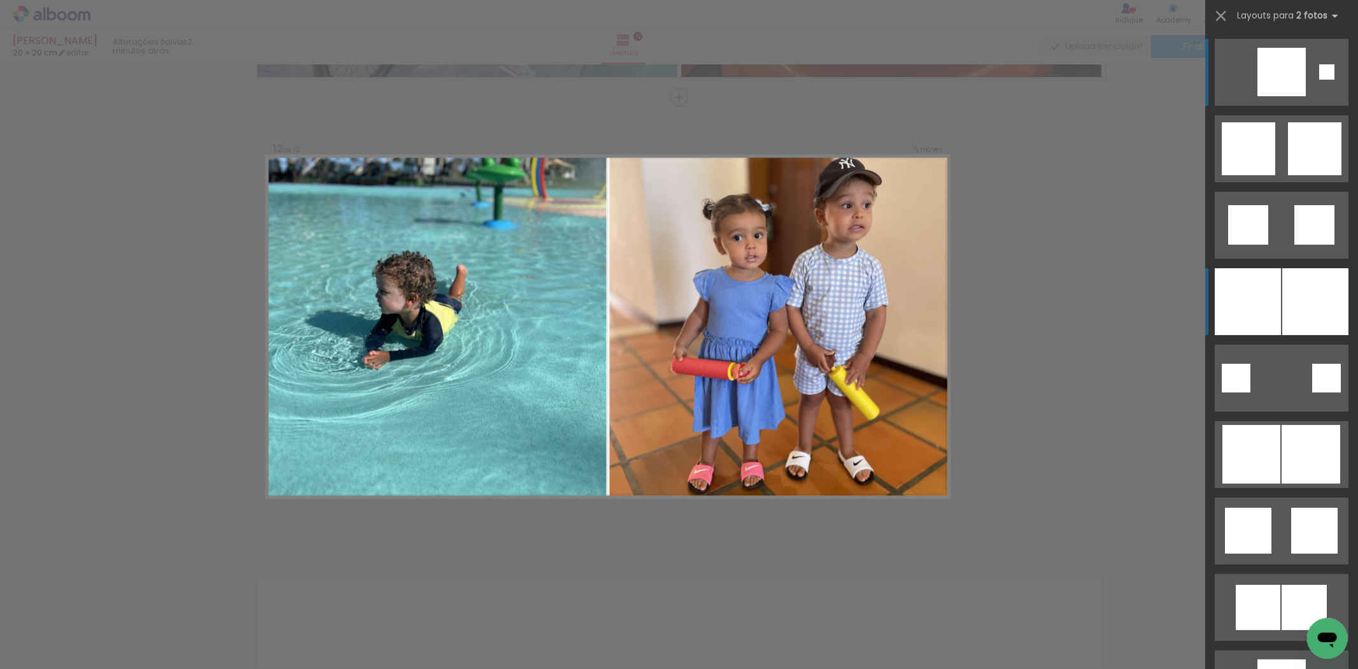
click at [1230, 304] on div at bounding box center [1248, 301] width 66 height 67
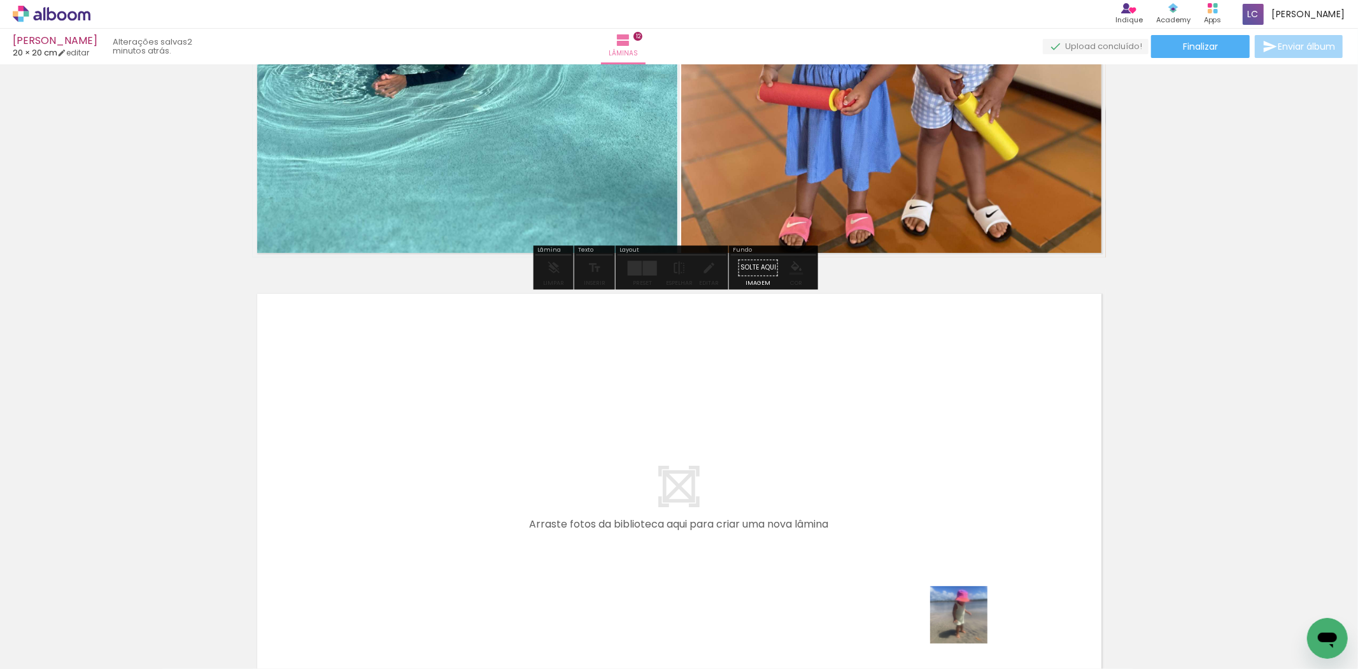
drag, startPoint x: 969, startPoint y: 624, endPoint x: 1014, endPoint y: 632, distance: 45.9
click at [946, 538] on quentale-workspace at bounding box center [679, 334] width 1358 height 669
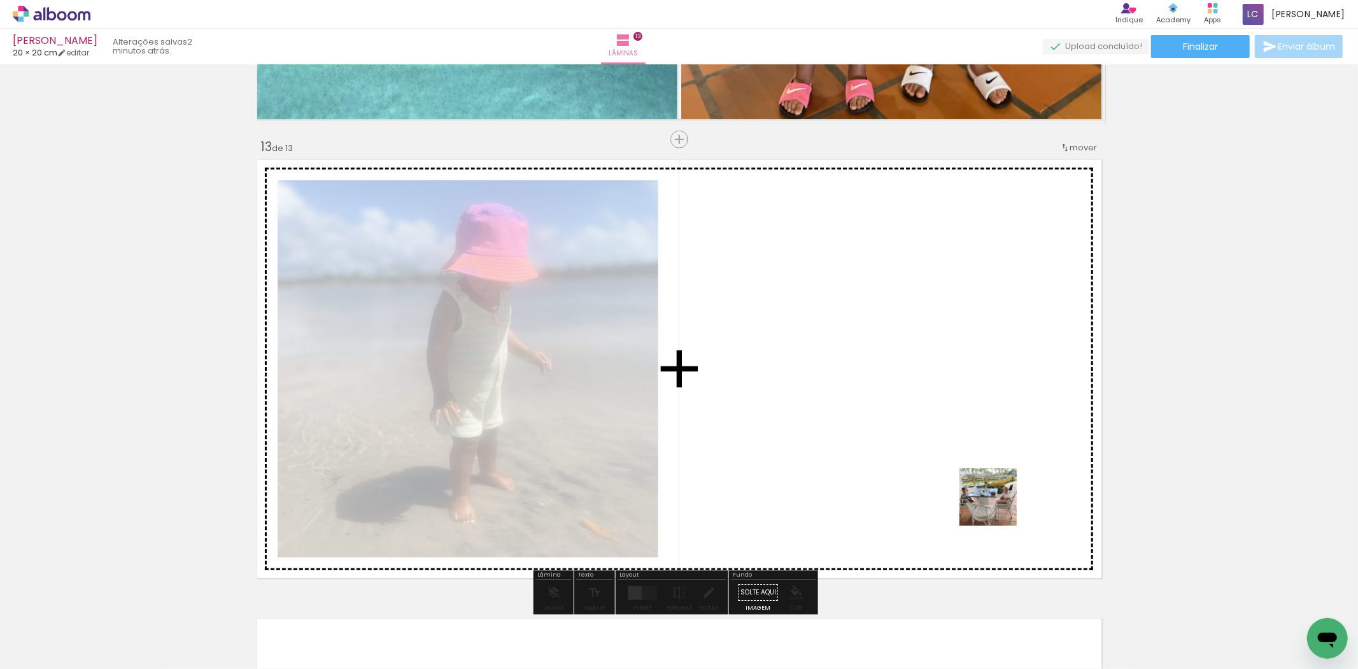
drag, startPoint x: 998, startPoint y: 506, endPoint x: 683, endPoint y: 490, distance: 315.0
click at [873, 410] on quentale-workspace at bounding box center [679, 334] width 1358 height 669
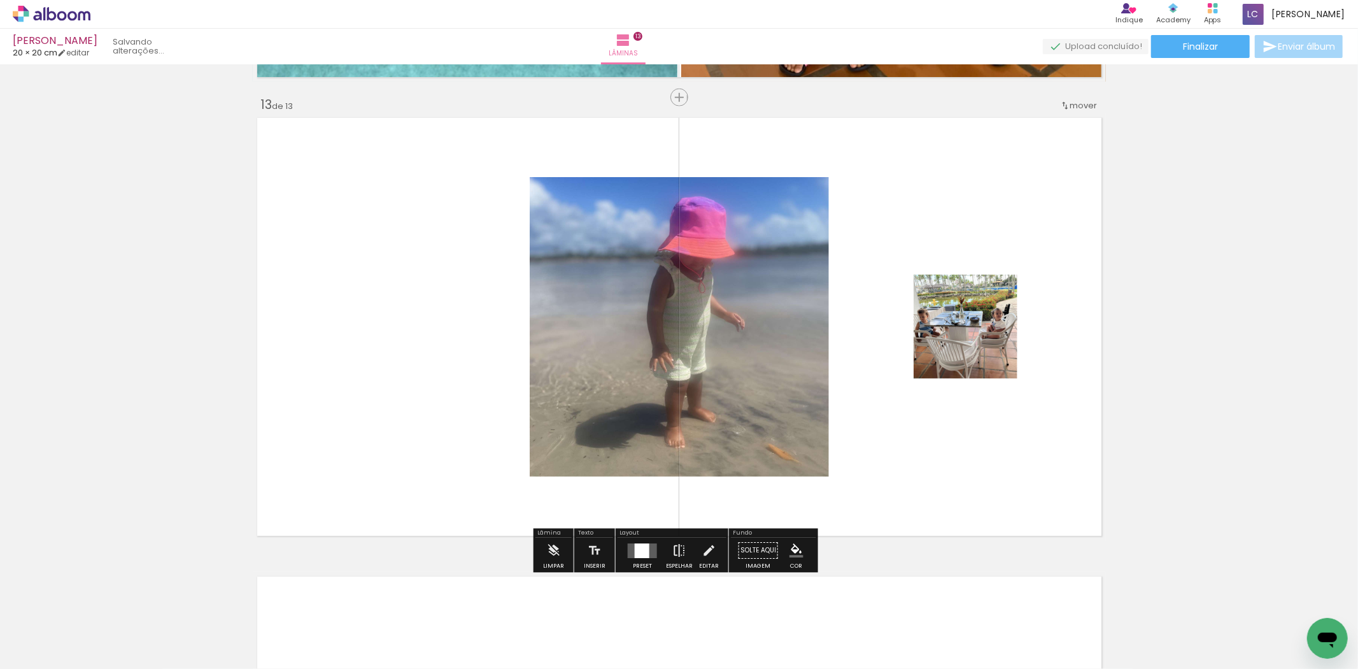
scroll to position [5490, 0]
click at [650, 557] on quentale-layouter at bounding box center [642, 550] width 29 height 15
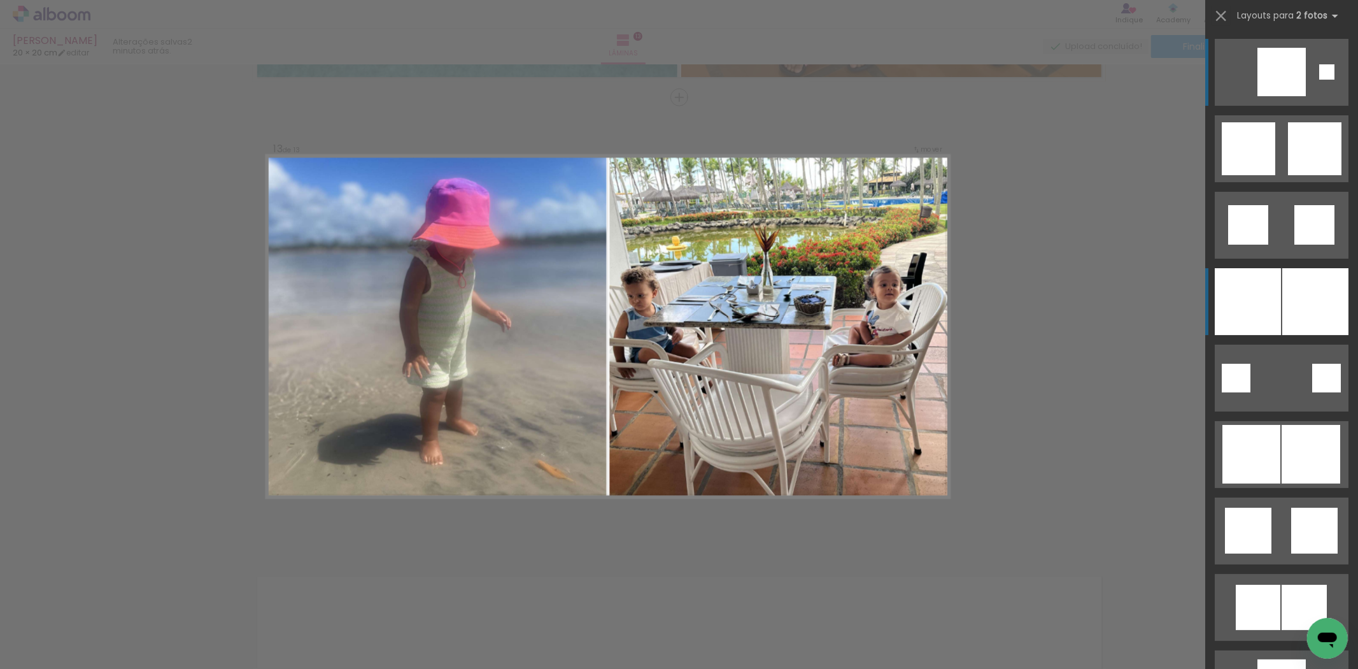
click at [1276, 320] on div at bounding box center [1248, 301] width 66 height 67
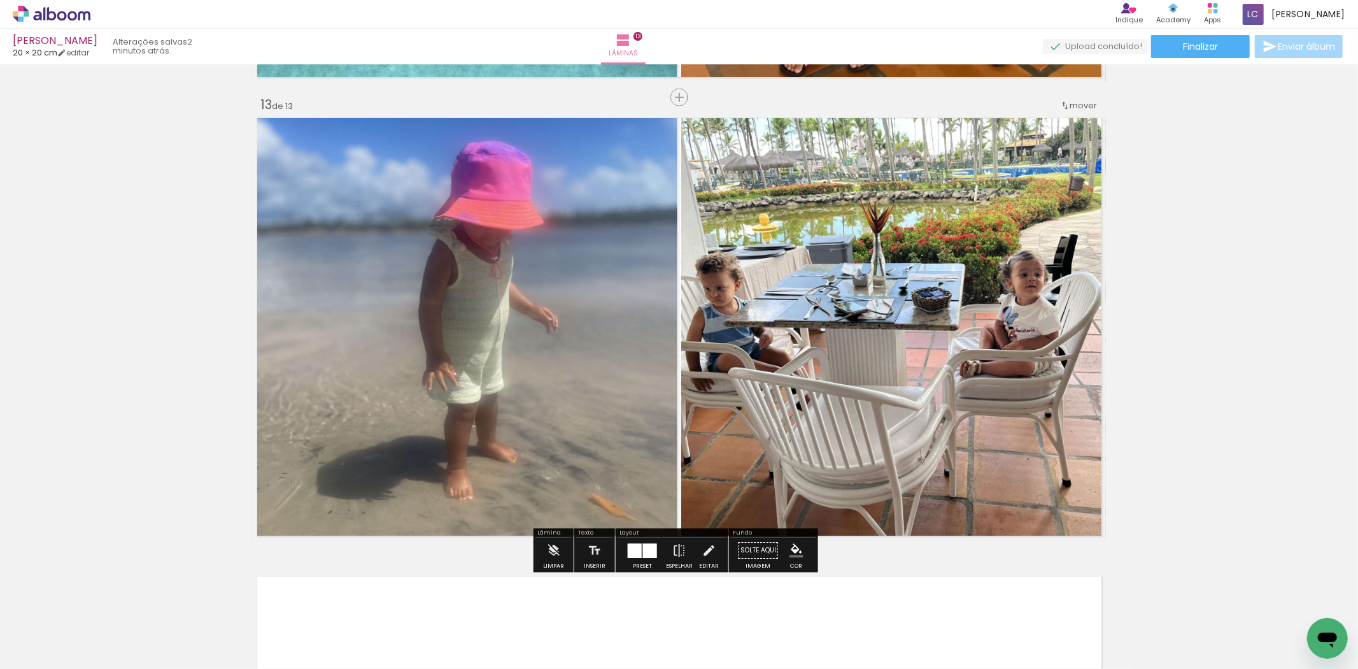
drag
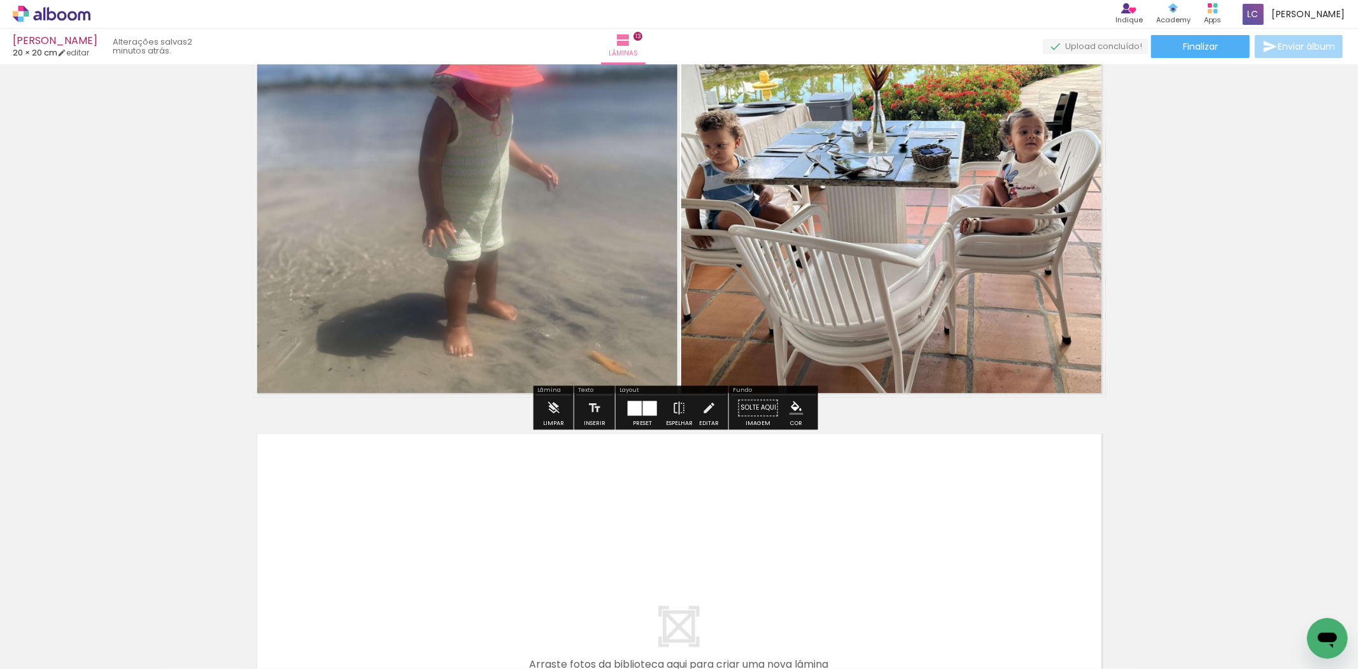
scroll to position [5773, 0]
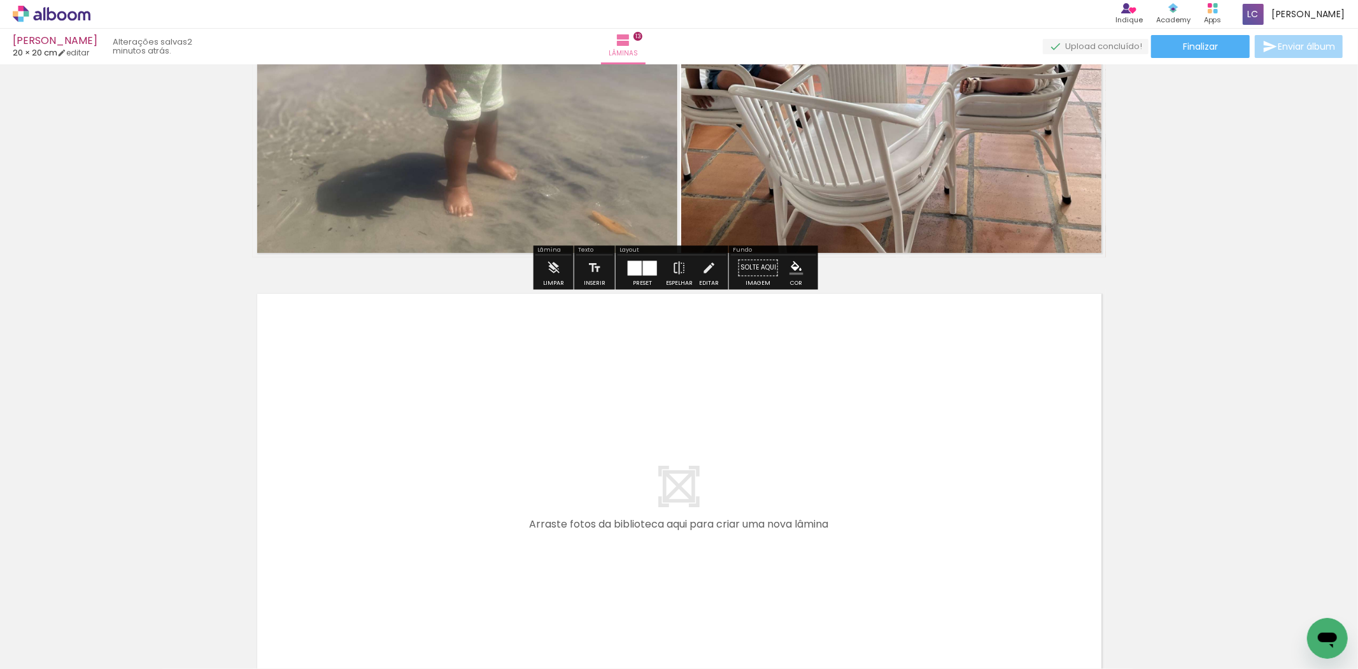
click at [819, 530] on quentale-workspace at bounding box center [679, 334] width 1358 height 669
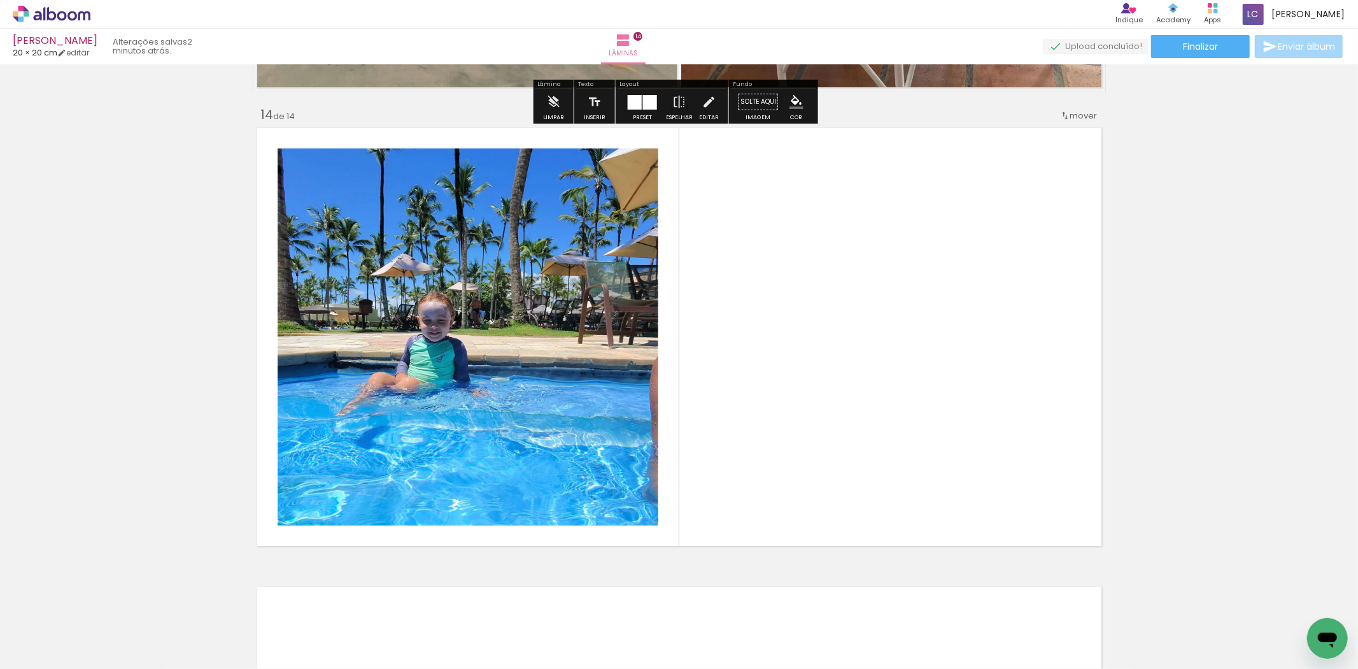
scroll to position [5949, 0]
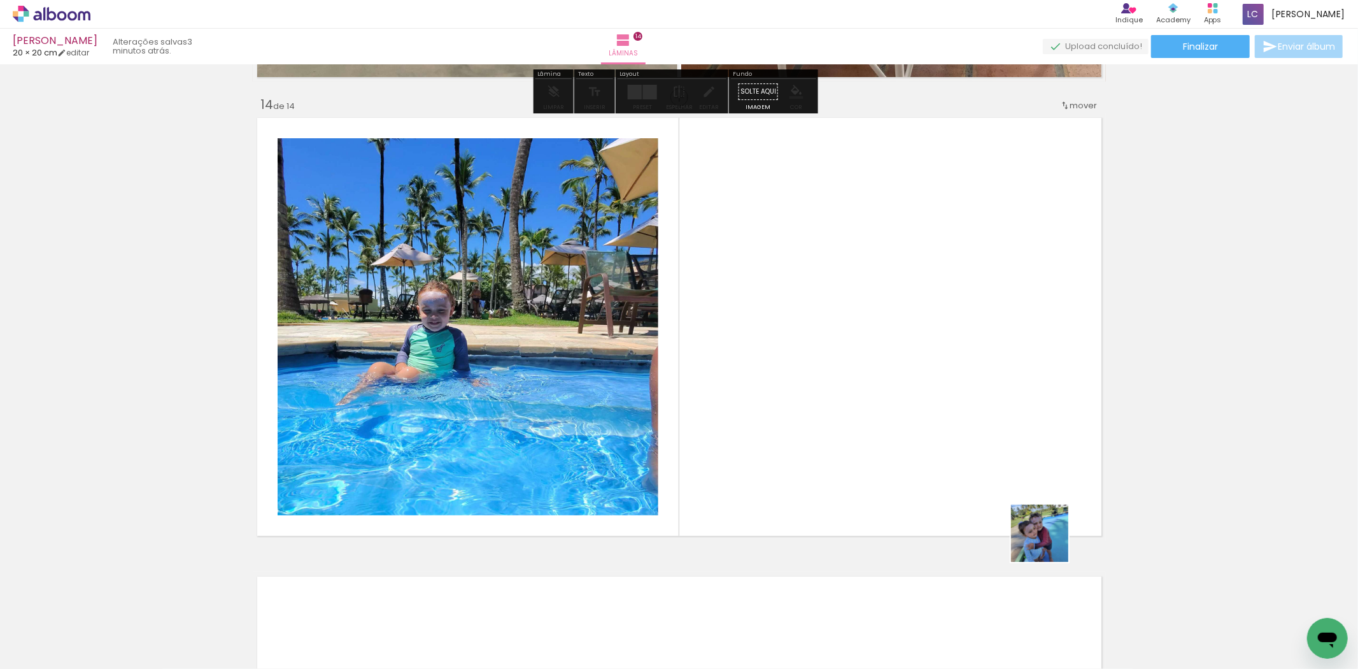
click at [906, 498] on quentale-workspace at bounding box center [679, 334] width 1358 height 669
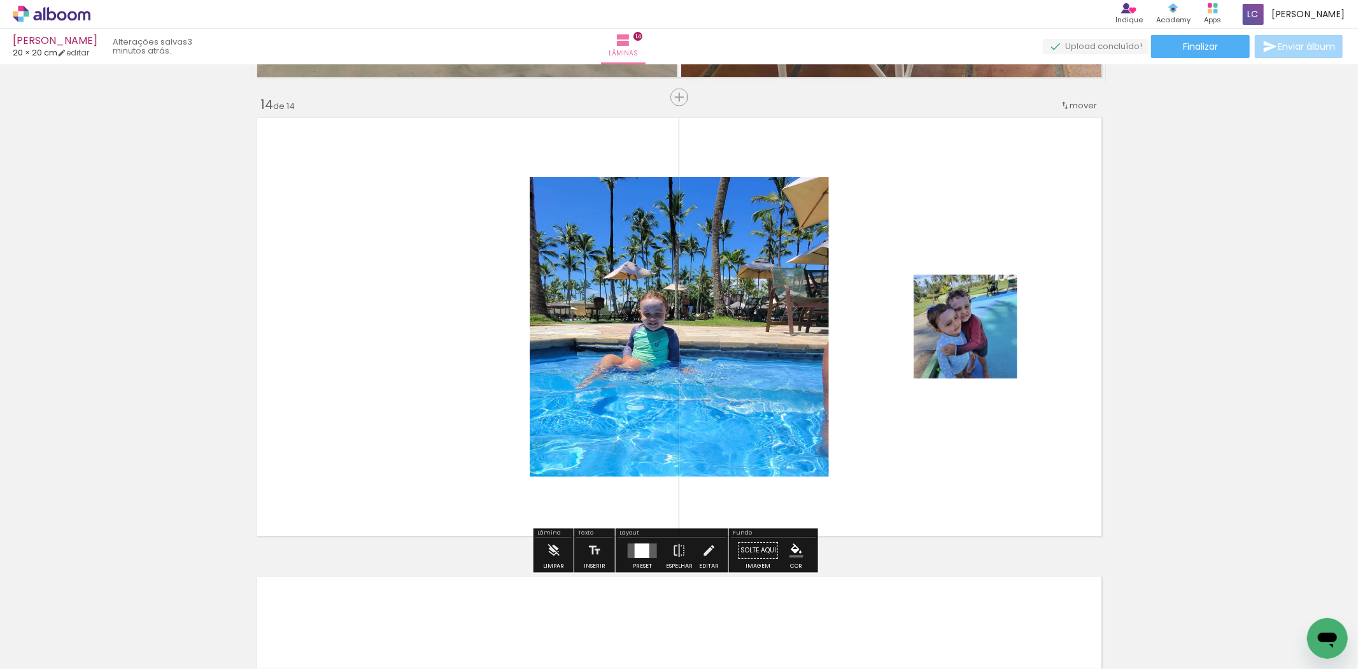
click at [628, 546] on quentale-layouter at bounding box center [642, 550] width 29 height 15
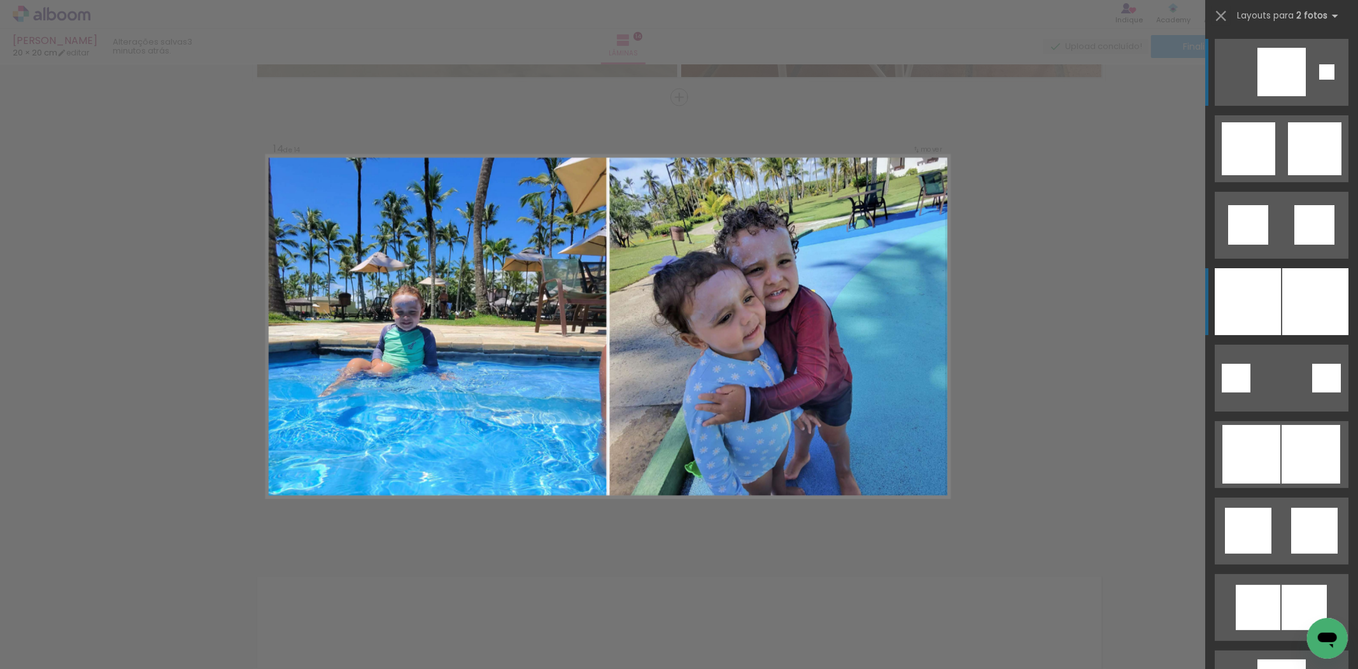
click at [1274, 294] on div at bounding box center [1248, 301] width 66 height 67
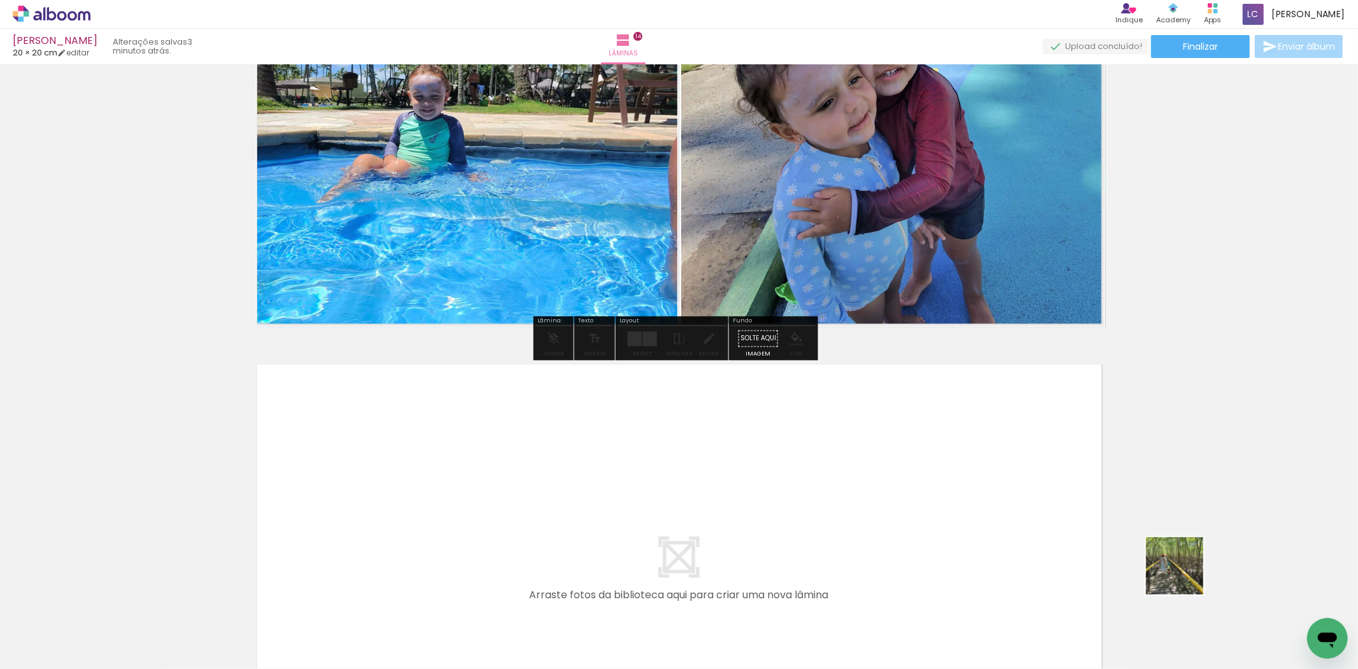
click at [943, 499] on quentale-workspace at bounding box center [679, 334] width 1358 height 669
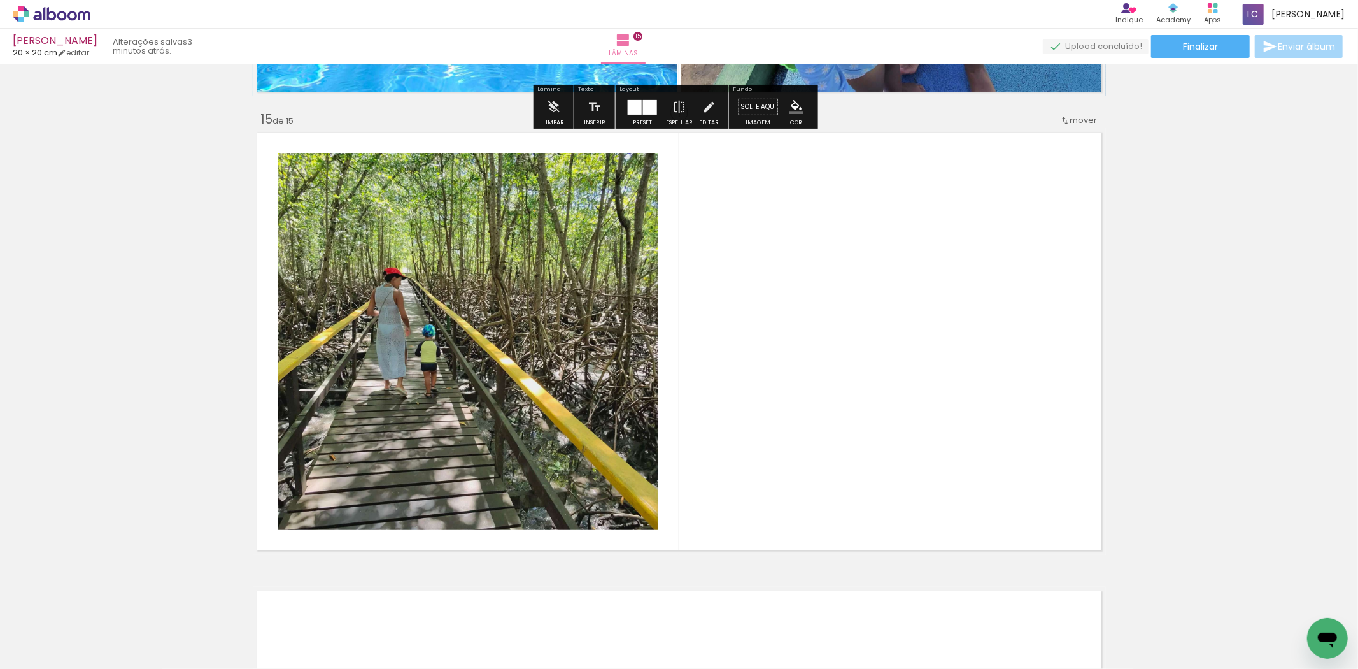
scroll to position [6407, 0]
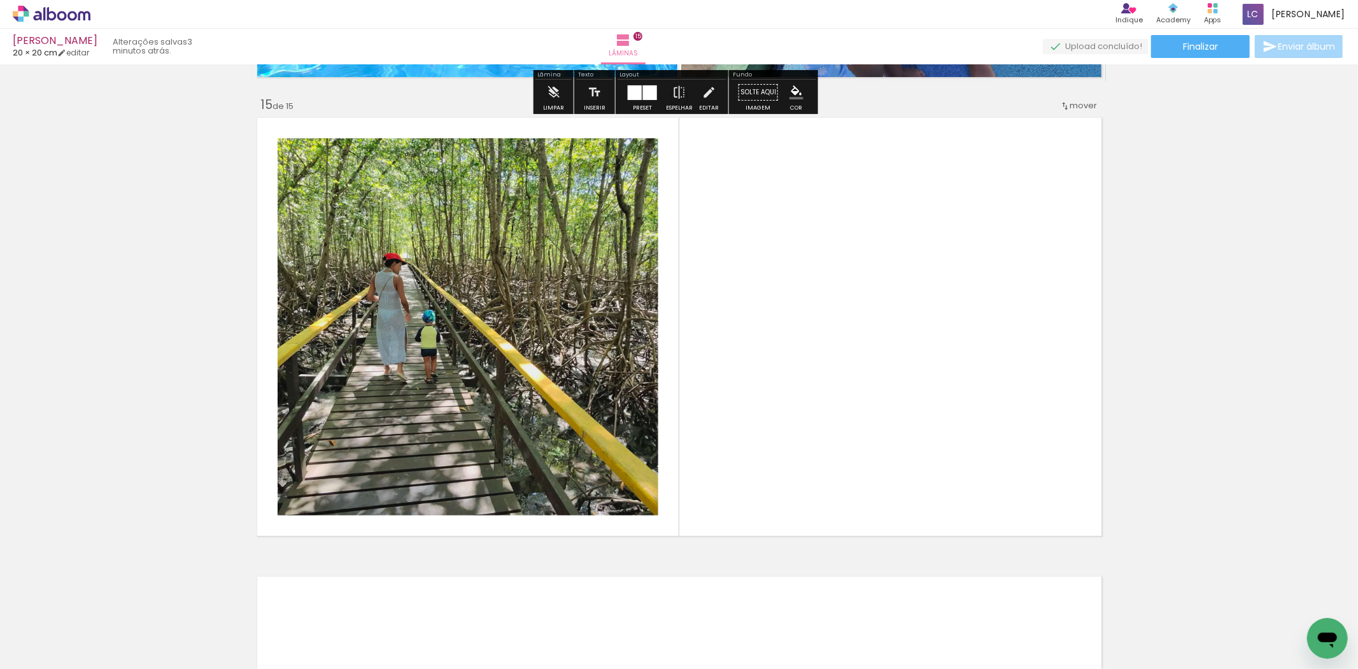
click at [902, 501] on quentale-workspace at bounding box center [679, 334] width 1358 height 669
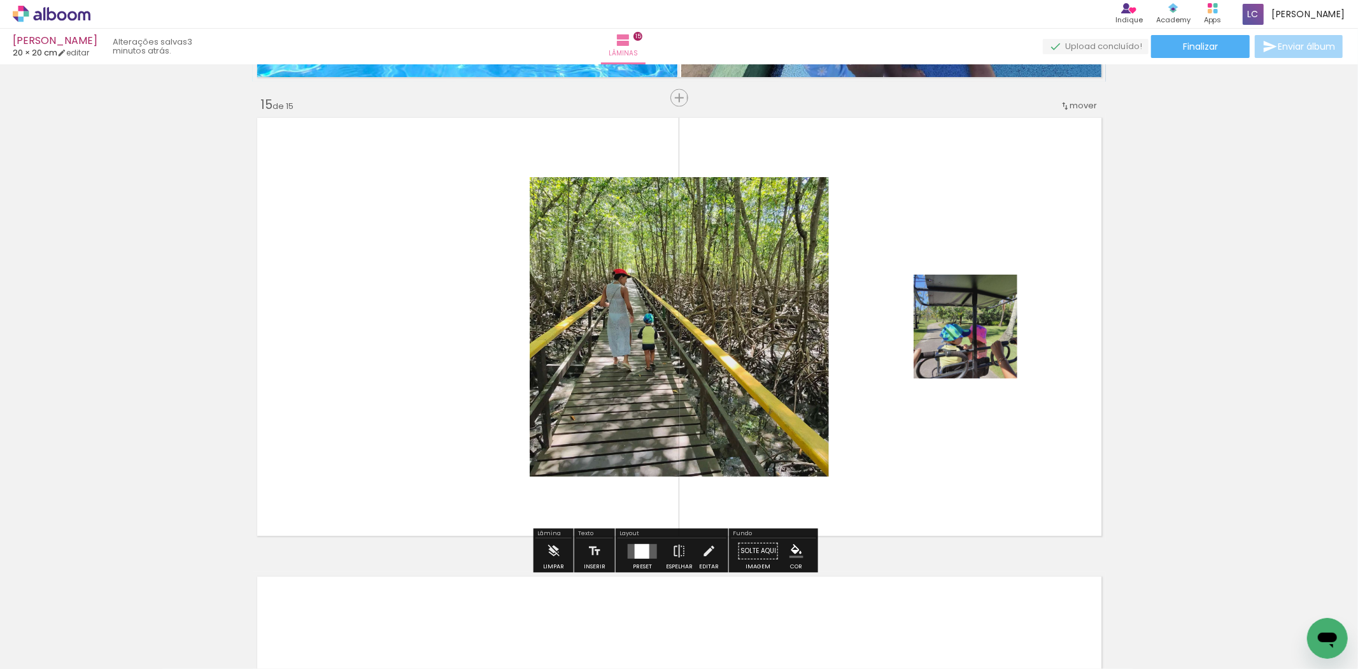
click at [648, 539] on div at bounding box center [642, 550] width 34 height 25
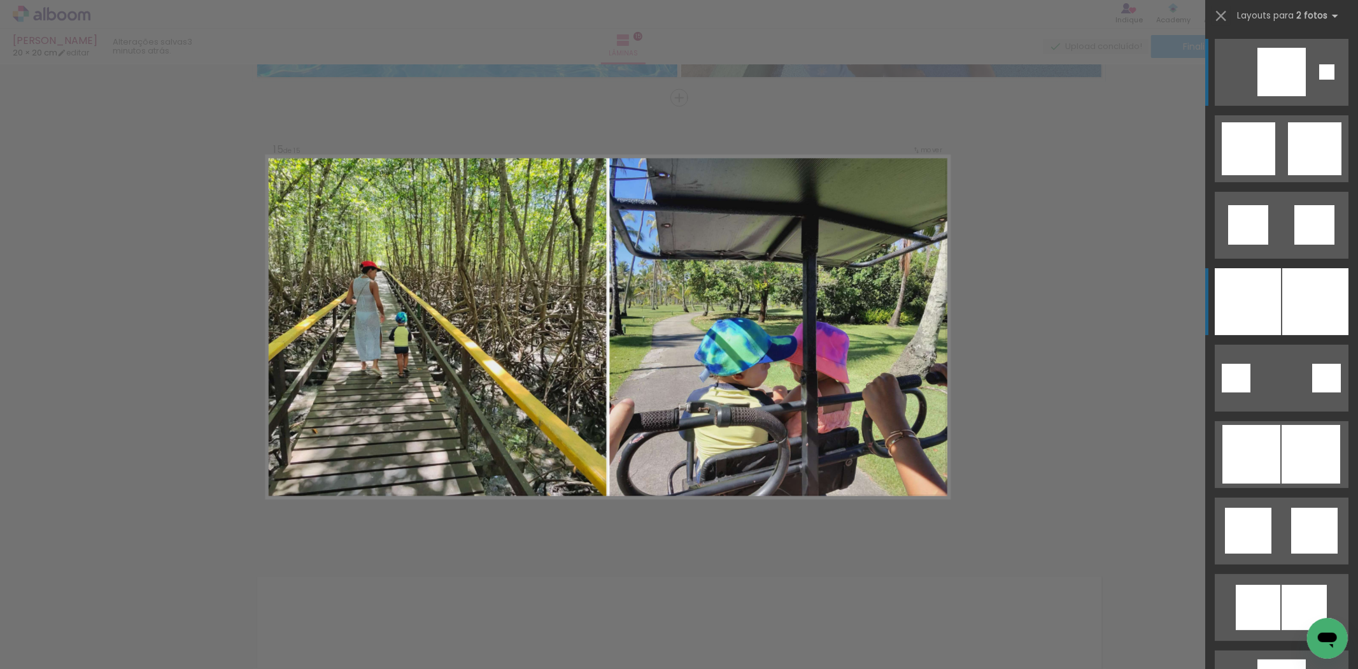
click at [1284, 287] on div at bounding box center [1316, 301] width 66 height 67
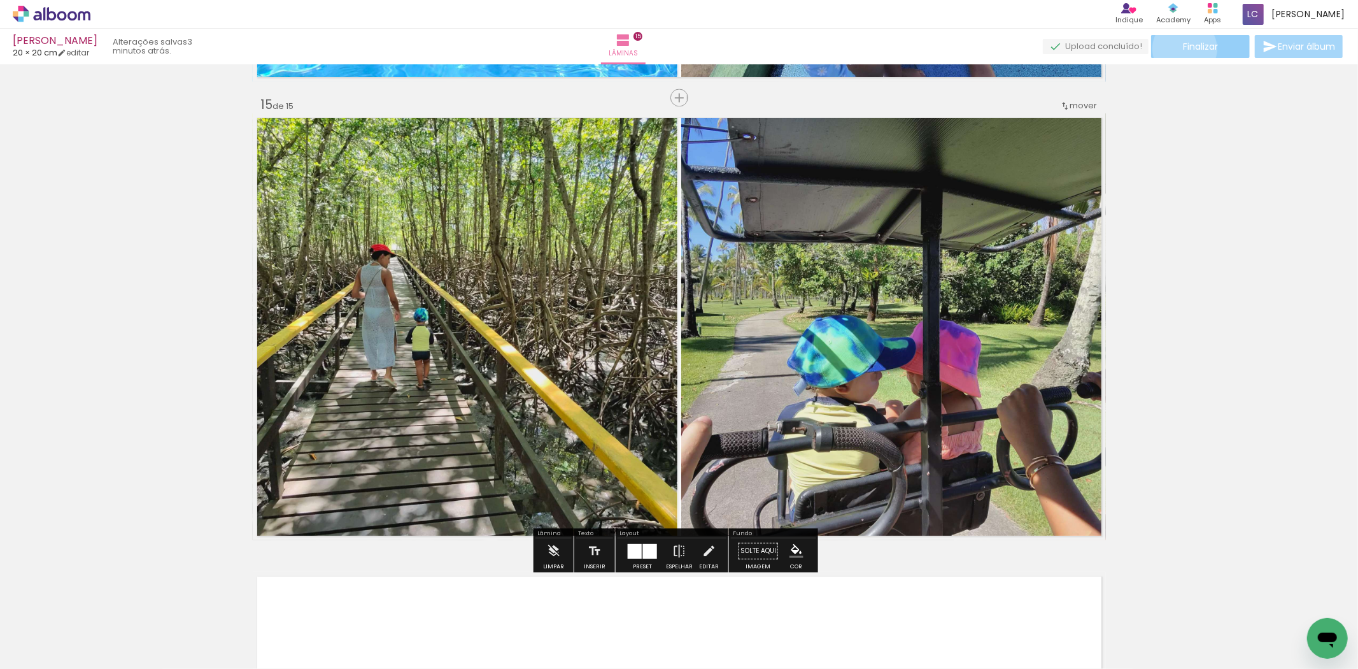
click at [1183, 48] on span "Finalizar" at bounding box center [1200, 46] width 35 height 9
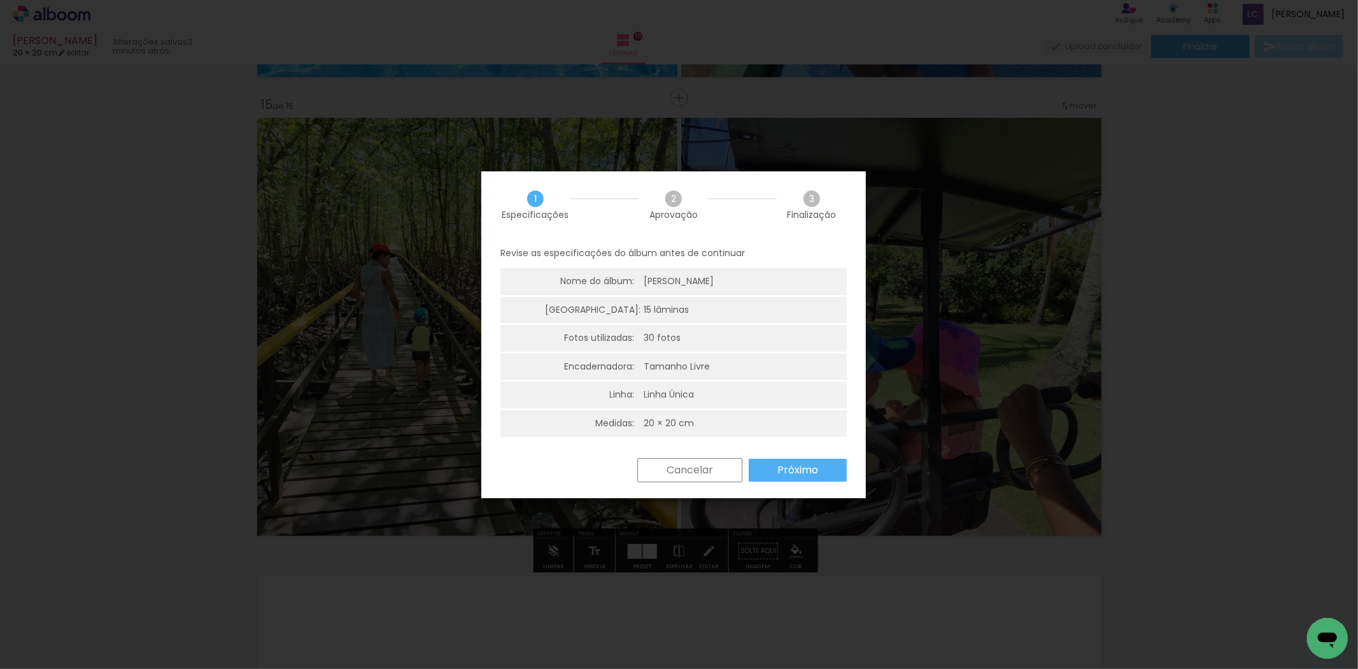
click at [0, 0] on slot "Próximo" at bounding box center [0, 0] width 0 height 0
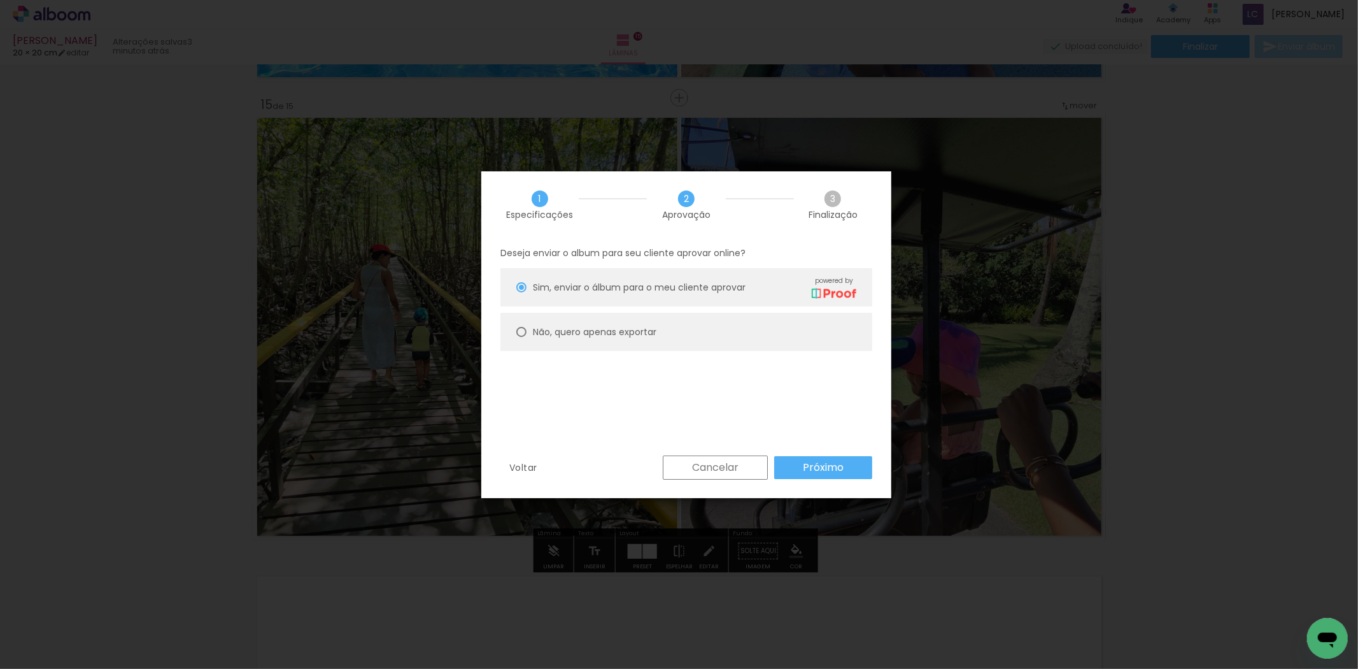
click at [0, 0] on slot "Não, quero apenas exportar" at bounding box center [0, 0] width 0 height 0
type paper-radio-button "on"
click at [822, 452] on div "Deseja enviar o album para seu cliente aprovar online? Sim, enviar o álbum para…" at bounding box center [686, 347] width 410 height 218
click at [0, 0] on slot "Próximo" at bounding box center [0, 0] width 0 height 0
type input "Alta, 300 DPI"
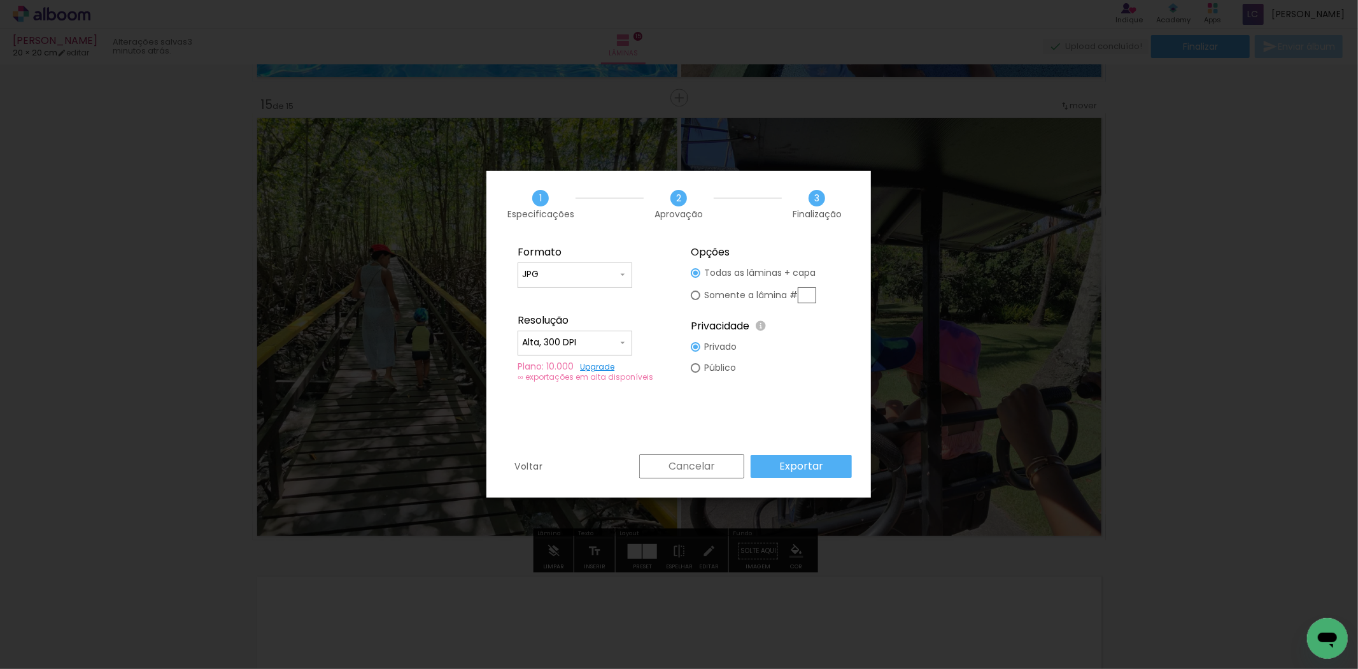
click at [0, 0] on slot "Exportar" at bounding box center [0, 0] width 0 height 0
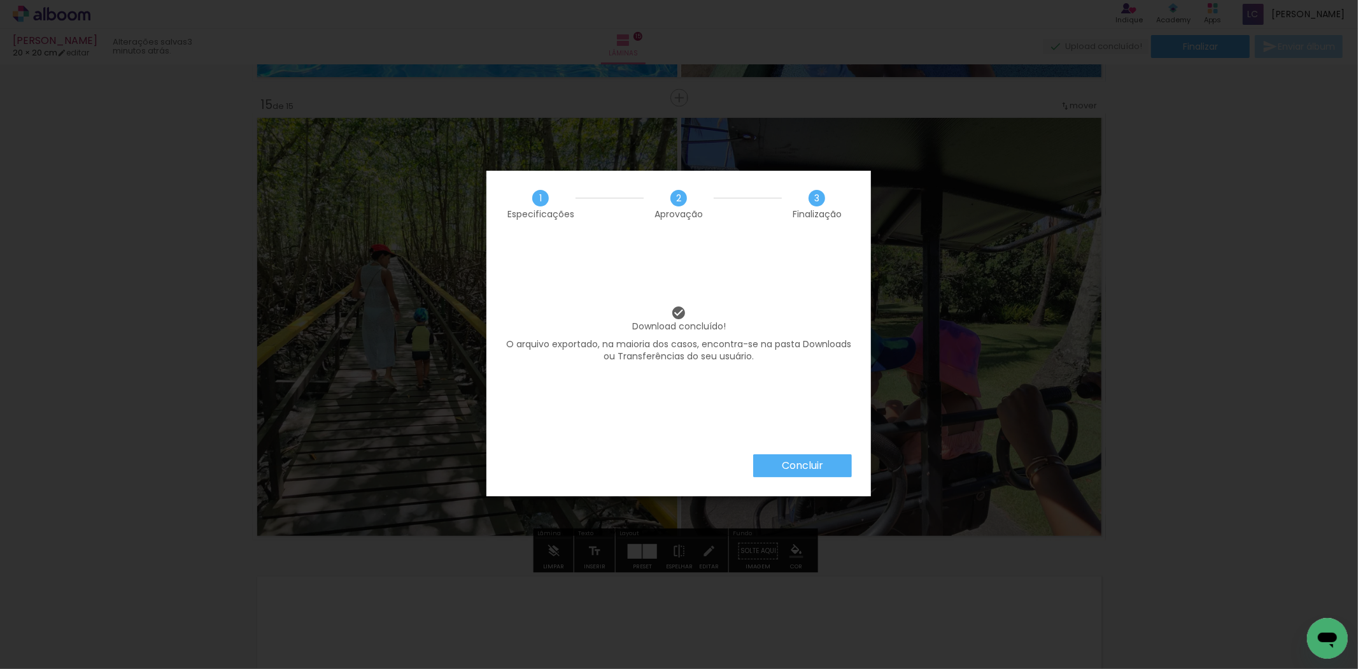
scroll to position [0, 889]
